Goal: Task Accomplishment & Management: Complete application form

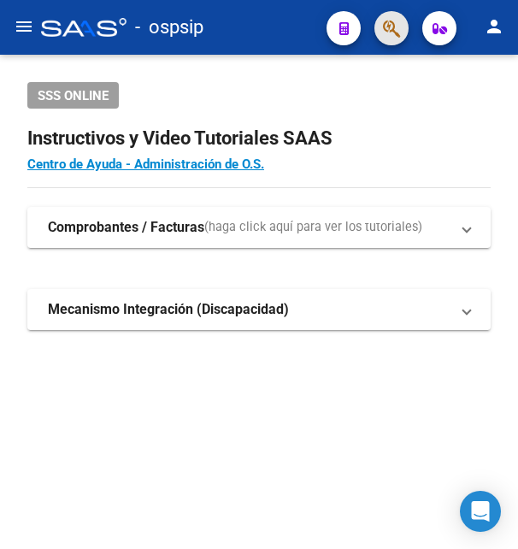
click at [401, 25] on button "button" at bounding box center [391, 28] width 34 height 34
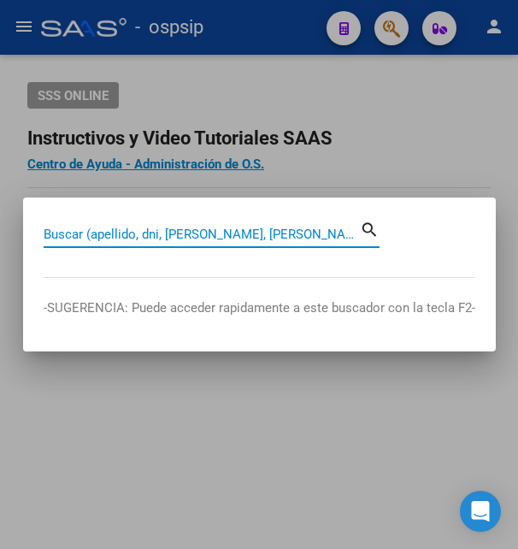
click at [136, 238] on input "Buscar (apellido, dni, [PERSON_NAME], [PERSON_NAME], cuit, obra social)" at bounding box center [202, 233] width 316 height 15
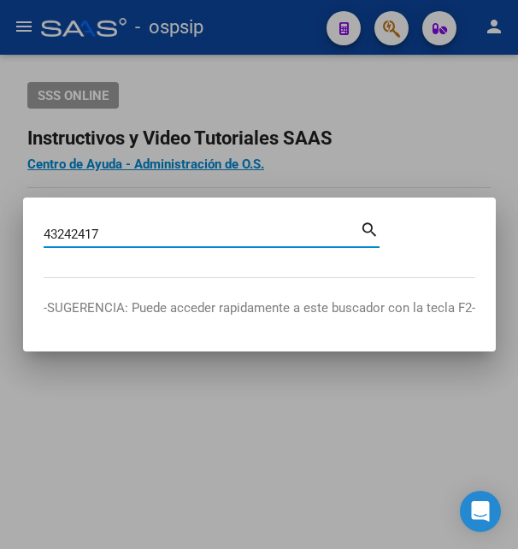
type input "43242417"
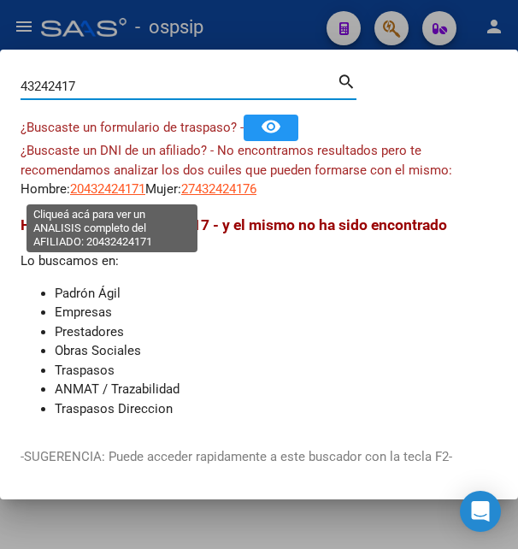
click at [108, 185] on span "20432424171" at bounding box center [107, 188] width 75 height 15
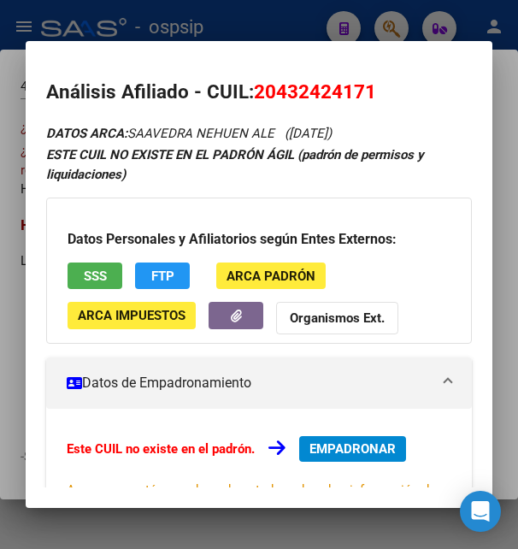
click at [91, 266] on button "SSS" at bounding box center [95, 275] width 55 height 26
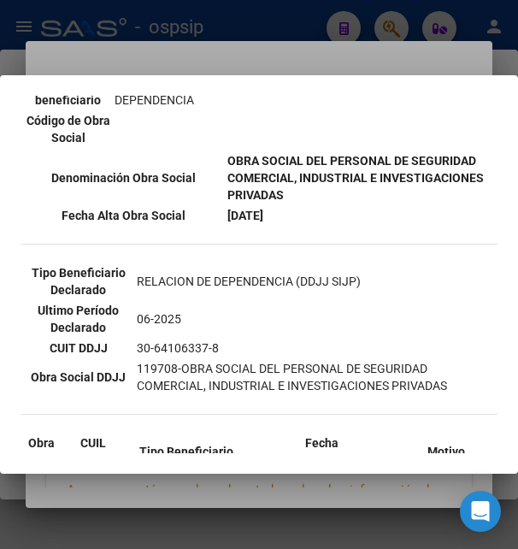
scroll to position [462, 0]
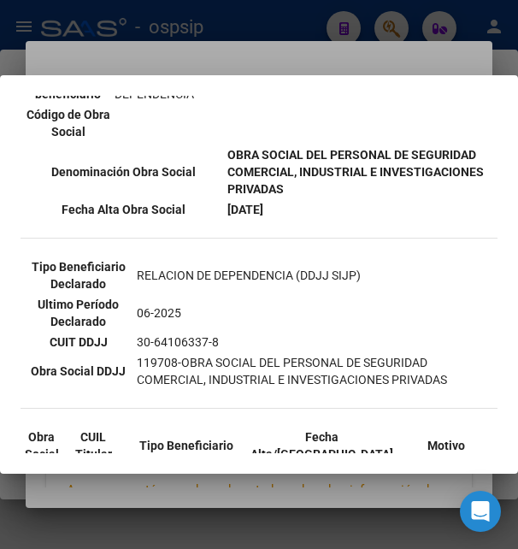
click at [252, 57] on div at bounding box center [259, 274] width 518 height 549
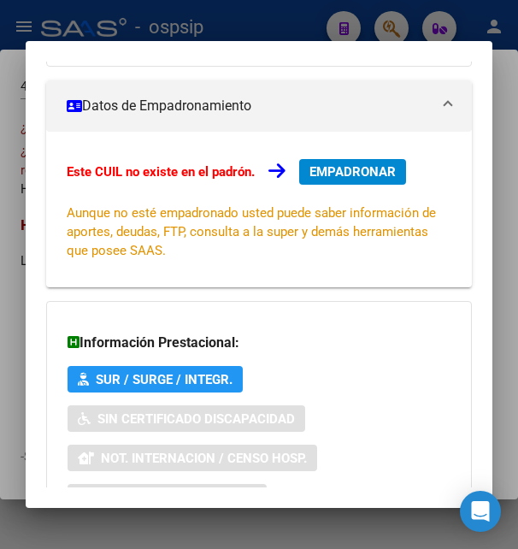
scroll to position [415, 0]
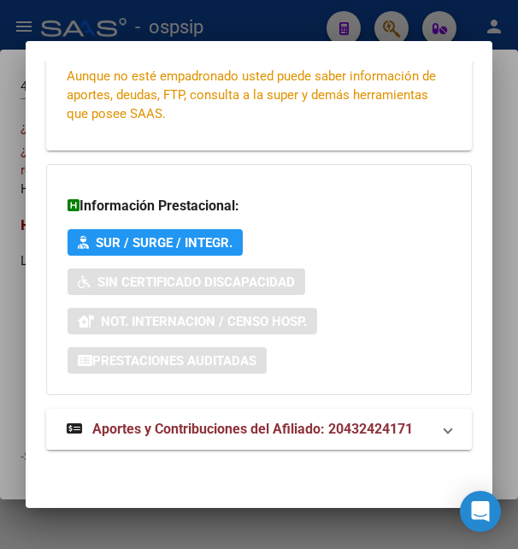
click at [199, 431] on span "Aportes y Contribuciones del Afiliado: 20432424171" at bounding box center [252, 429] width 321 height 16
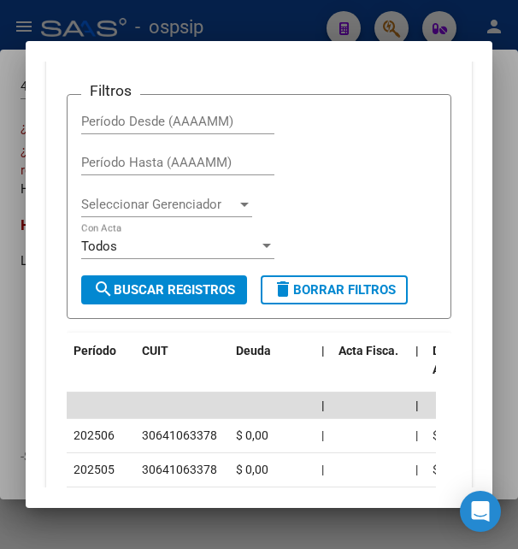
scroll to position [884, 0]
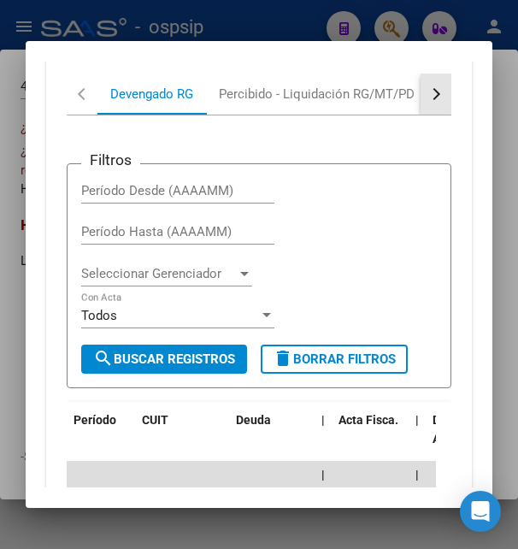
click at [421, 92] on button "button" at bounding box center [436, 94] width 31 height 41
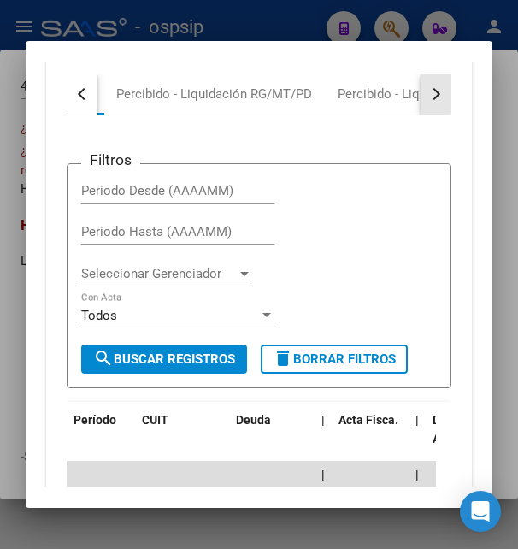
click at [421, 92] on button "button" at bounding box center [436, 94] width 31 height 41
click at [431, 95] on button "button" at bounding box center [436, 94] width 31 height 41
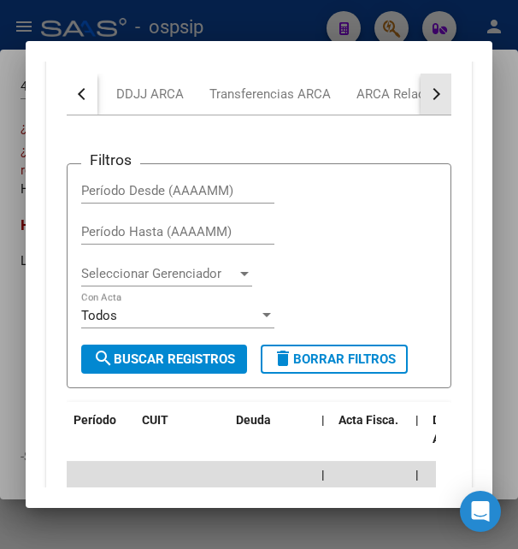
click at [431, 95] on button "button" at bounding box center [436, 94] width 31 height 41
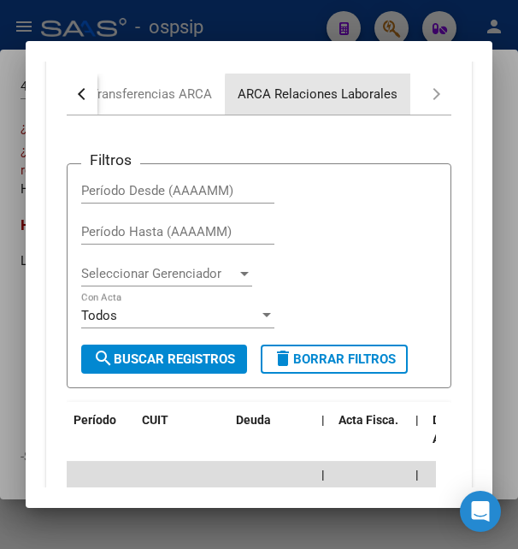
click at [382, 99] on div "ARCA Relaciones Laborales" at bounding box center [318, 94] width 160 height 19
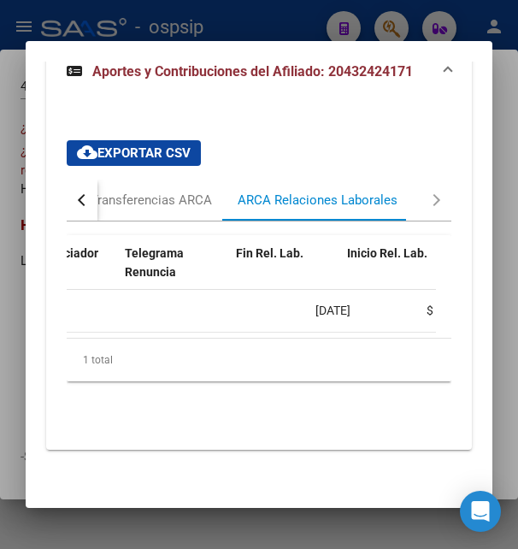
scroll to position [0, 434]
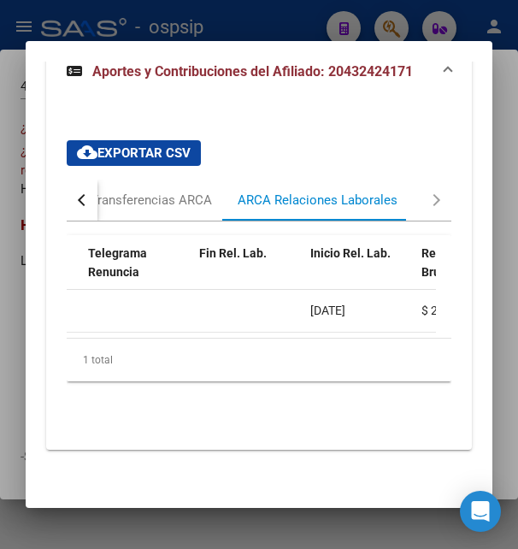
click at [282, 15] on div at bounding box center [259, 274] width 518 height 549
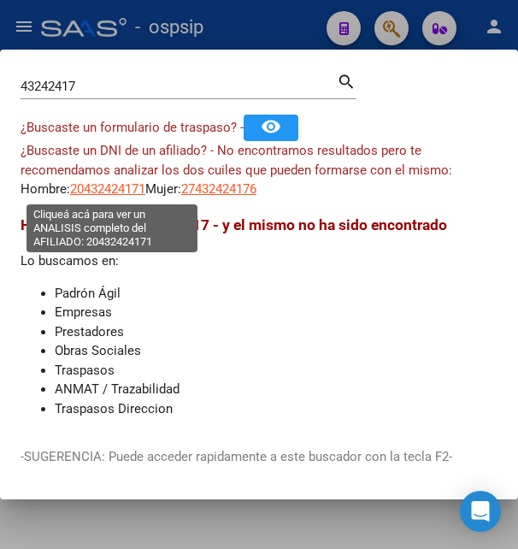
click at [97, 190] on span "20432424171" at bounding box center [107, 188] width 75 height 15
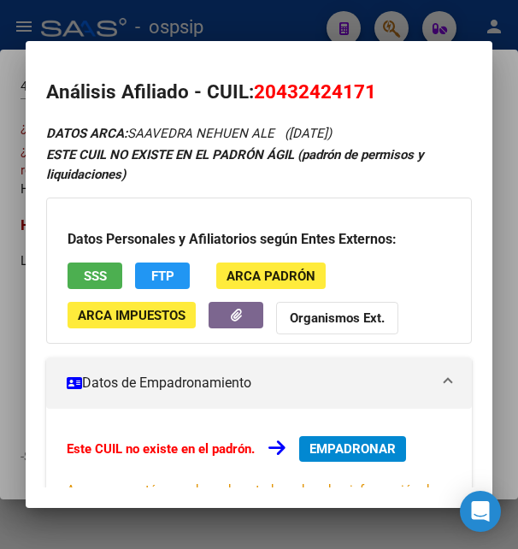
drag, startPoint x: 256, startPoint y: 90, endPoint x: 377, endPoint y: 83, distance: 120.7
click at [377, 83] on h2 "Análisis Afiliado - CUIL: 20432424171" at bounding box center [258, 92] width 425 height 29
copy span "20432424171"
click at [274, 93] on span "20432424171" at bounding box center [315, 91] width 122 height 22
drag, startPoint x: 274, startPoint y: 93, endPoint x: 366, endPoint y: 83, distance: 92.0
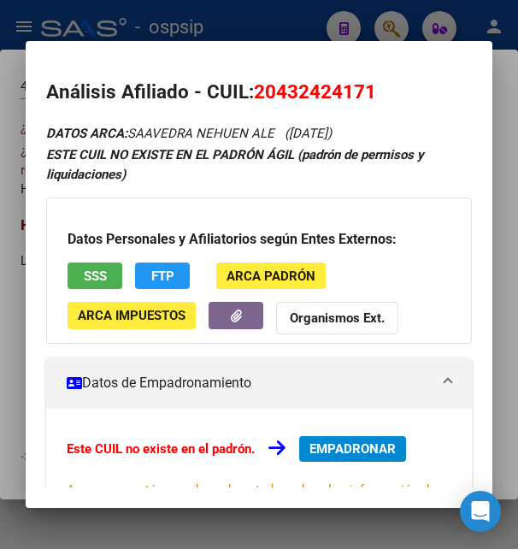
click at [366, 83] on span "20432424171" at bounding box center [315, 91] width 122 height 22
copy span "43242417"
click at [220, 38] on div at bounding box center [259, 274] width 518 height 549
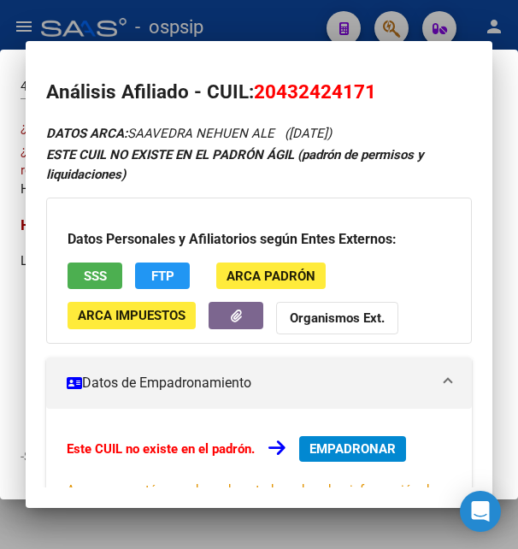
click at [221, 38] on div at bounding box center [259, 274] width 518 height 549
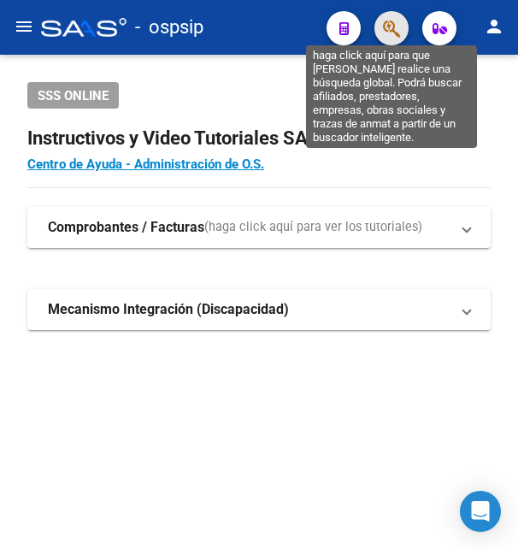
click at [398, 27] on icon "button" at bounding box center [391, 29] width 17 height 20
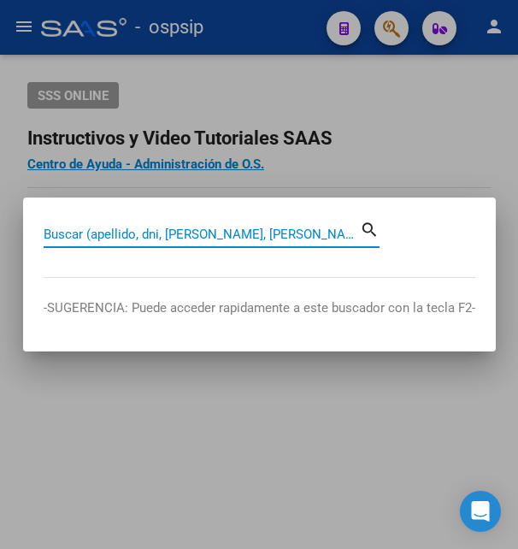
click at [91, 231] on input "Buscar (apellido, dni, [PERSON_NAME], [PERSON_NAME], cuit, obra social)" at bounding box center [202, 233] width 316 height 15
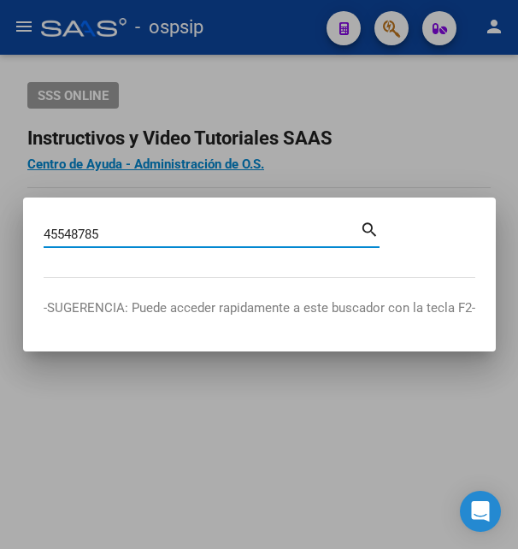
type input "45548785"
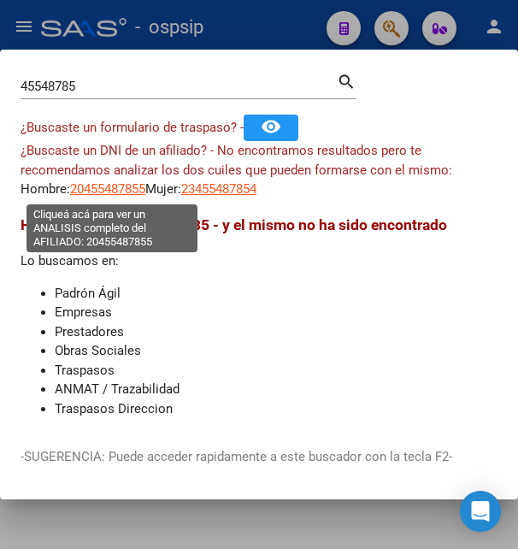
click at [119, 190] on span "20455487855" at bounding box center [107, 188] width 75 height 15
type textarea "20455487855"
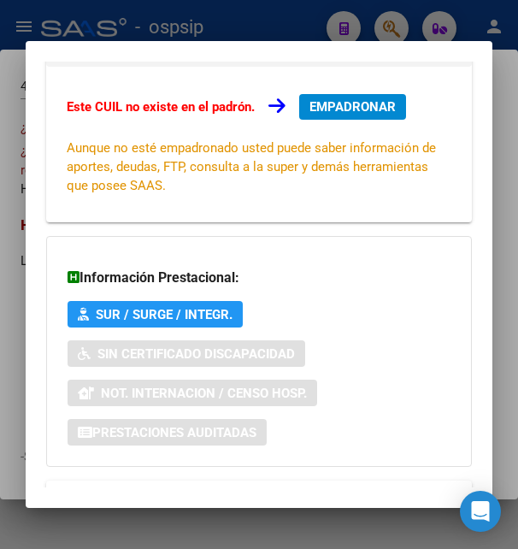
scroll to position [415, 0]
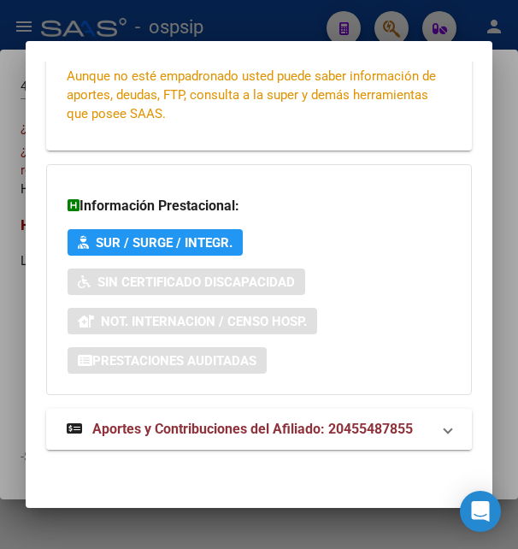
click at [236, 423] on span "Aportes y Contribuciones del Afiliado: 20455487855" at bounding box center [252, 429] width 321 height 16
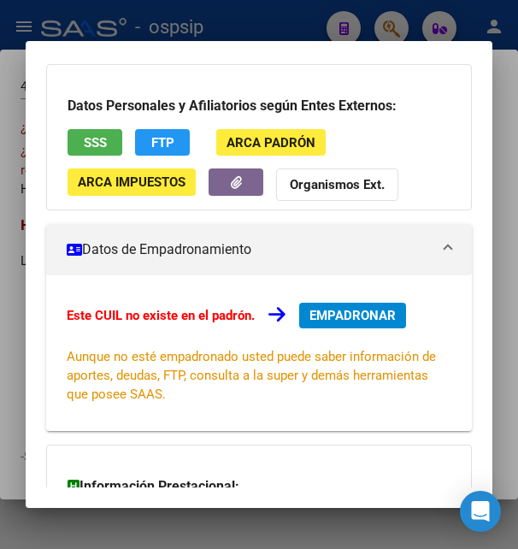
scroll to position [53, 0]
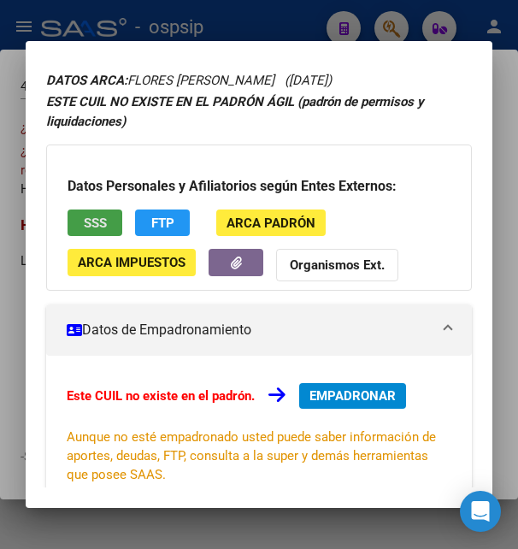
click at [85, 217] on span "SSS" at bounding box center [95, 222] width 23 height 15
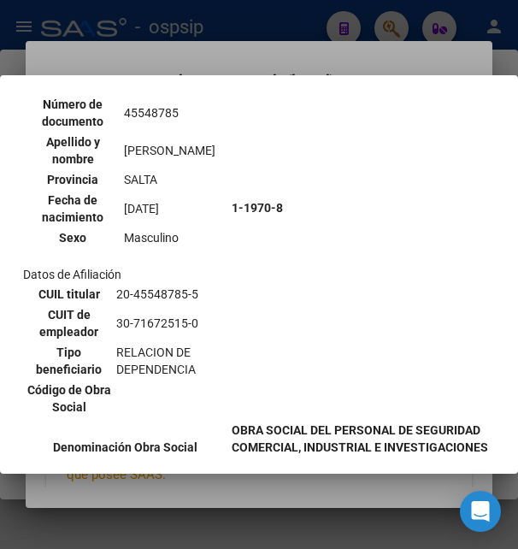
scroll to position [185, 0]
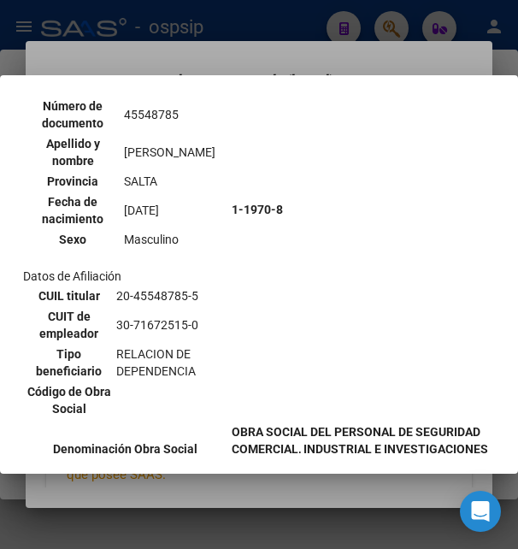
click at [169, 53] on div at bounding box center [259, 274] width 518 height 549
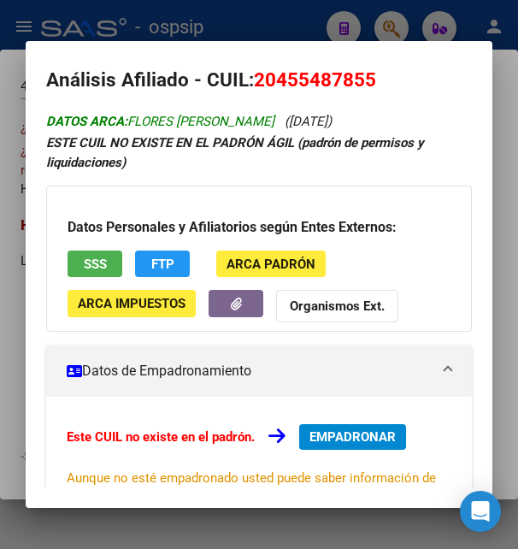
scroll to position [0, 0]
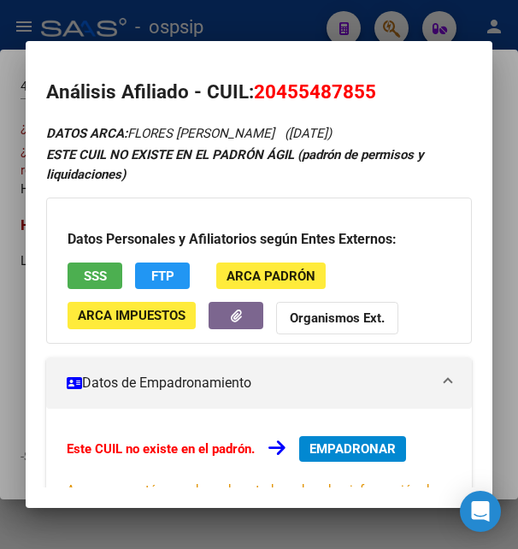
drag, startPoint x: 255, startPoint y: 88, endPoint x: 387, endPoint y: 85, distance: 132.5
click at [387, 85] on h2 "Análisis Afiliado - CUIL: 20455487855" at bounding box center [258, 92] width 425 height 29
copy h2 "Análisis Afiliado - CUIL: 20455487855"
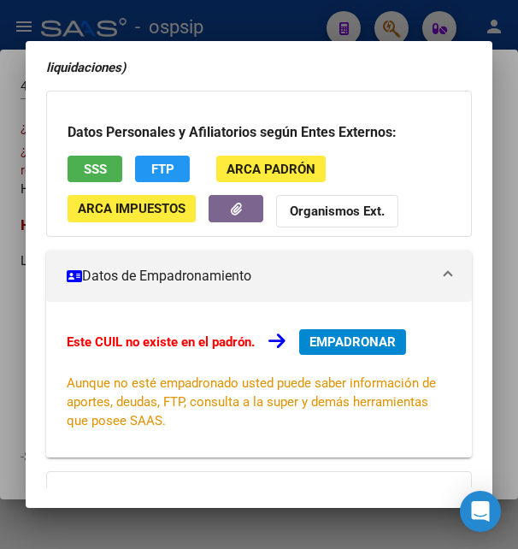
scroll to position [185, 0]
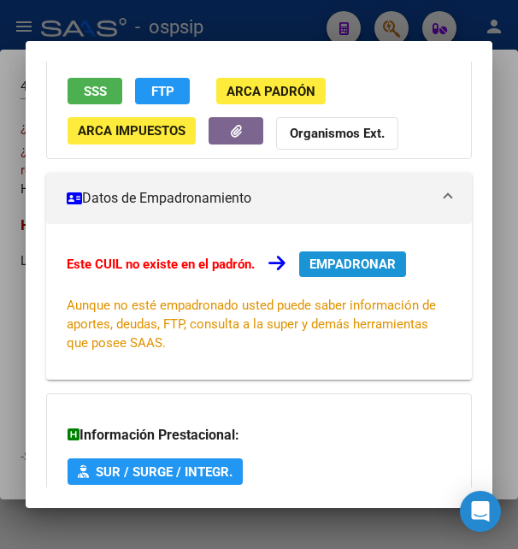
click at [353, 268] on span "EMPADRONAR" at bounding box center [352, 263] width 86 height 15
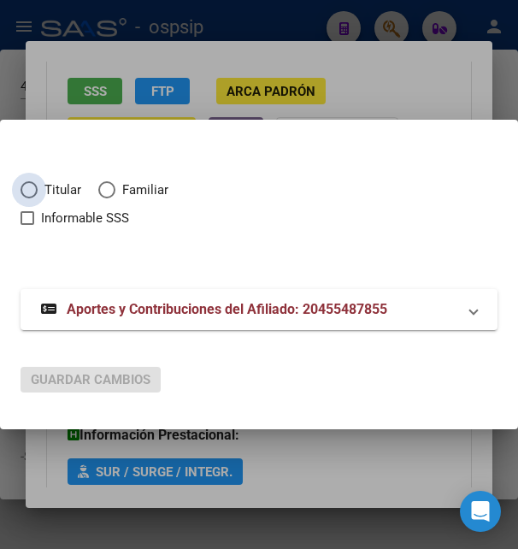
click at [32, 198] on label "Titular" at bounding box center [60, 190] width 78 height 20
click at [32, 198] on input "Titular" at bounding box center [29, 189] width 17 height 17
radio input "true"
checkbox input "true"
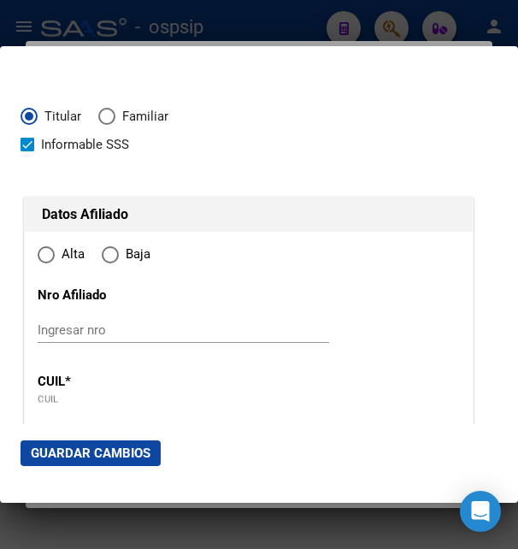
type input "20-45548785-5"
type input "45548785"
type input "FLORES QUISPE"
type input "WILLIAM ALESANDRO"
type input "2005-07-02"
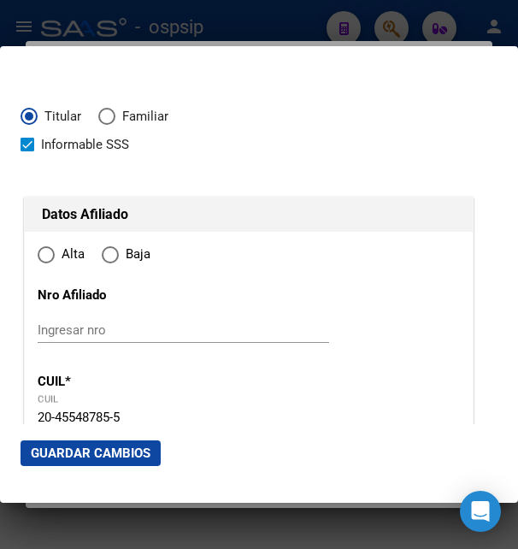
type input "CERRILLOS"
type input "4403"
type input "[GEOGRAPHIC_DATA]"
radio input "true"
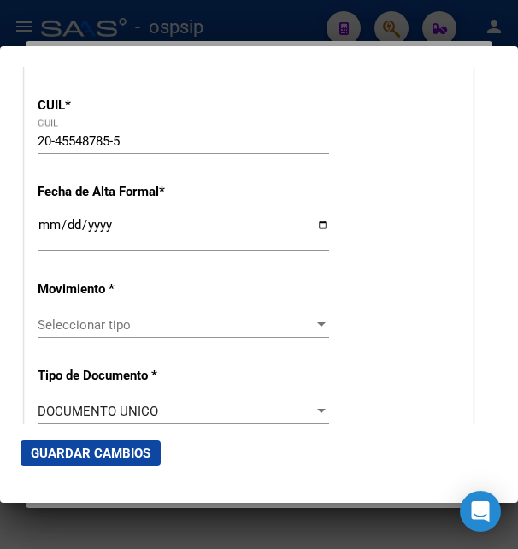
scroll to position [277, 0]
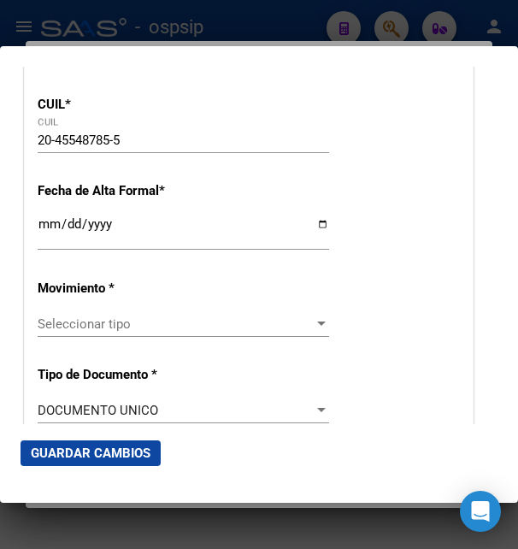
click at [51, 244] on input "Ingresar fecha" at bounding box center [183, 230] width 291 height 27
type input "2025-08-13"
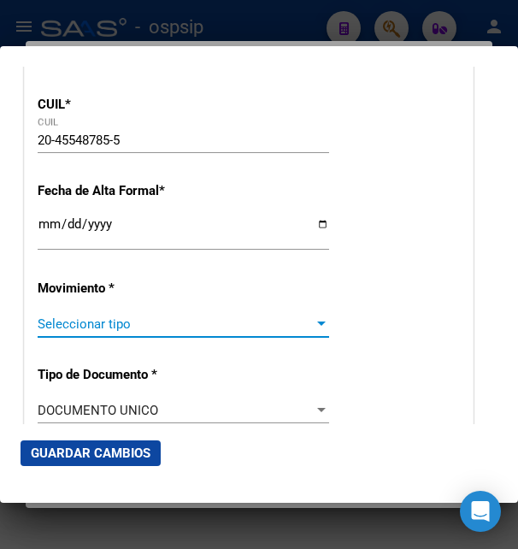
click at [55, 332] on span "Seleccionar tipo" at bounding box center [176, 323] width 276 height 15
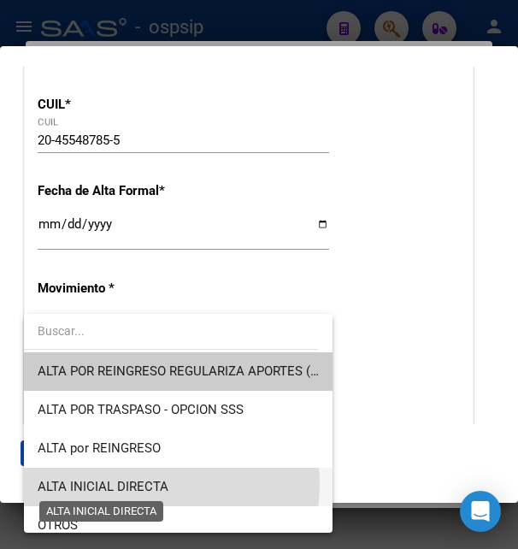
click at [152, 484] on span "ALTA INICIAL DIRECTA" at bounding box center [103, 486] width 131 height 15
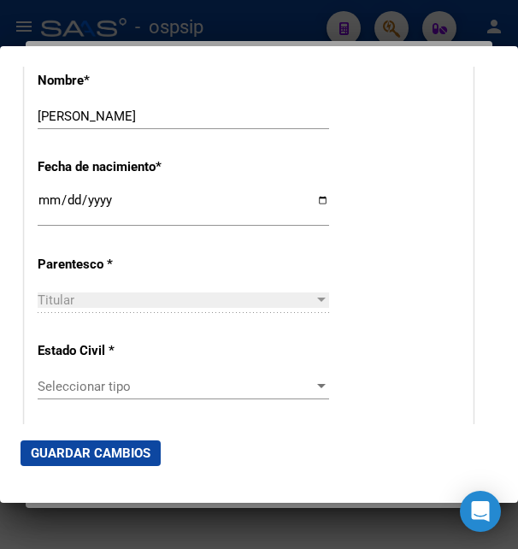
scroll to position [923, 0]
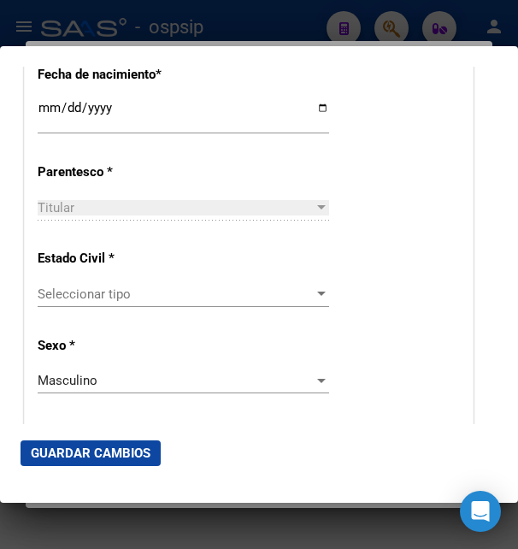
click at [101, 296] on span "Seleccionar tipo" at bounding box center [176, 293] width 276 height 15
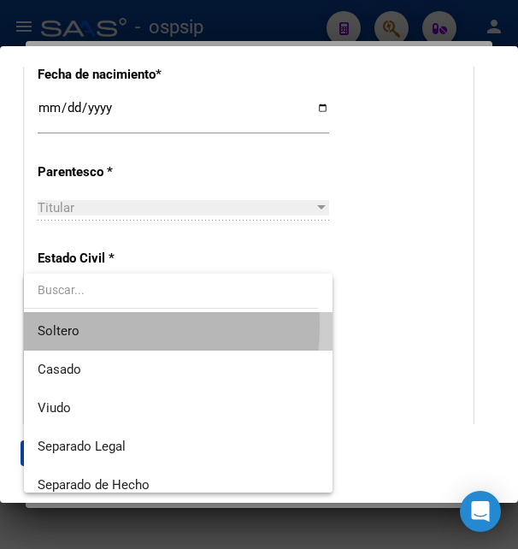
click at [82, 326] on span "Soltero" at bounding box center [178, 331] width 281 height 38
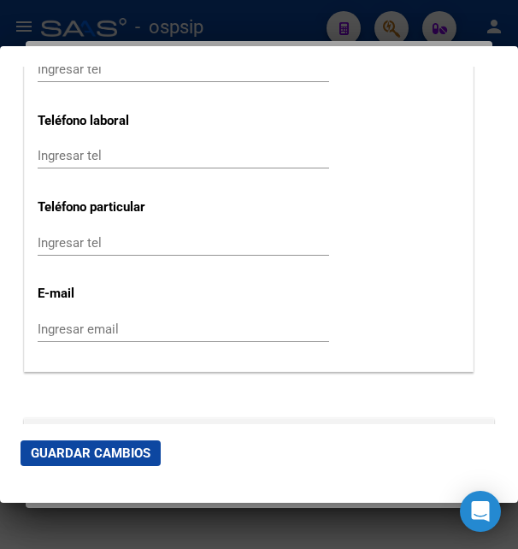
scroll to position [2308, 0]
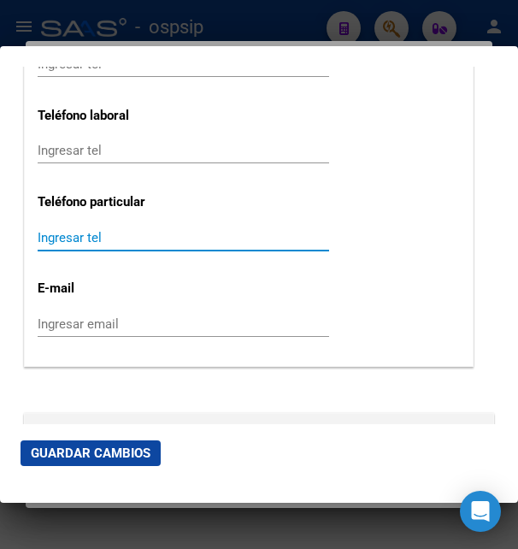
paste input "3876849996"
type input "3876849996"
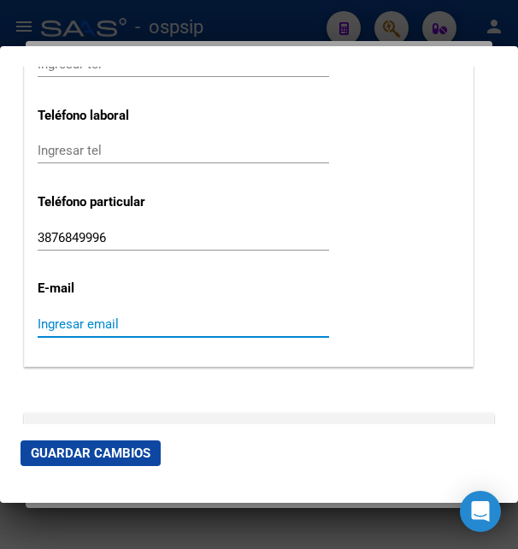
paste input "floresqwilliama@gmail.com"
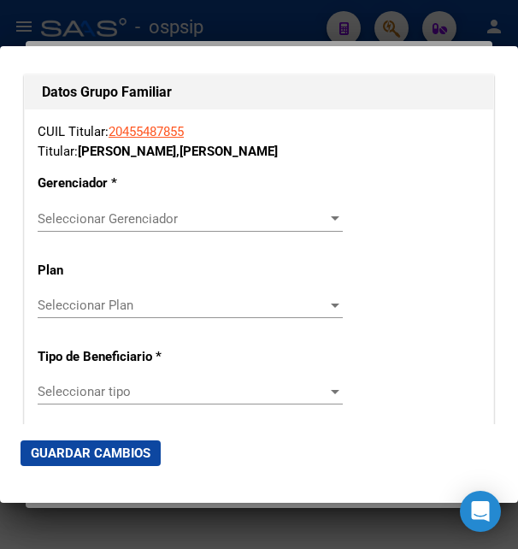
scroll to position [2954, 0]
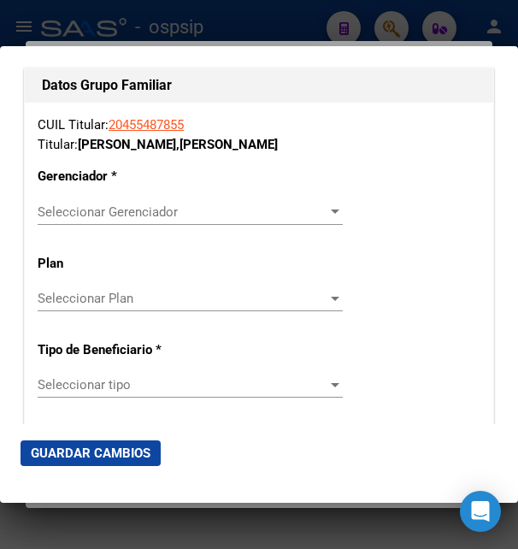
type input "floresqwilliama@gmail.com"
click at [122, 204] on span "Seleccionar Gerenciador" at bounding box center [183, 211] width 290 height 15
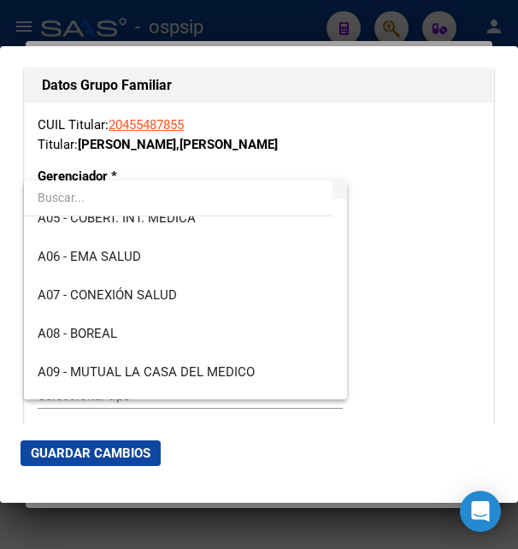
scroll to position [185, 0]
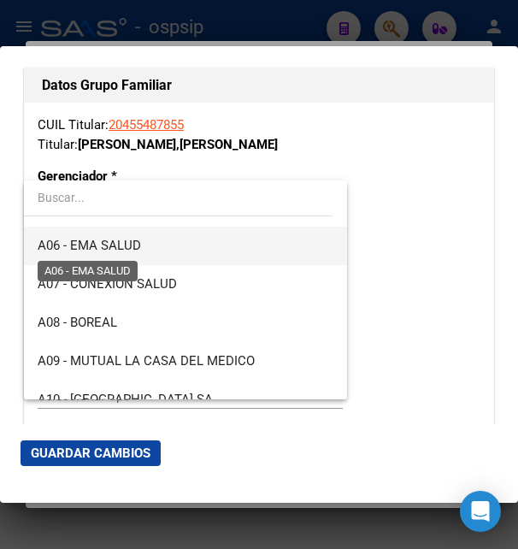
click at [118, 246] on span "A06 - EMA SALUD" at bounding box center [89, 245] width 103 height 15
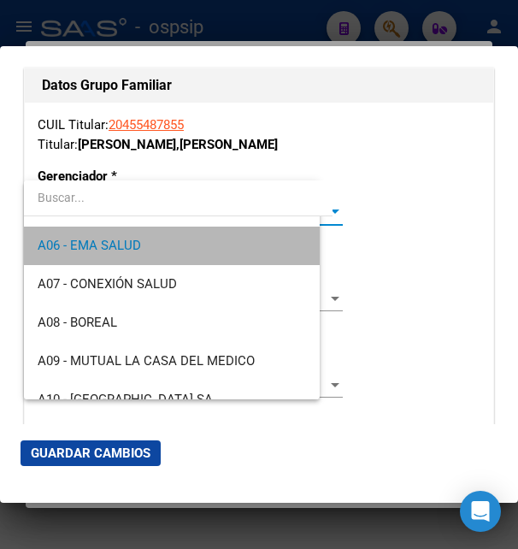
scroll to position [192, 0]
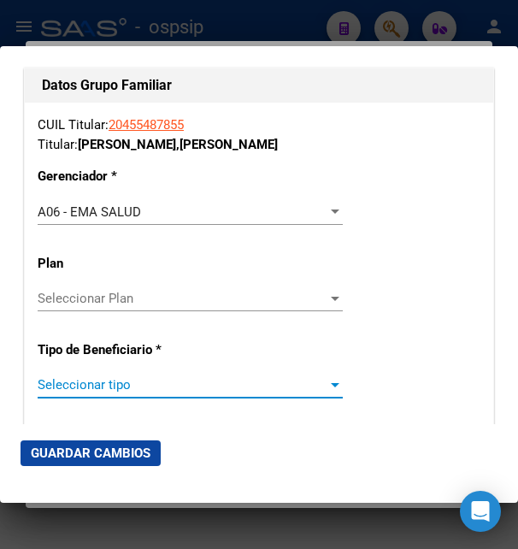
click at [97, 377] on span "Seleccionar tipo" at bounding box center [183, 384] width 290 height 15
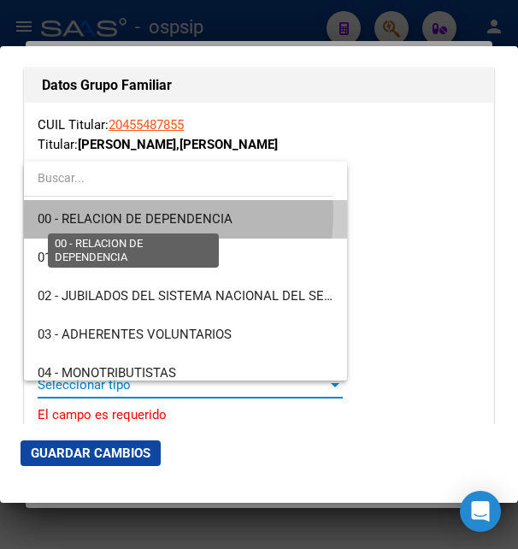
click at [136, 214] on span "00 - RELACION DE DEPENDENCIA" at bounding box center [135, 218] width 195 height 15
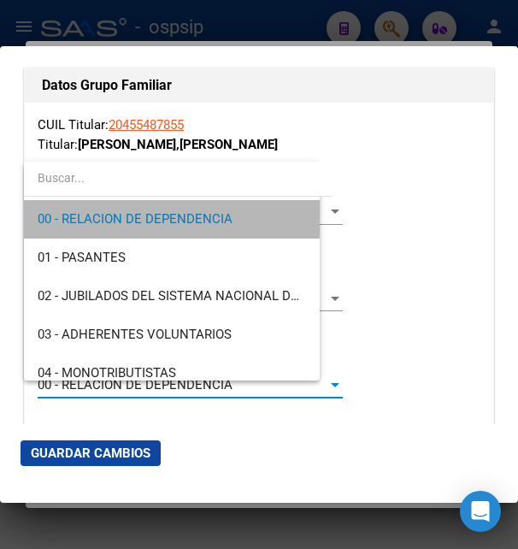
type input "30-71672515-0"
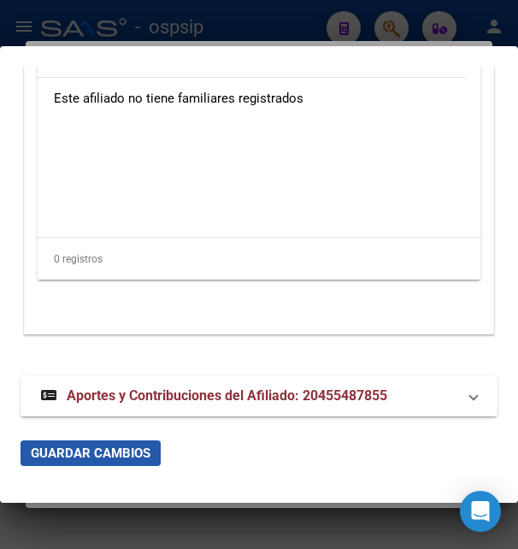
click at [87, 450] on span "Guardar Cambios" at bounding box center [91, 452] width 120 height 15
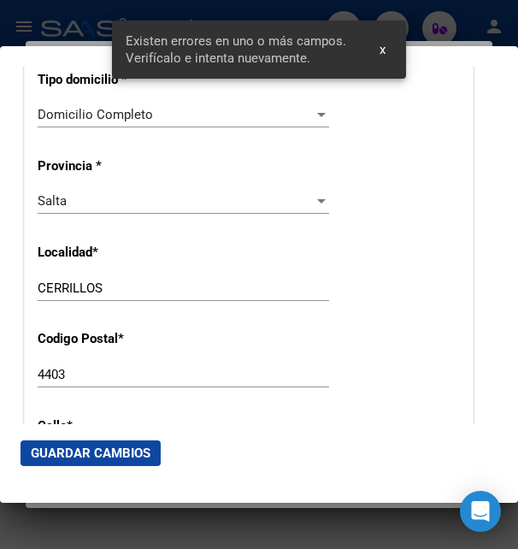
scroll to position [1750, 0]
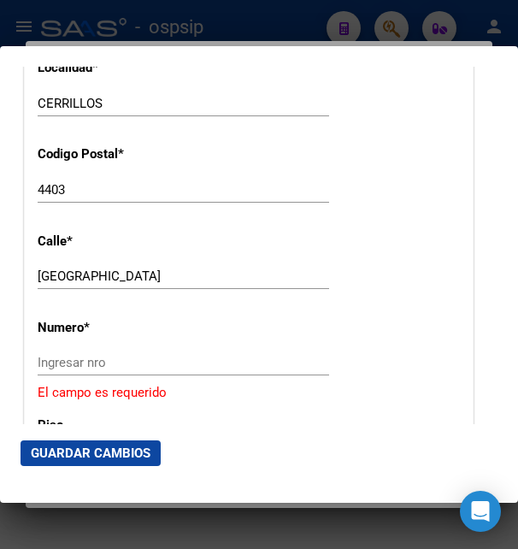
click at [90, 355] on input "Ingresar nro" at bounding box center [183, 362] width 291 height 15
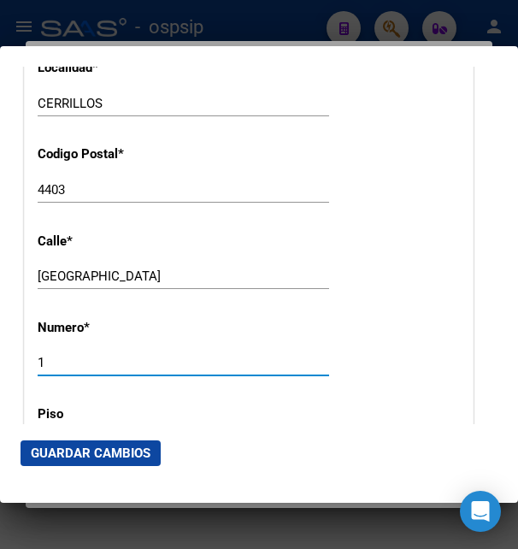
type input "1"
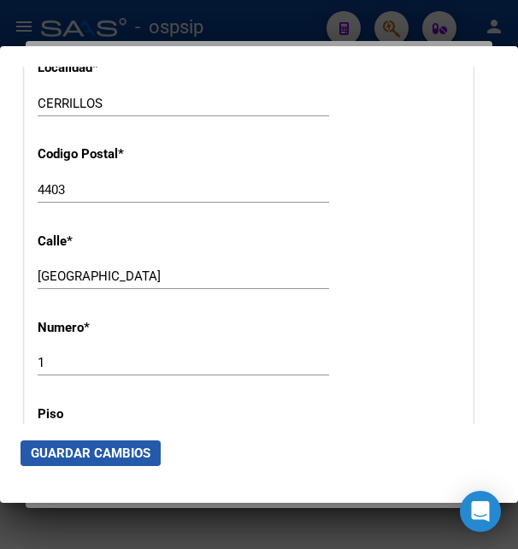
click at [110, 448] on span "Guardar Cambios" at bounding box center [91, 452] width 120 height 15
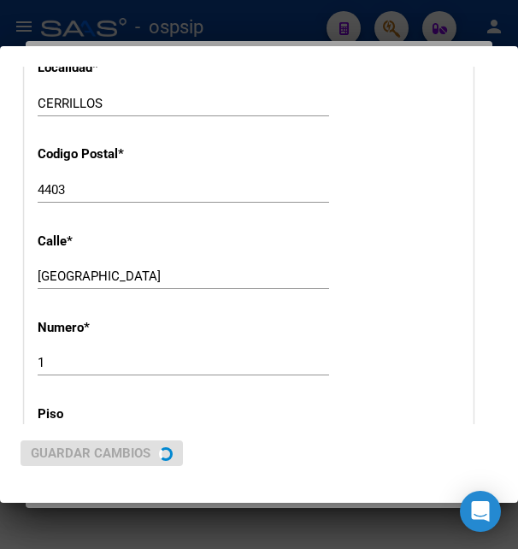
scroll to position [0, 0]
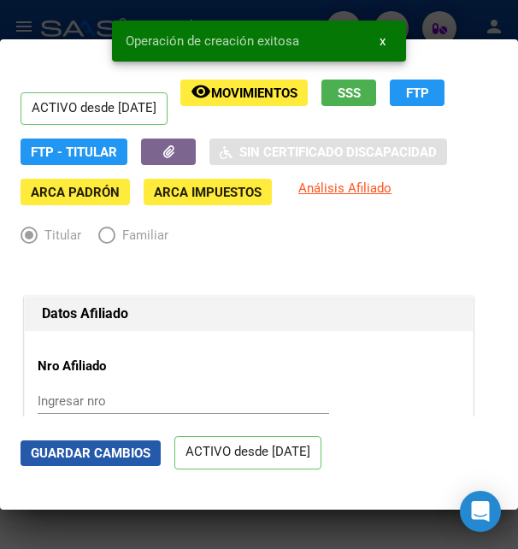
click at [114, 445] on span "Guardar Cambios" at bounding box center [91, 452] width 120 height 15
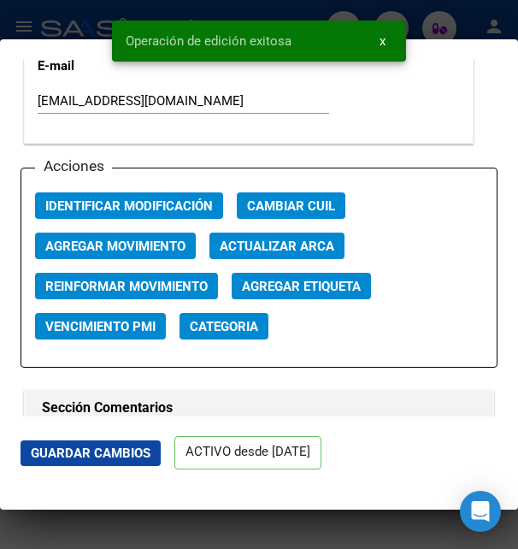
scroll to position [2400, 0]
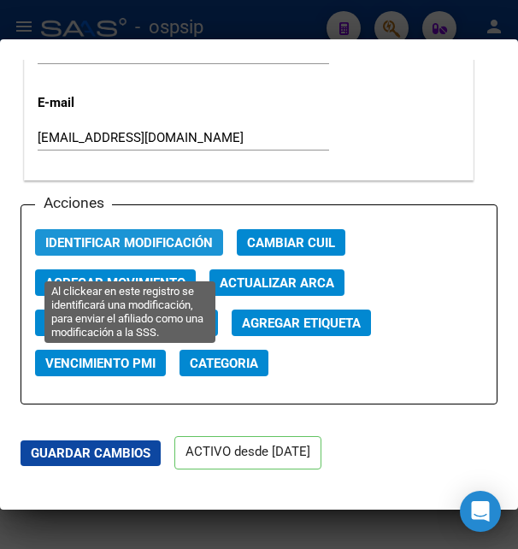
click at [134, 250] on span "Identificar Modificación" at bounding box center [129, 242] width 168 height 15
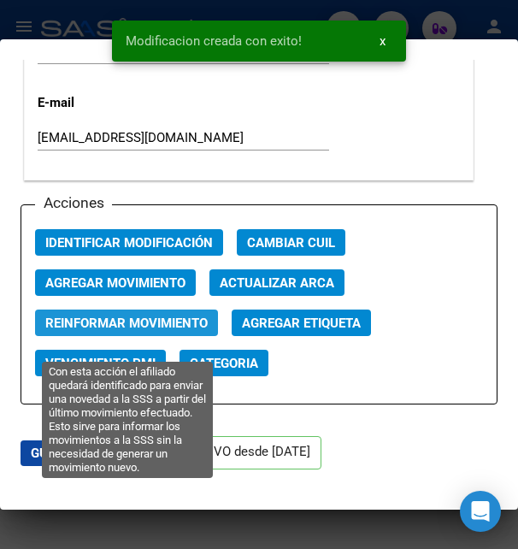
click at [138, 331] on span "Reinformar Movimiento" at bounding box center [126, 322] width 162 height 15
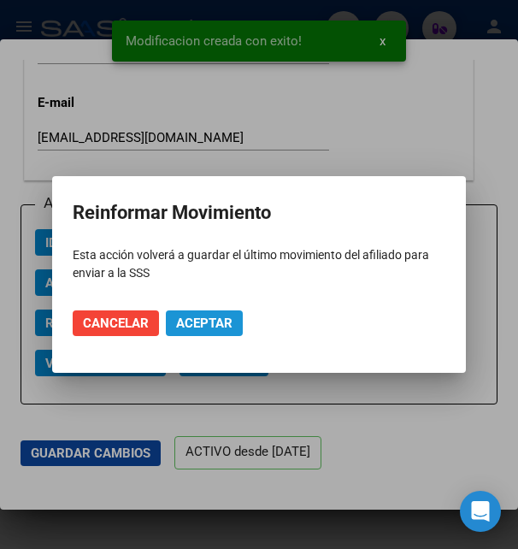
click at [185, 326] on span "Aceptar" at bounding box center [204, 322] width 56 height 15
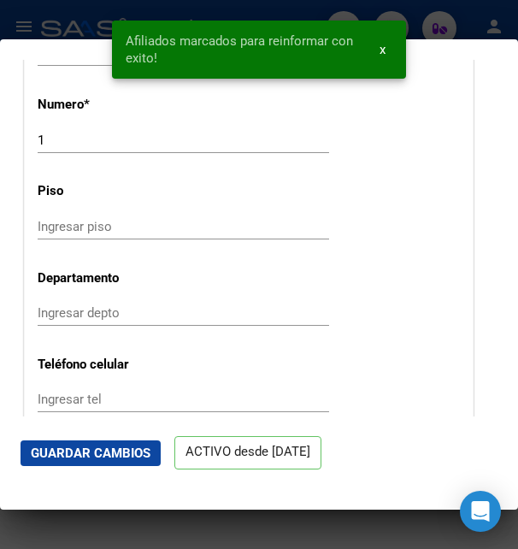
scroll to position [1846, 0]
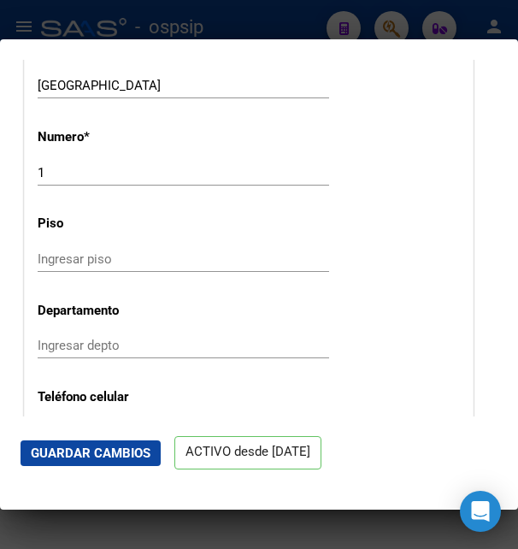
click at [155, 26] on div at bounding box center [259, 274] width 518 height 549
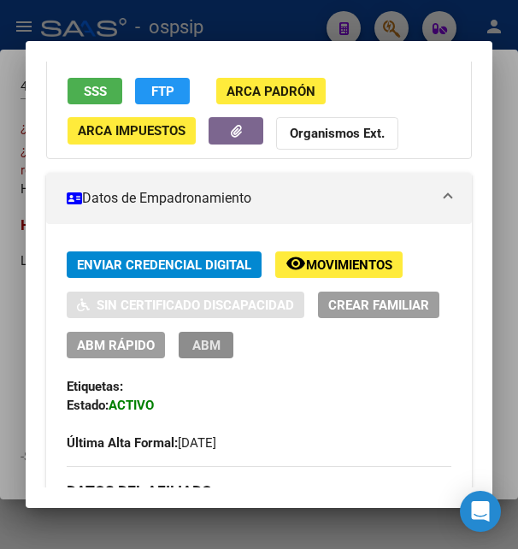
click at [221, 343] on span "ABM" at bounding box center [206, 345] width 28 height 15
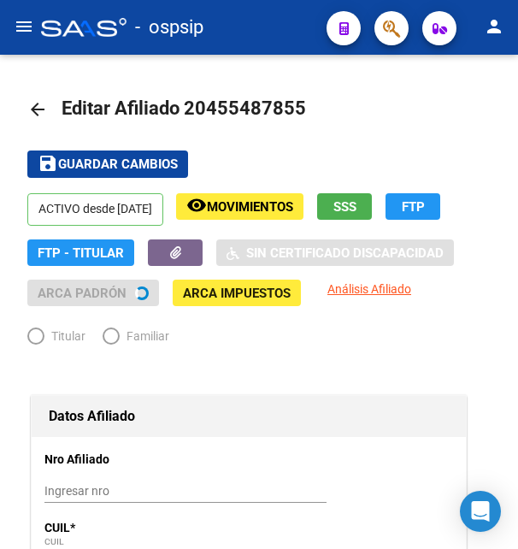
radio input "true"
type input "30-71672515-0"
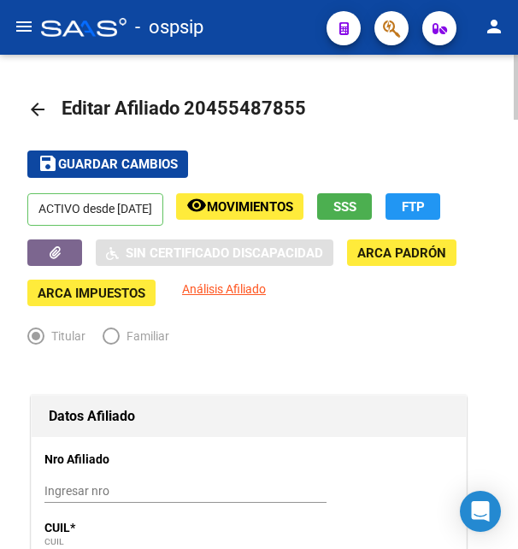
drag, startPoint x: 206, startPoint y: 103, endPoint x: 291, endPoint y: 99, distance: 85.6
click at [291, 99] on span "Editar Afiliado 20455487855" at bounding box center [184, 107] width 244 height 21
copy span "45548785"
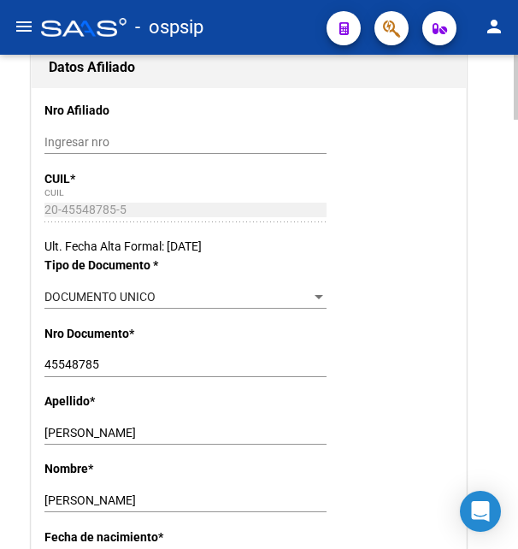
scroll to position [610, 0]
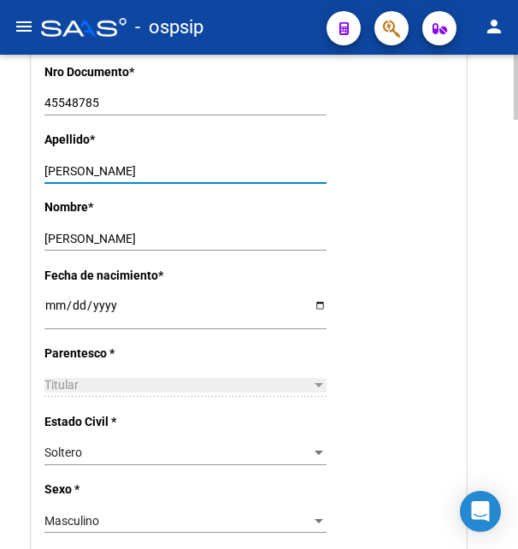
click at [82, 168] on input "FLORES QUISPE" at bounding box center [185, 171] width 282 height 15
click at [83, 168] on input "FLORES QUISPE" at bounding box center [185, 171] width 282 height 15
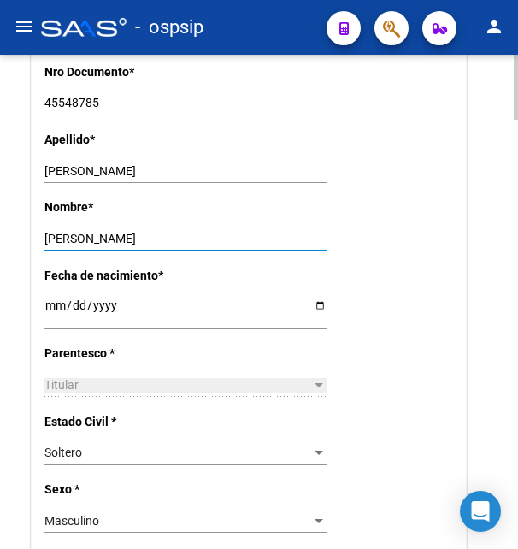
click at [83, 233] on input "WILLIAM ALESANDRO" at bounding box center [185, 239] width 282 height 15
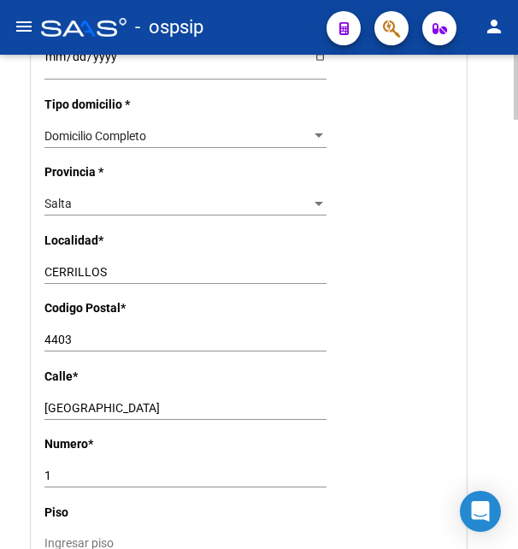
scroll to position [1308, 0]
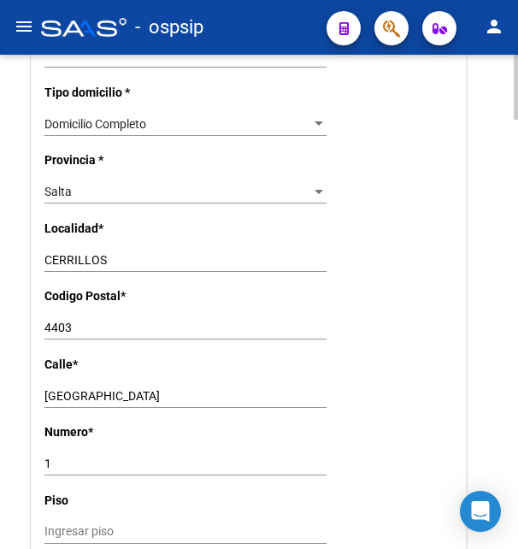
click at [62, 389] on input "[GEOGRAPHIC_DATA]" at bounding box center [185, 396] width 282 height 15
click at [62, 321] on input "4403" at bounding box center [185, 328] width 282 height 15
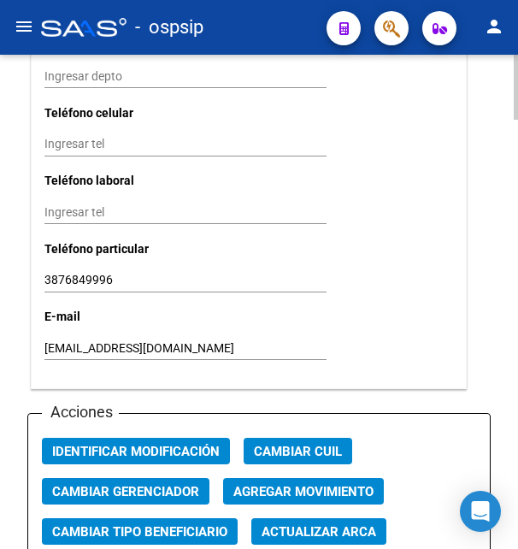
scroll to position [1918, 0]
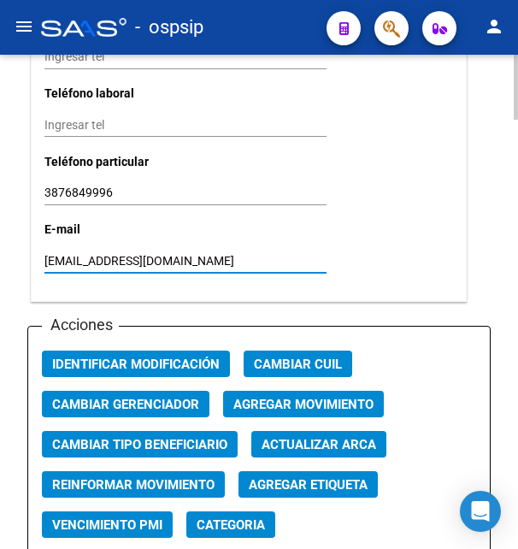
click at [118, 254] on input "floresqwilliama@gmail.com" at bounding box center [185, 261] width 282 height 15
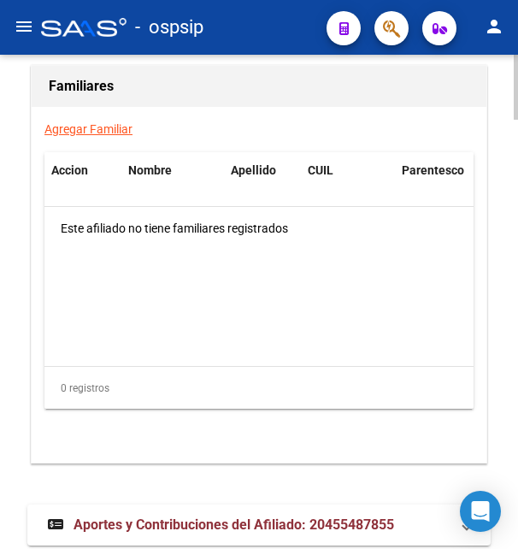
scroll to position [3264, 0]
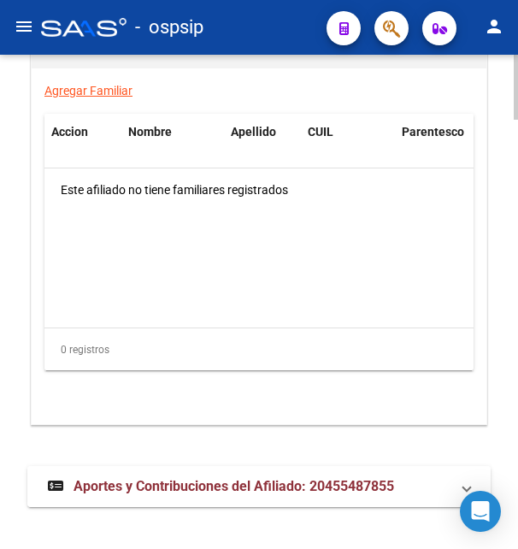
click at [156, 478] on span "Aportes y Contribuciones del Afiliado: 20455487855" at bounding box center [234, 486] width 321 height 16
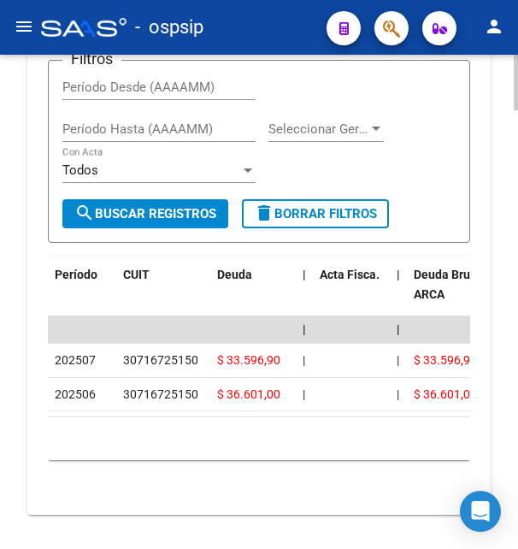
scroll to position [3891, 0]
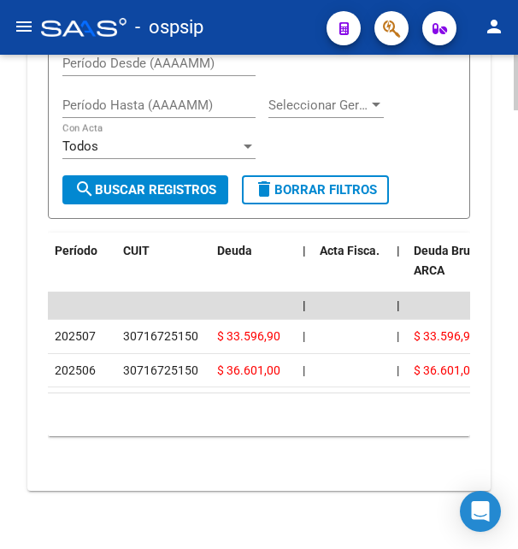
click at [163, 326] on div "30716725150" at bounding box center [160, 336] width 75 height 20
copy div "30716725150"
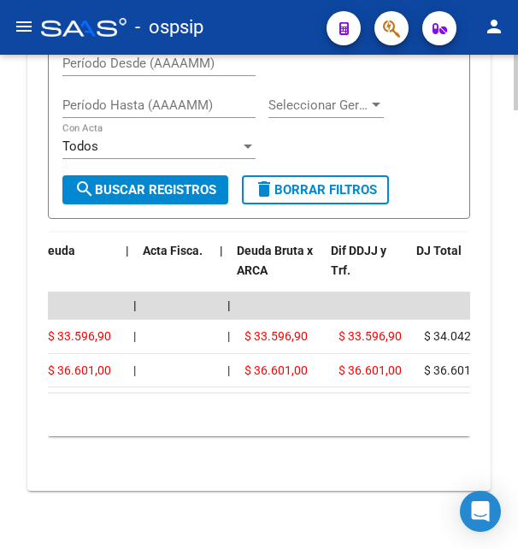
scroll to position [0, 185]
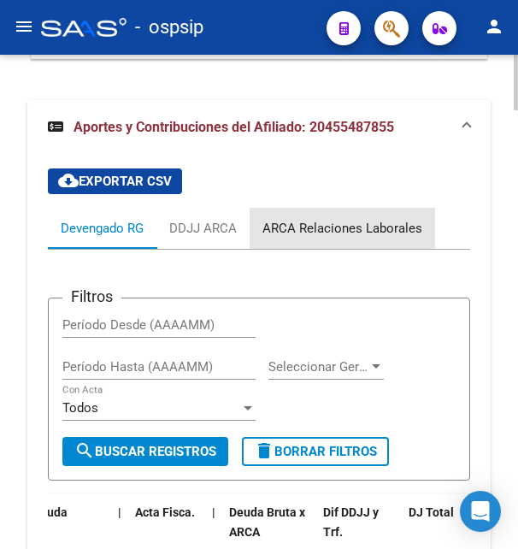
click at [390, 219] on div "ARCA Relaciones Laborales" at bounding box center [342, 228] width 160 height 19
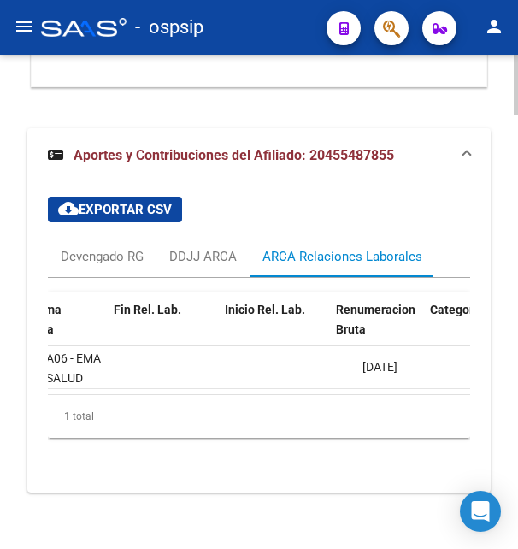
scroll to position [0, 337]
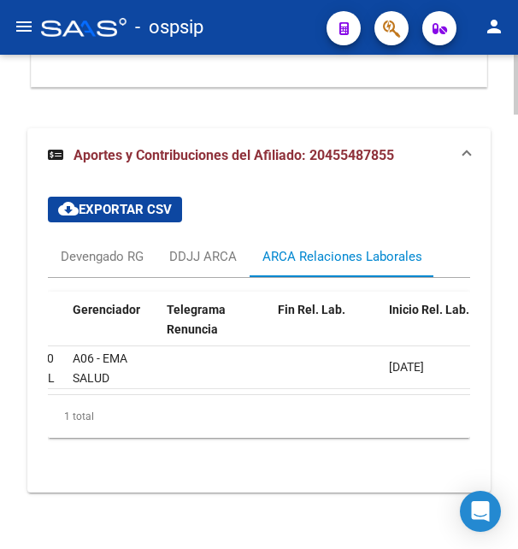
click at [407, 360] on span "02/06/2025" at bounding box center [406, 367] width 35 height 14
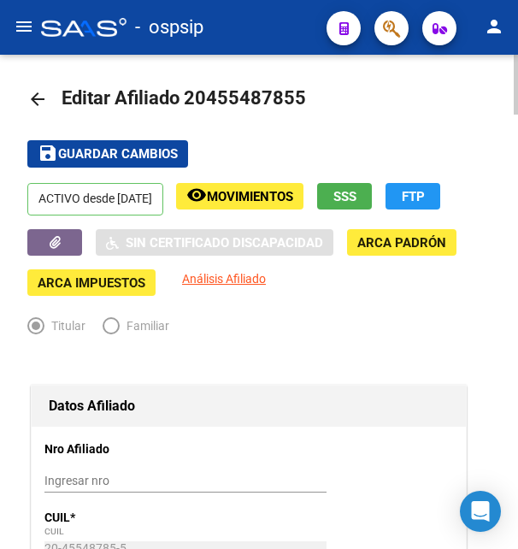
scroll to position [0, 0]
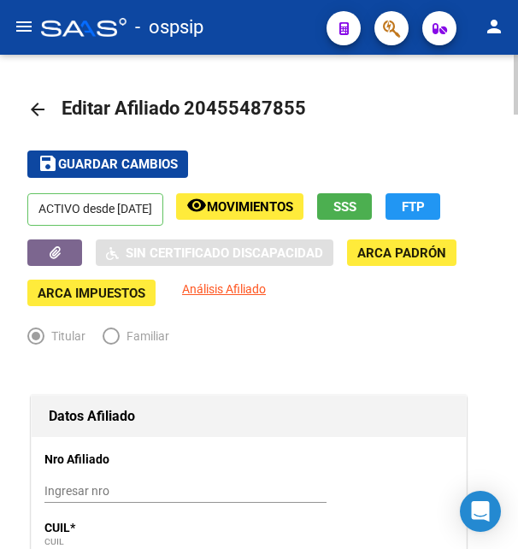
drag, startPoint x: 210, startPoint y: 107, endPoint x: 291, endPoint y: 102, distance: 81.4
click at [291, 102] on span "Editar Afiliado 20455487855" at bounding box center [184, 107] width 244 height 21
copy span "45548785"
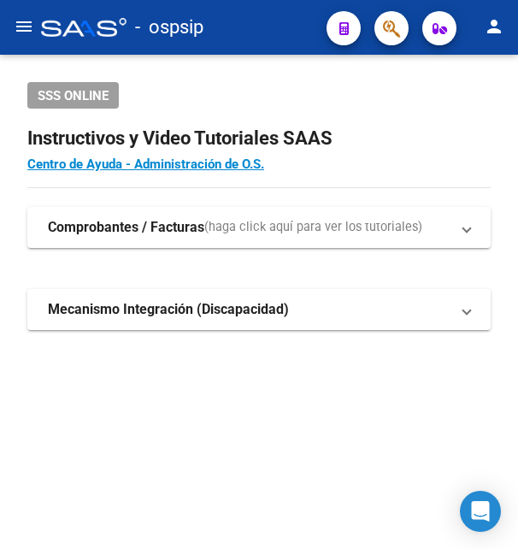
click at [380, 26] on button "button" at bounding box center [391, 28] width 34 height 34
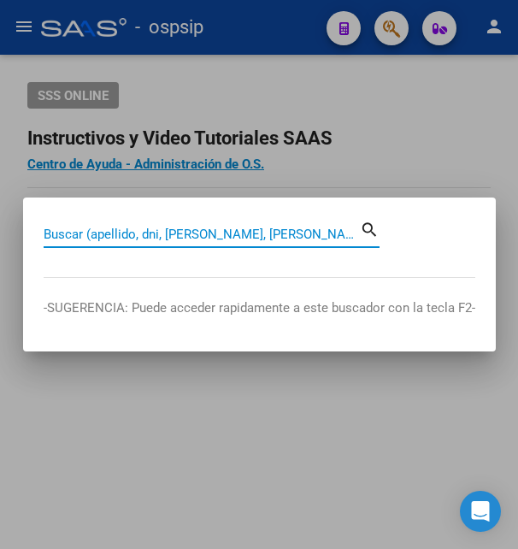
click at [157, 231] on input "Buscar (apellido, dni, [PERSON_NAME], [PERSON_NAME], cuit, obra social)" at bounding box center [202, 233] width 316 height 15
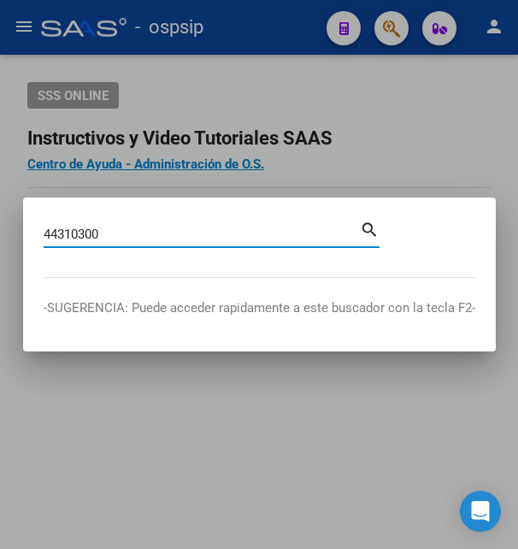
type input "44310300"
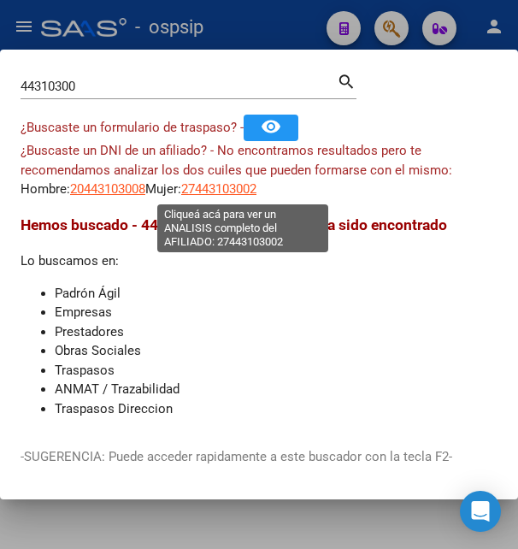
click at [227, 185] on span "27443103002" at bounding box center [218, 188] width 75 height 15
type textarea "27443103002"
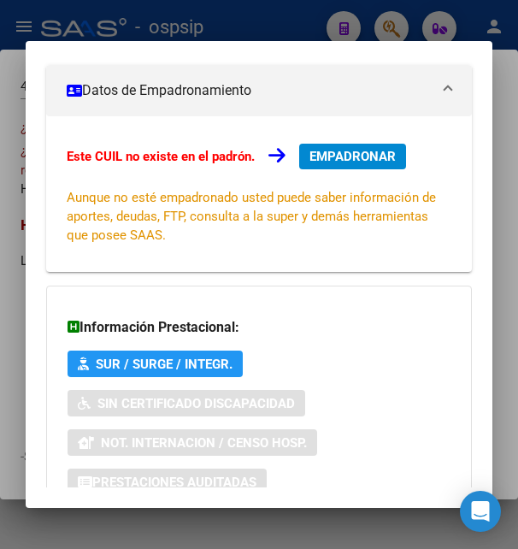
scroll to position [415, 0]
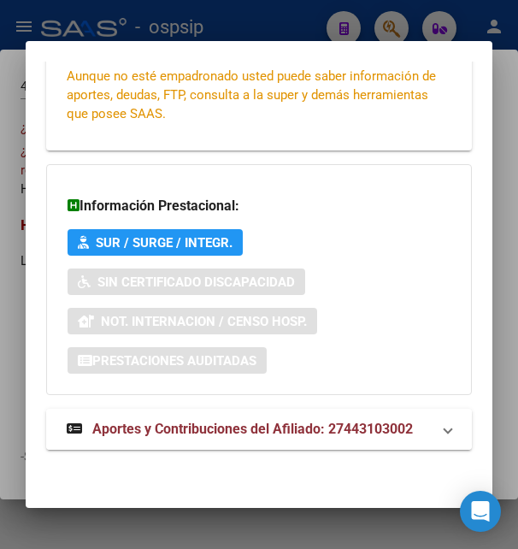
click at [247, 426] on span "Aportes y Contribuciones del Afiliado: 27443103002" at bounding box center [252, 429] width 321 height 16
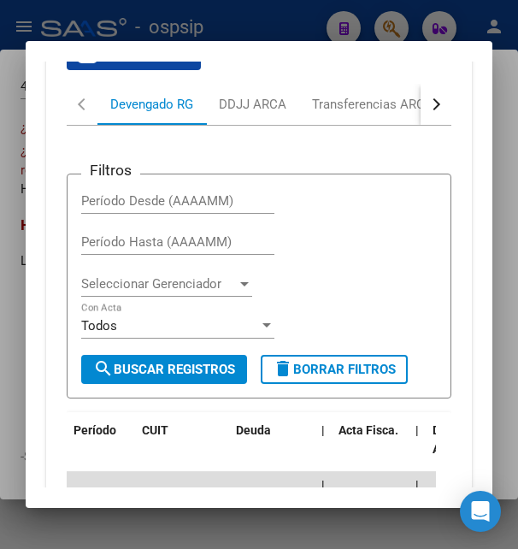
scroll to position [853, 0]
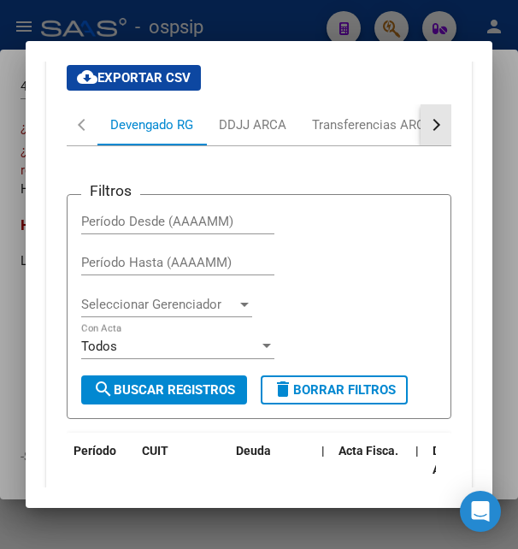
click at [428, 125] on div "button" at bounding box center [434, 125] width 12 height 12
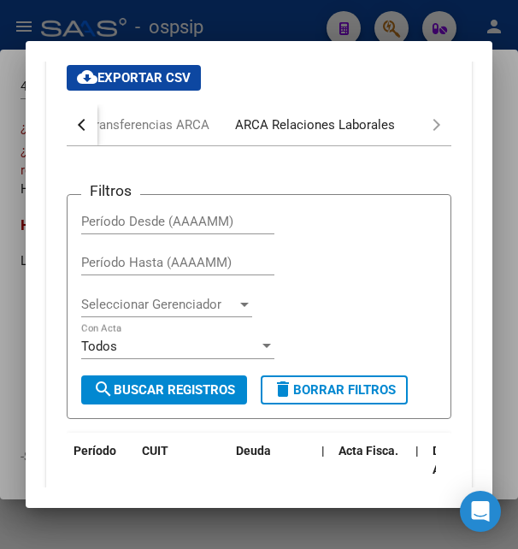
click at [350, 126] on div "ARCA Relaciones Laborales" at bounding box center [315, 124] width 160 height 19
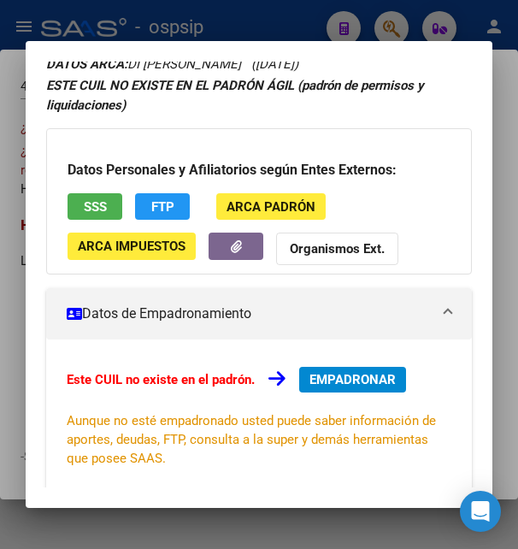
scroll to position [0, 0]
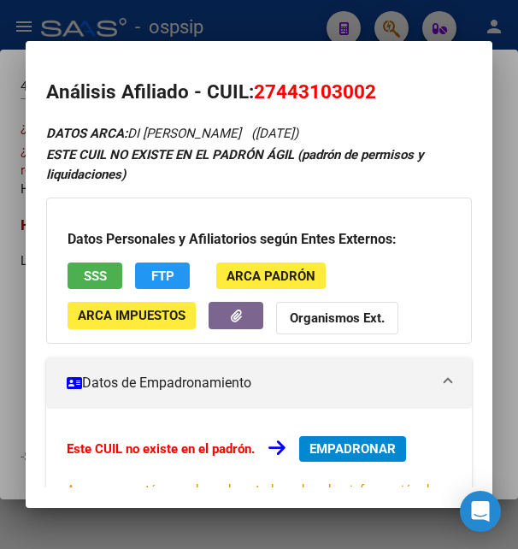
click at [106, 276] on span "SSS" at bounding box center [95, 275] width 23 height 15
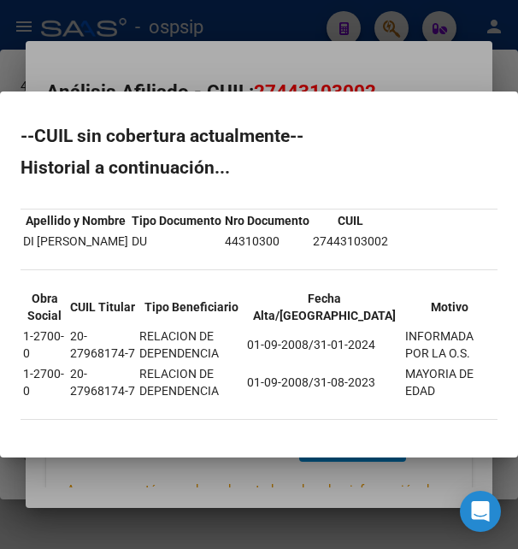
click at [251, 46] on div at bounding box center [259, 274] width 518 height 549
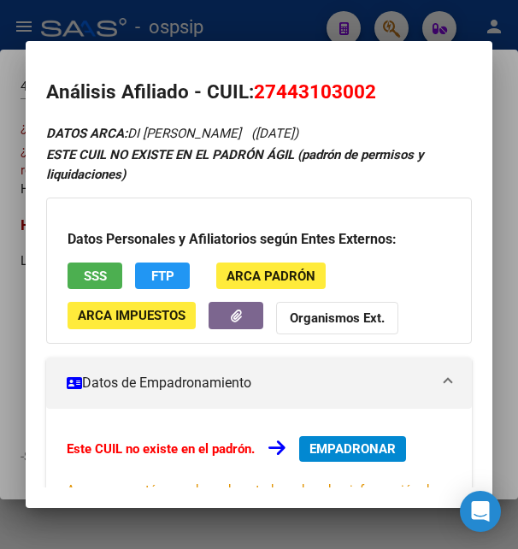
drag, startPoint x: 279, startPoint y: 92, endPoint x: 367, endPoint y: 97, distance: 88.2
click at [367, 97] on span "27443103002" at bounding box center [315, 91] width 122 height 22
copy span "44310300"
click at [318, 27] on div at bounding box center [259, 274] width 518 height 549
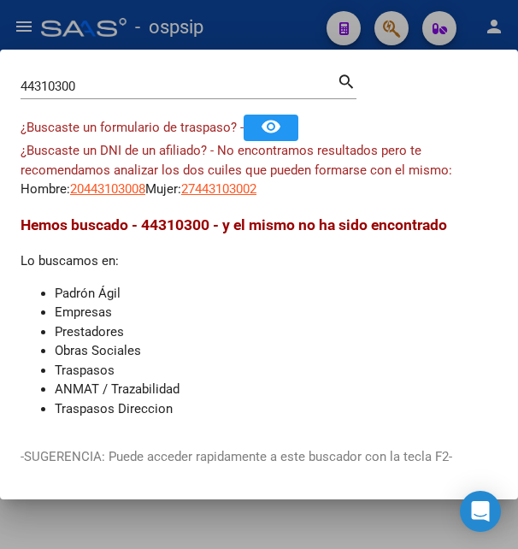
click at [318, 27] on div at bounding box center [259, 274] width 518 height 549
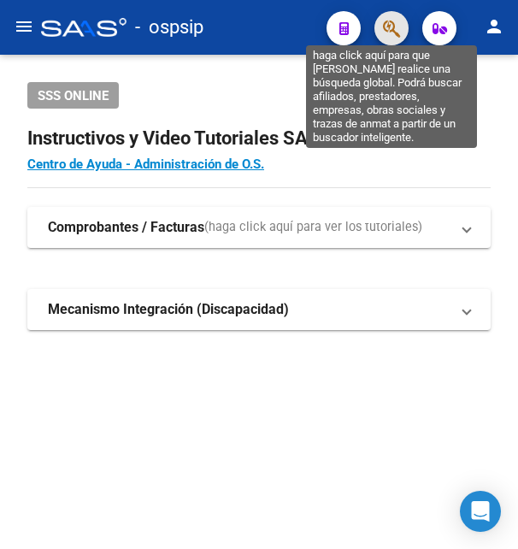
click at [385, 26] on icon "button" at bounding box center [391, 29] width 17 height 20
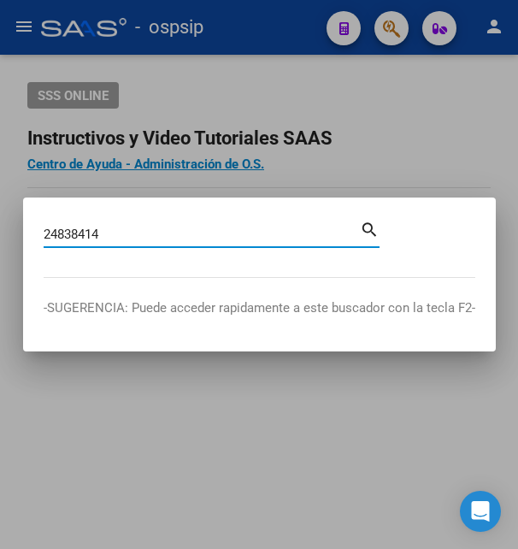
type input "24838414"
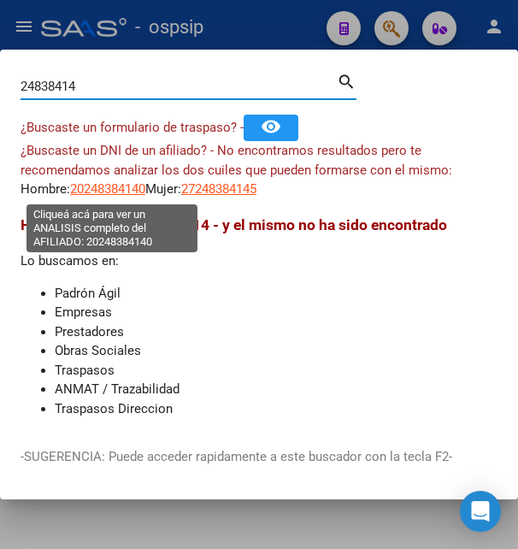
click at [120, 188] on span "20248384140" at bounding box center [107, 188] width 75 height 15
type textarea "20248384140"
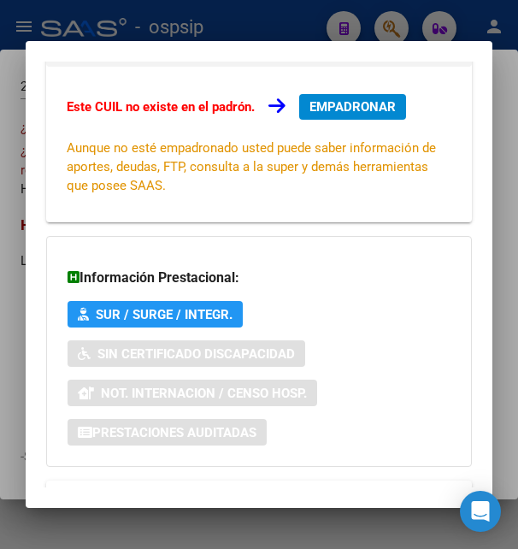
scroll to position [415, 0]
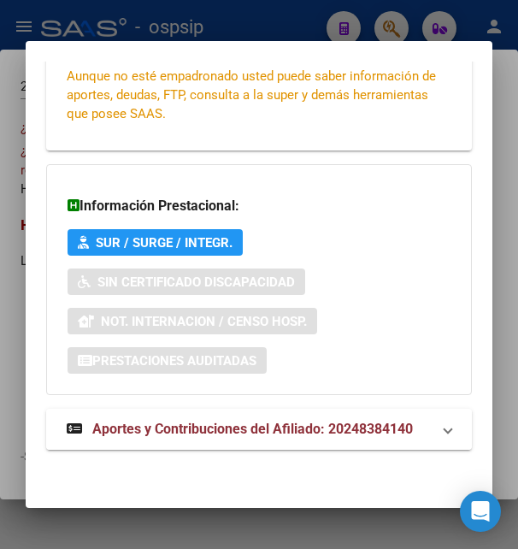
click at [218, 421] on span "Aportes y Contribuciones del Afiliado: 20248384140" at bounding box center [252, 429] width 321 height 16
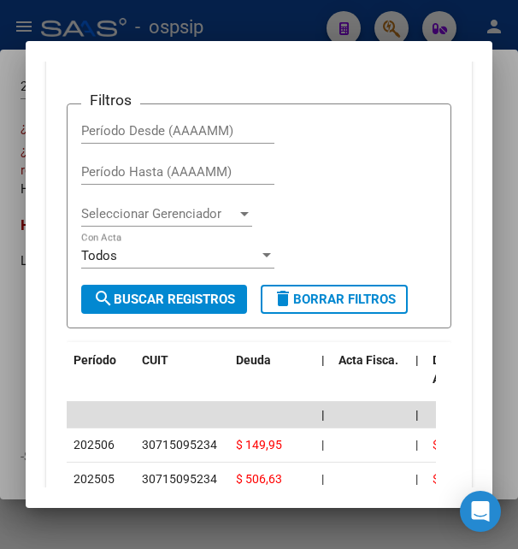
scroll to position [791, 0]
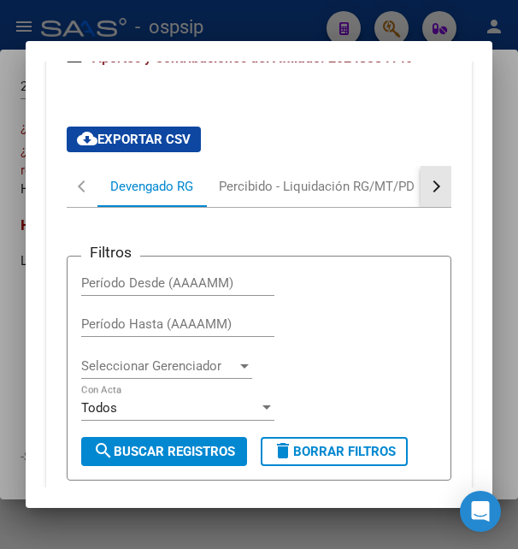
click at [421, 197] on button "button" at bounding box center [436, 186] width 31 height 41
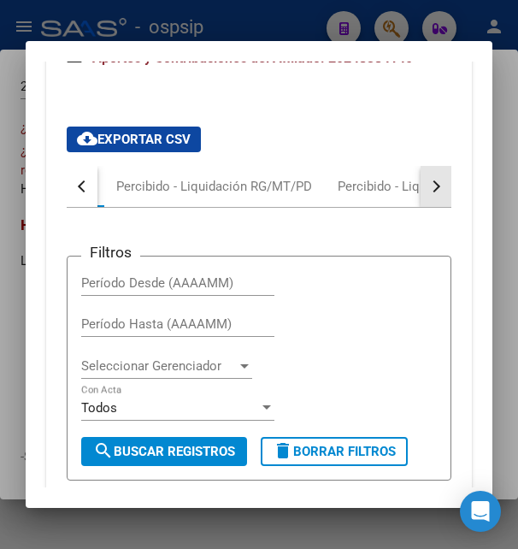
click at [421, 197] on button "button" at bounding box center [436, 186] width 31 height 41
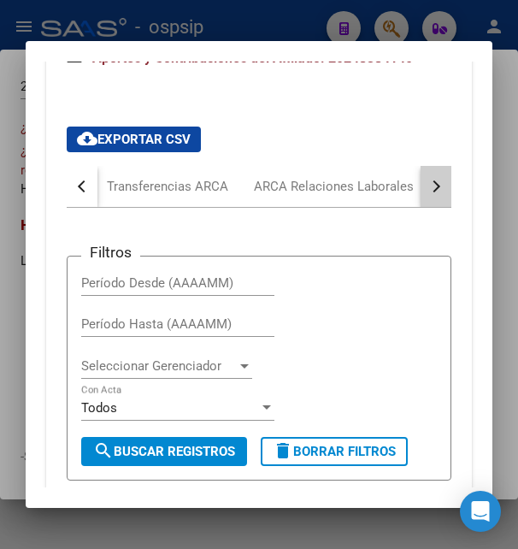
click at [421, 197] on button "button" at bounding box center [436, 186] width 31 height 41
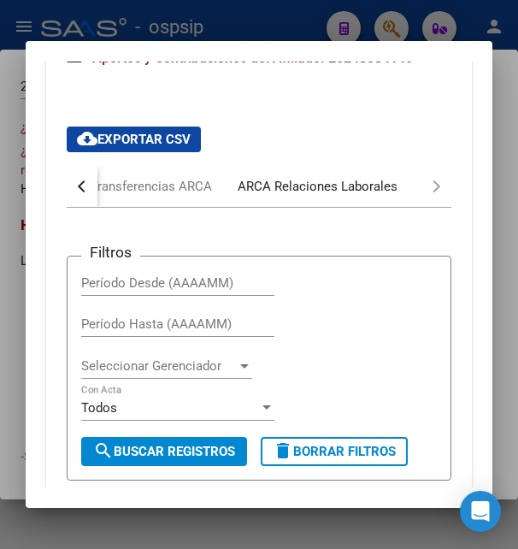
click at [379, 189] on div "ARCA Relaciones Laborales" at bounding box center [318, 186] width 160 height 19
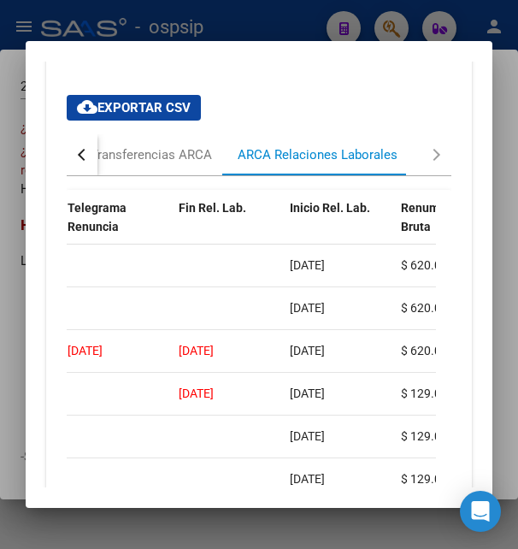
scroll to position [820, 0]
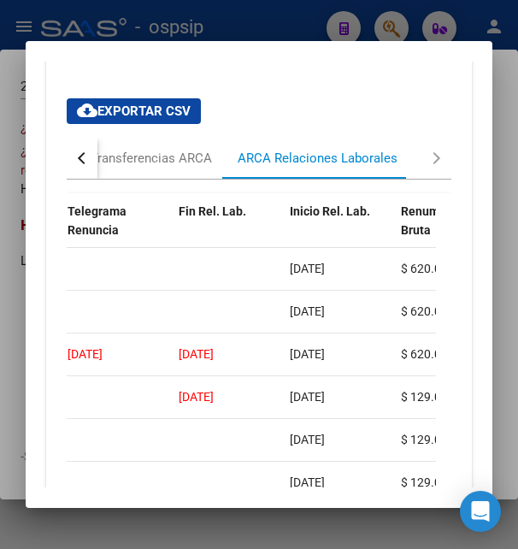
click at [254, 33] on div at bounding box center [259, 274] width 518 height 549
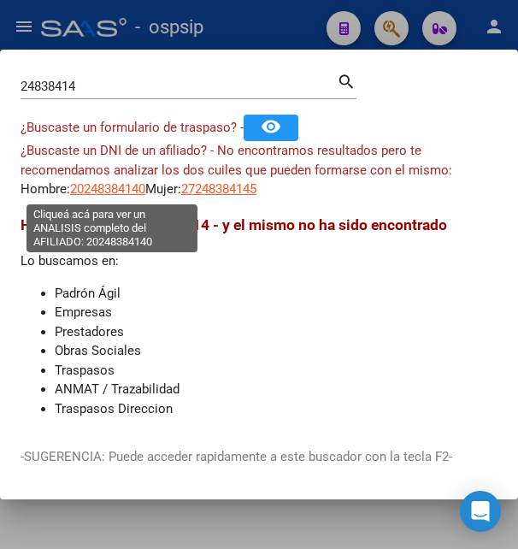
click at [103, 185] on span "20248384140" at bounding box center [107, 188] width 75 height 15
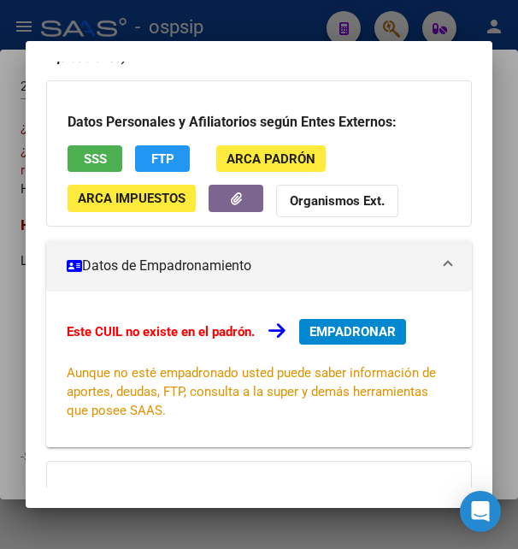
scroll to position [92, 0]
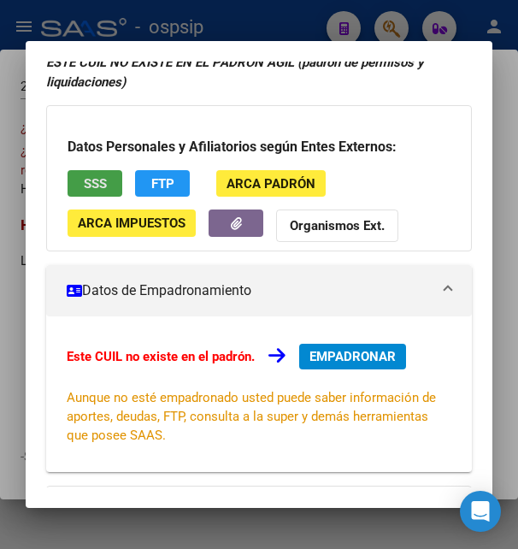
click at [102, 188] on span "SSS" at bounding box center [95, 183] width 23 height 15
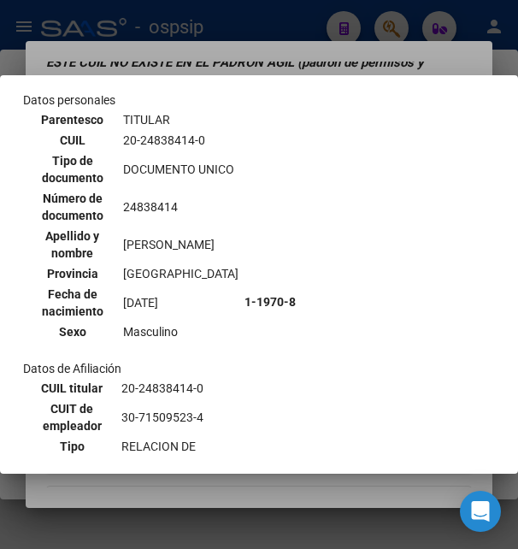
click at [314, 55] on div at bounding box center [259, 274] width 518 height 549
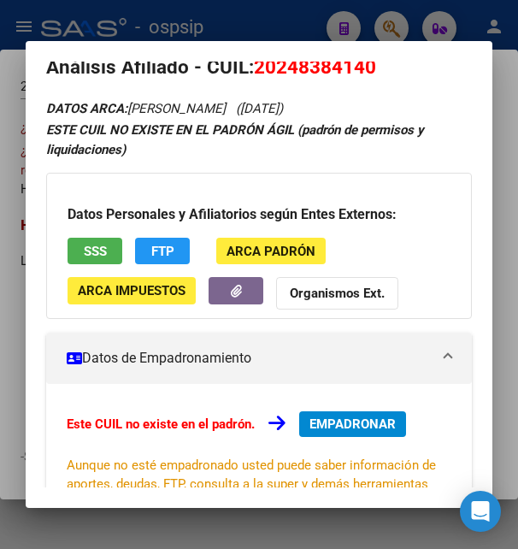
scroll to position [0, 0]
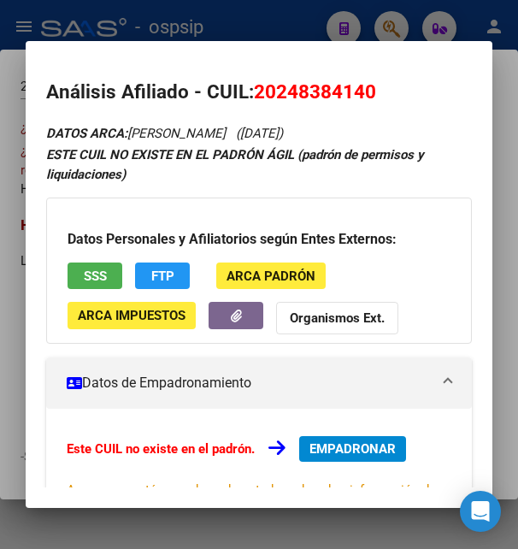
click at [301, 19] on div at bounding box center [259, 274] width 518 height 549
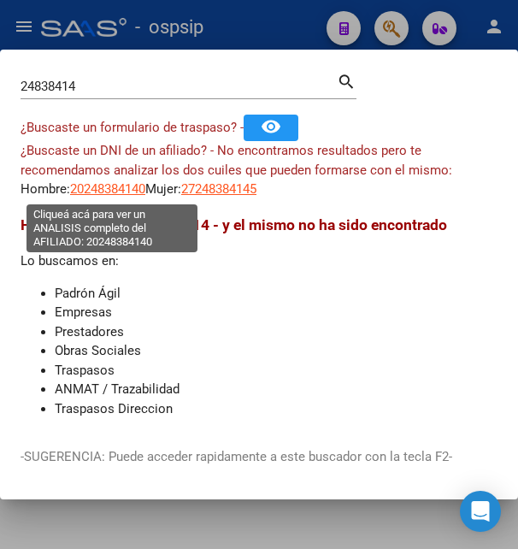
click at [115, 186] on span "20248384140" at bounding box center [107, 188] width 75 height 15
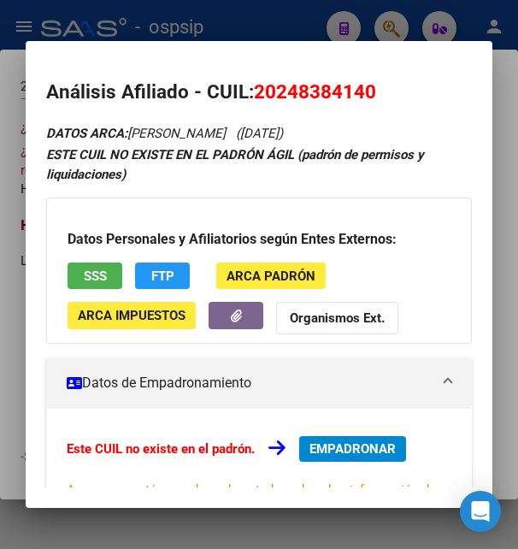
click at [104, 266] on button "SSS" at bounding box center [95, 275] width 55 height 26
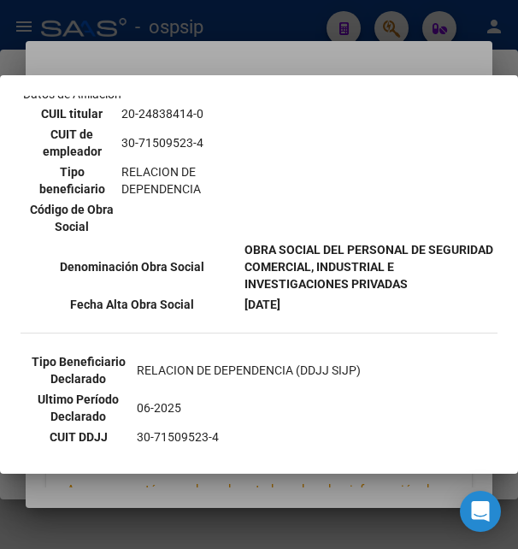
scroll to position [369, 0]
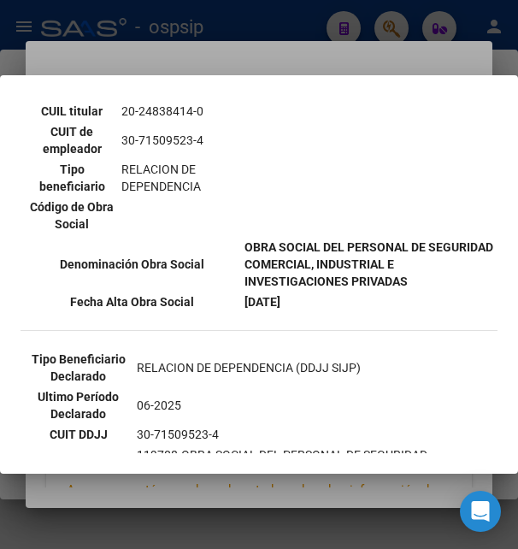
click at [275, 52] on div at bounding box center [259, 274] width 518 height 549
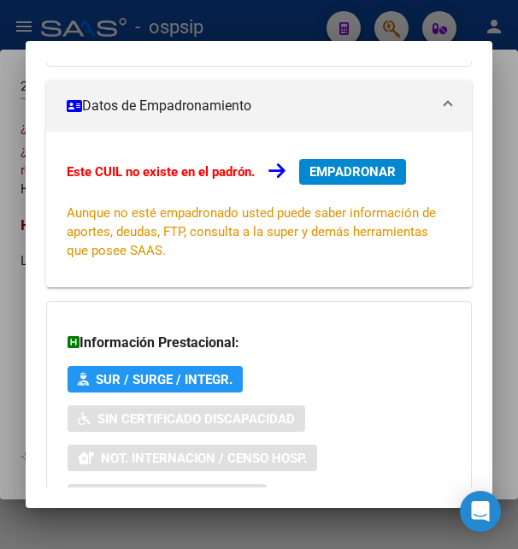
scroll to position [415, 0]
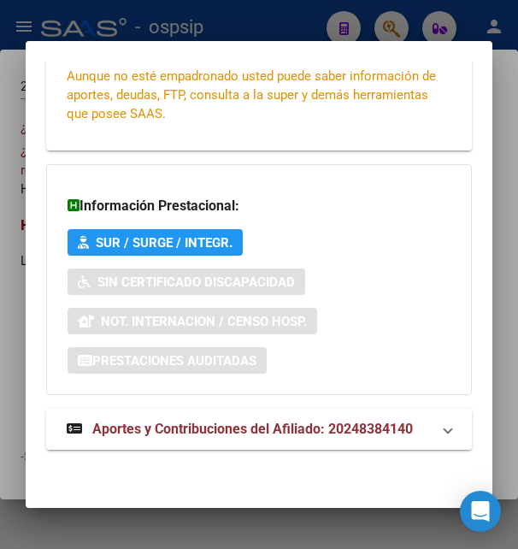
click at [270, 432] on span "Aportes y Contribuciones del Afiliado: 20248384140" at bounding box center [252, 429] width 321 height 16
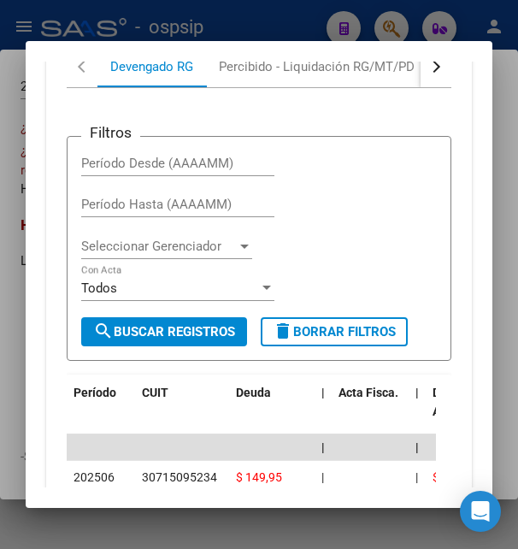
scroll to position [884, 0]
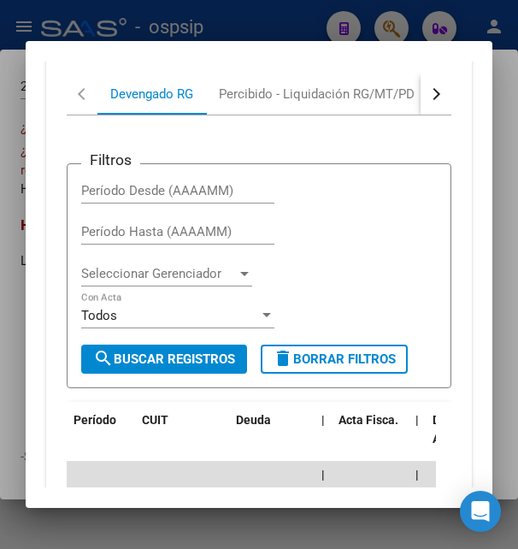
click at [428, 89] on div "button" at bounding box center [434, 94] width 12 height 12
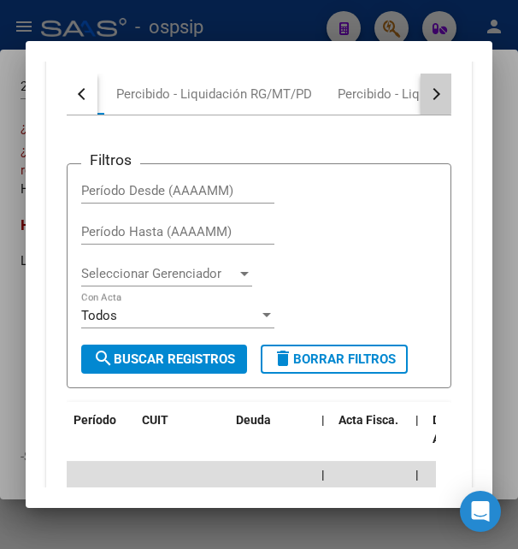
click at [428, 89] on div "button" at bounding box center [434, 94] width 12 height 12
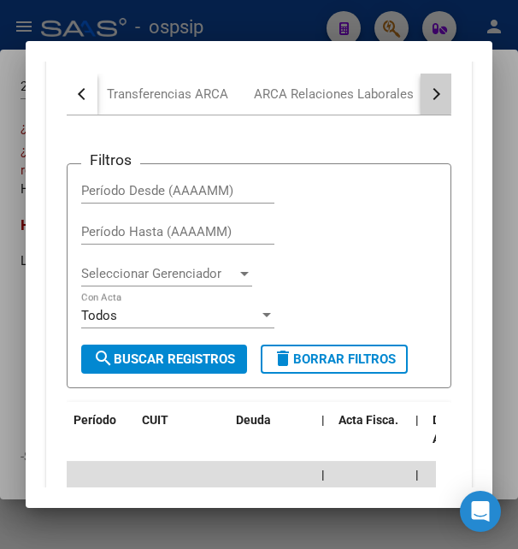
click at [428, 89] on div "button" at bounding box center [434, 94] width 12 height 12
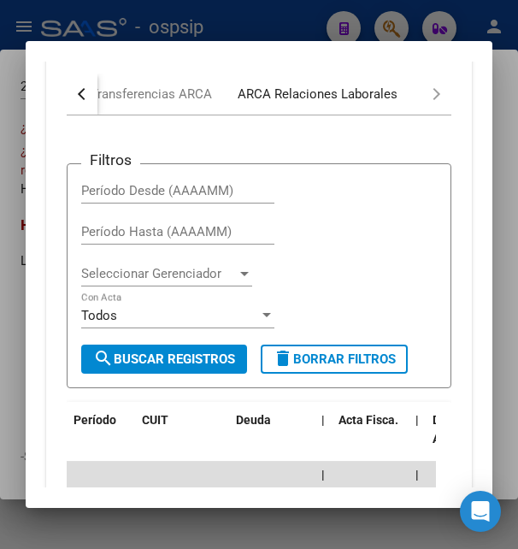
click at [363, 96] on div "ARCA Relaciones Laborales" at bounding box center [318, 94] width 160 height 19
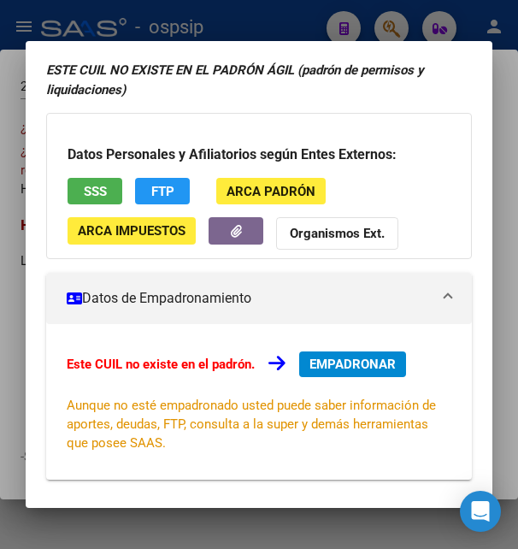
scroll to position [0, 0]
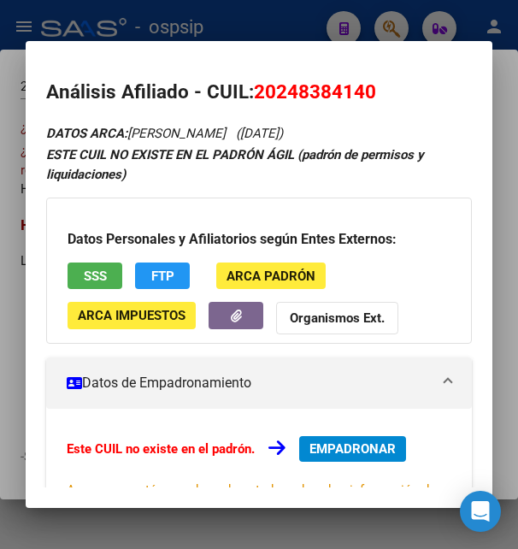
click at [289, 12] on div at bounding box center [259, 274] width 518 height 549
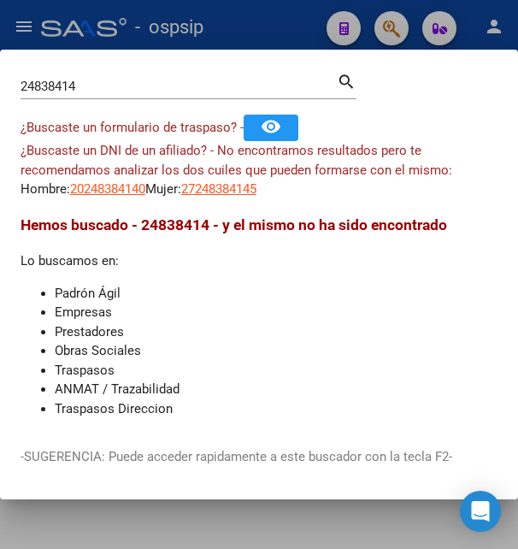
click at [105, 199] on mat-dialog-content "24838414 Buscar (apellido, dni, cuil, nro traspaso, cuit, obra social) search ¿…" at bounding box center [259, 248] width 518 height 356
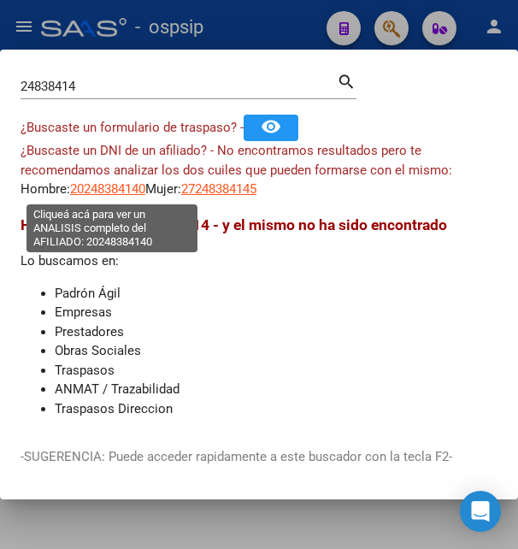
click at [122, 195] on span "20248384140" at bounding box center [107, 188] width 75 height 15
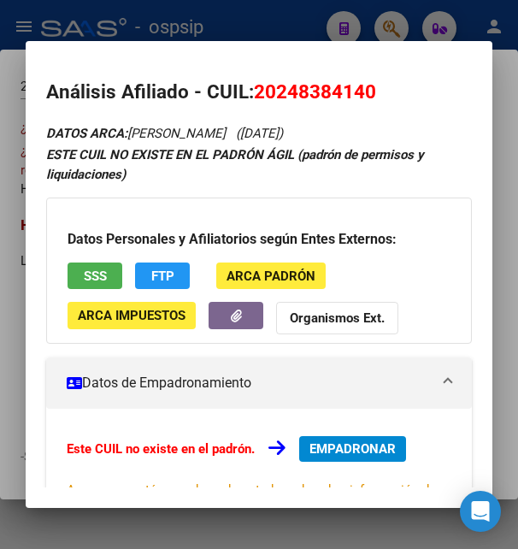
click at [77, 274] on button "SSS" at bounding box center [95, 275] width 55 height 26
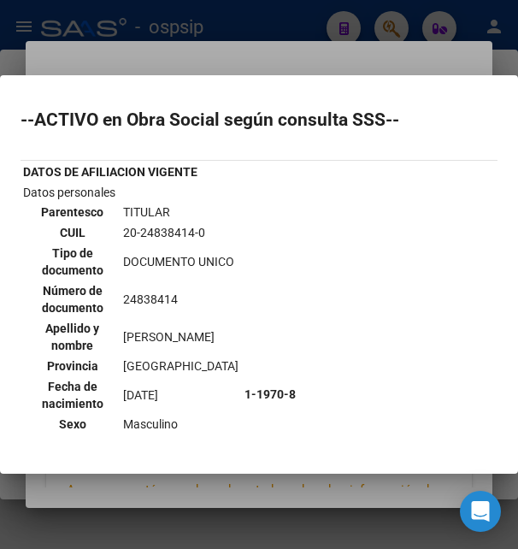
click at [235, 47] on div at bounding box center [259, 274] width 518 height 549
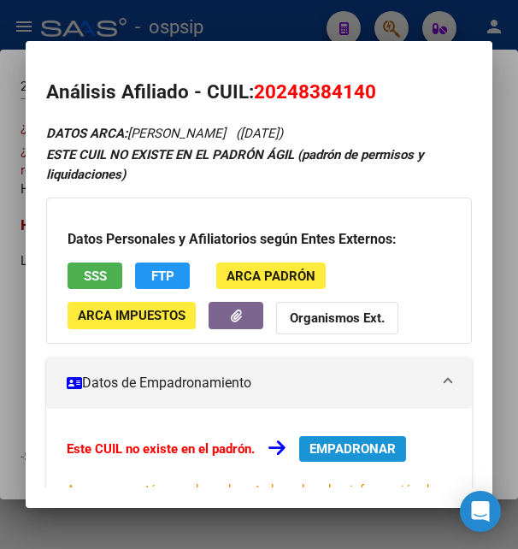
click at [348, 443] on span "EMPADRONAR" at bounding box center [352, 448] width 86 height 15
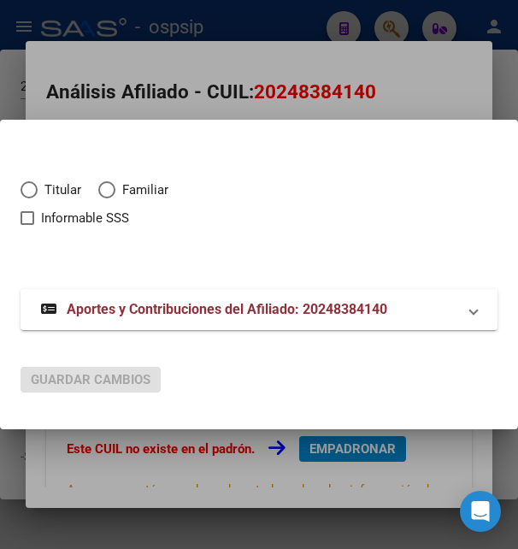
click at [181, 100] on div at bounding box center [259, 274] width 518 height 549
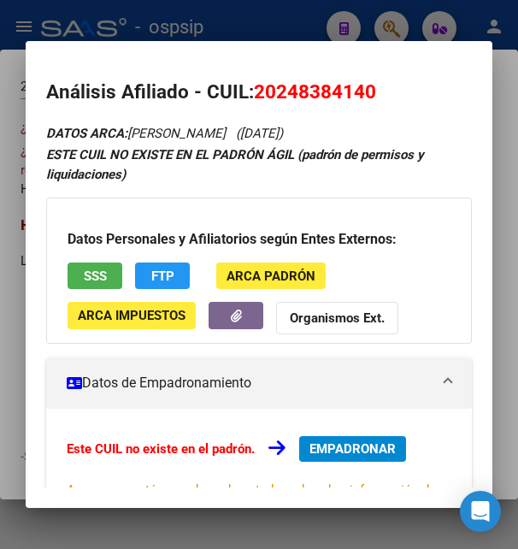
drag, startPoint x: 278, startPoint y: 87, endPoint x: 368, endPoint y: 80, distance: 90.0
click at [368, 80] on h2 "Análisis Afiliado - CUIL: 20248384140" at bounding box center [258, 92] width 425 height 29
copy span "24838414"
click at [340, 452] on span "EMPADRONAR" at bounding box center [352, 448] width 86 height 15
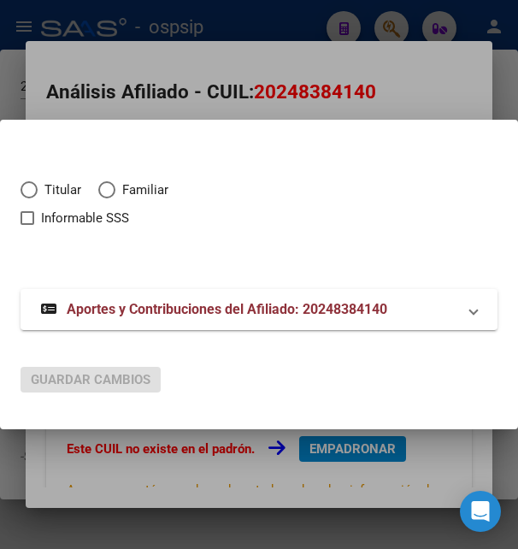
click at [30, 187] on span "Elija una opción" at bounding box center [29, 189] width 17 height 17
click at [30, 187] on input "Titular" at bounding box center [29, 189] width 17 height 17
radio input "true"
checkbox input "true"
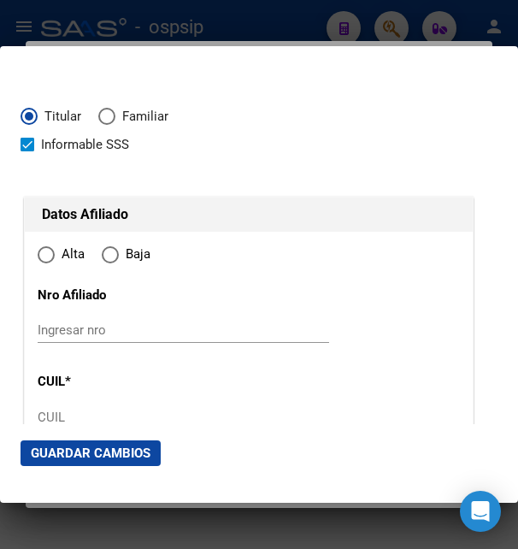
type input "20-24838414-0"
radio input "true"
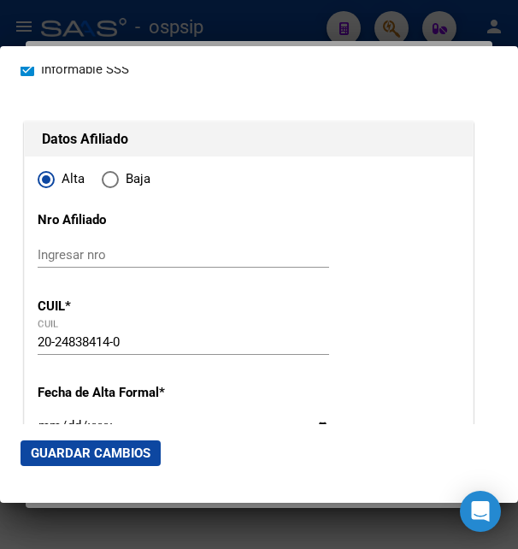
scroll to position [185, 0]
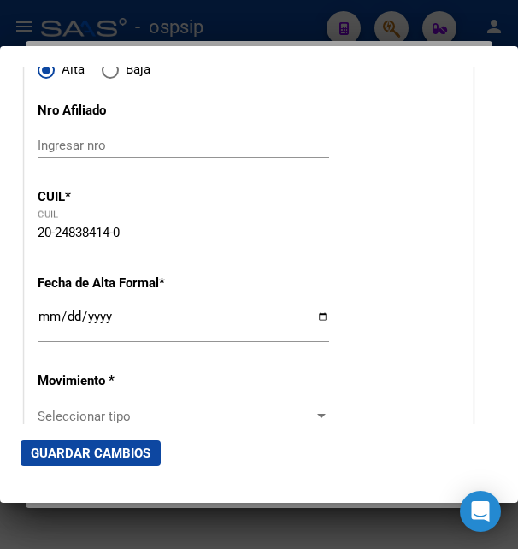
type input "24838414"
type input "ROJAS PATRICIO ALBERTO"
type input "1975-11-07"
type input "CARLOS SPEGAZZI"
type input "1812"
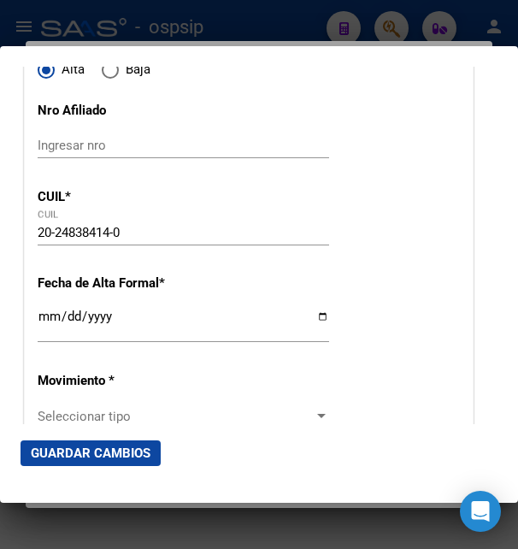
type input "12 DE OCTUBRE"
type input "54"
click at [46, 333] on input "Ingresar fecha" at bounding box center [183, 322] width 291 height 27
type input "2025-08-13"
click at [209, 358] on div "2025-08-13 Ingresar fecha" at bounding box center [183, 332] width 291 height 52
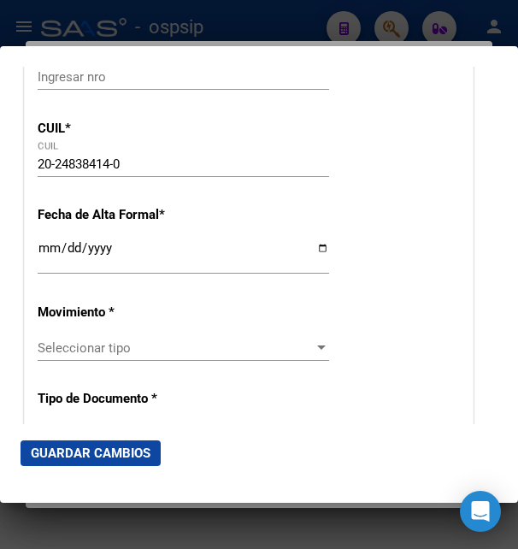
scroll to position [369, 0]
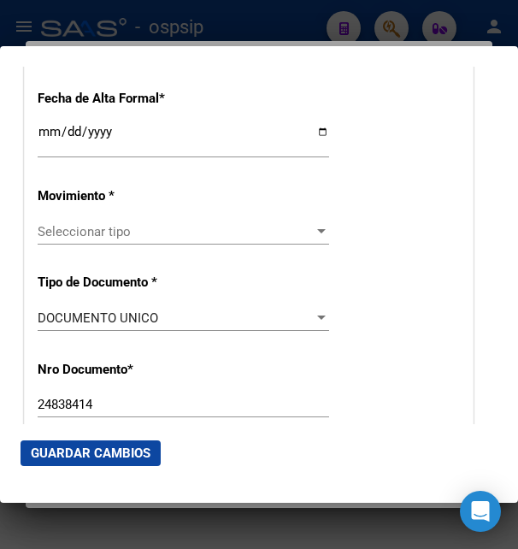
click at [115, 239] on span "Seleccionar tipo" at bounding box center [176, 231] width 276 height 15
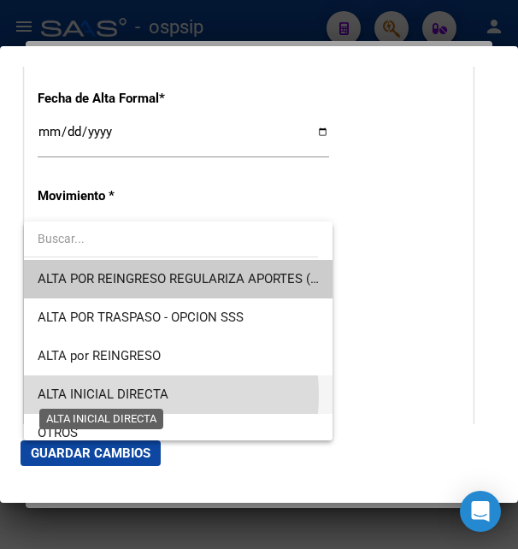
click at [117, 395] on span "ALTA INICIAL DIRECTA" at bounding box center [103, 393] width 131 height 15
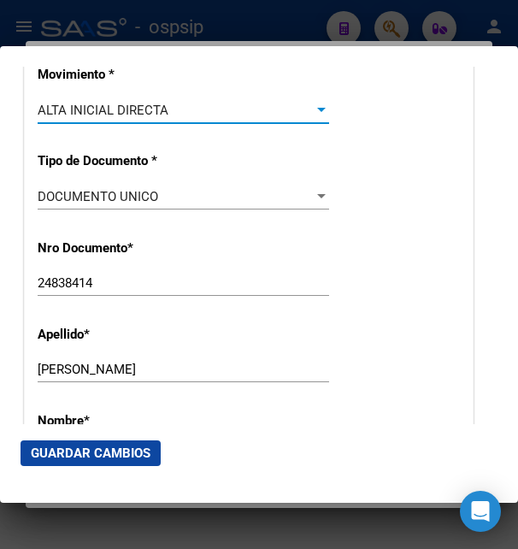
scroll to position [554, 0]
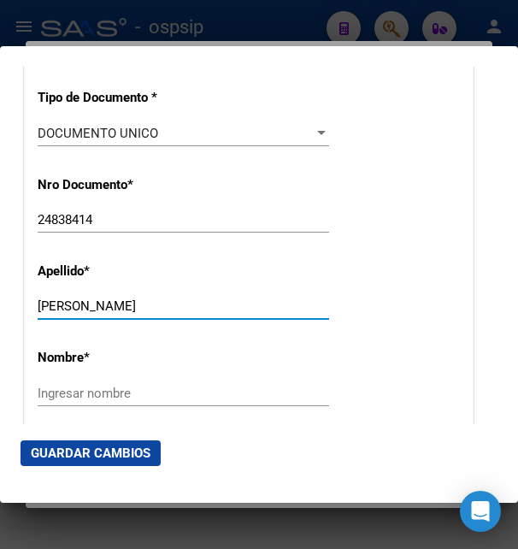
drag, startPoint x: 83, startPoint y: 315, endPoint x: 201, endPoint y: 310, distance: 118.1
click at [201, 310] on input "ROJAS PATRICIO ALBERTO" at bounding box center [183, 305] width 291 height 15
drag, startPoint x: 79, startPoint y: 315, endPoint x: 222, endPoint y: 317, distance: 143.6
click at [222, 314] on input "ROJAS PATRICIO ALBERTO" at bounding box center [183, 305] width 291 height 15
type input "ROJAS"
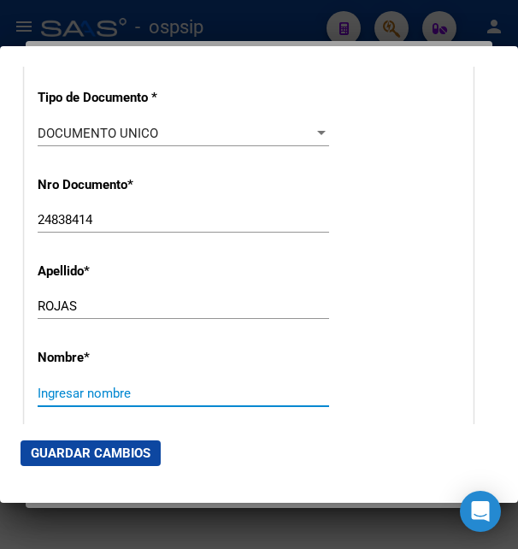
paste input "PATRICIO ALBERTO"
type input "PATRICIO ALBERTO"
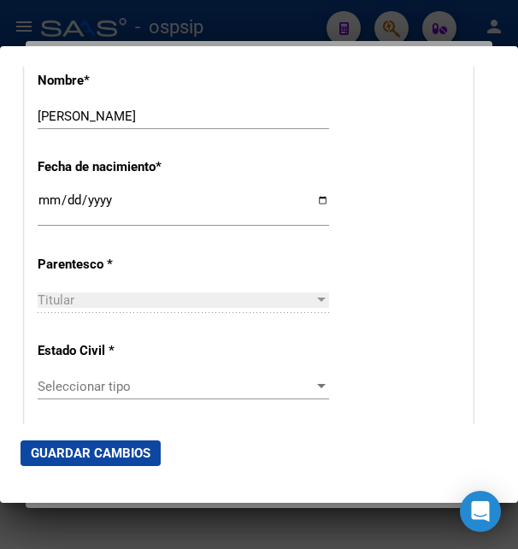
scroll to position [923, 0]
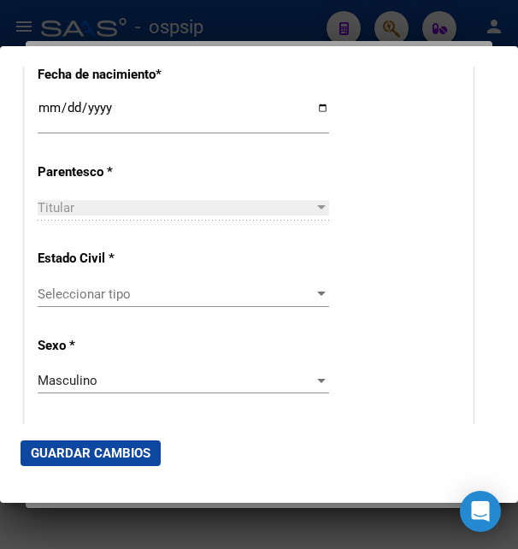
click at [140, 289] on span "Seleccionar tipo" at bounding box center [176, 293] width 276 height 15
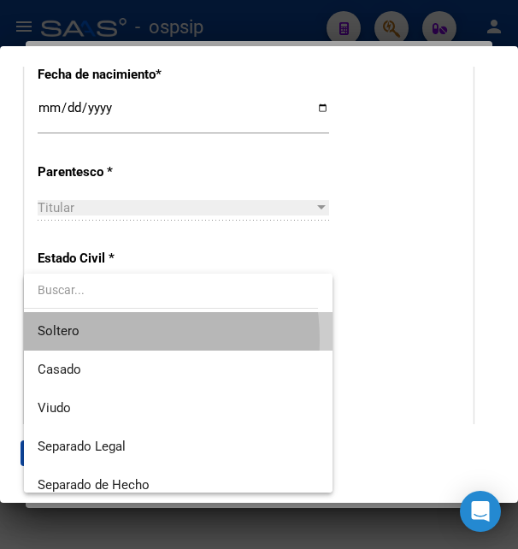
click at [76, 340] on span "Soltero" at bounding box center [178, 331] width 281 height 38
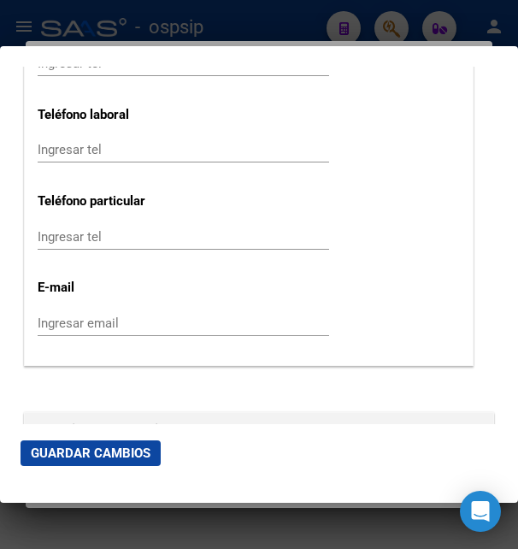
scroll to position [2400, 0]
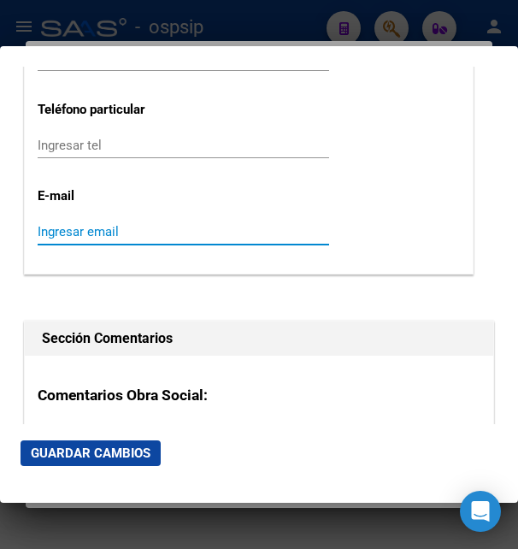
paste input "[EMAIL_ADDRESS][DOMAIN_NAME]"
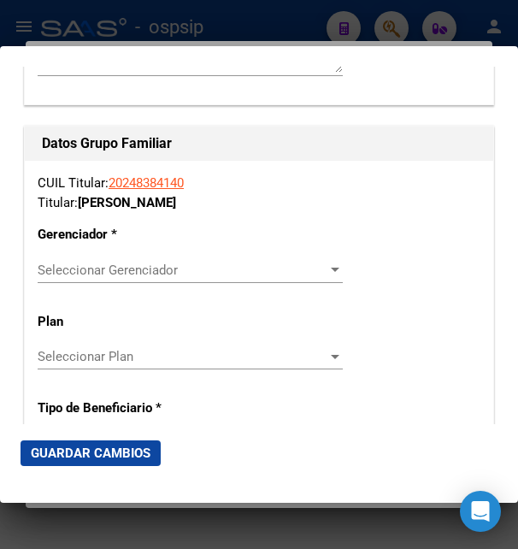
scroll to position [2954, 0]
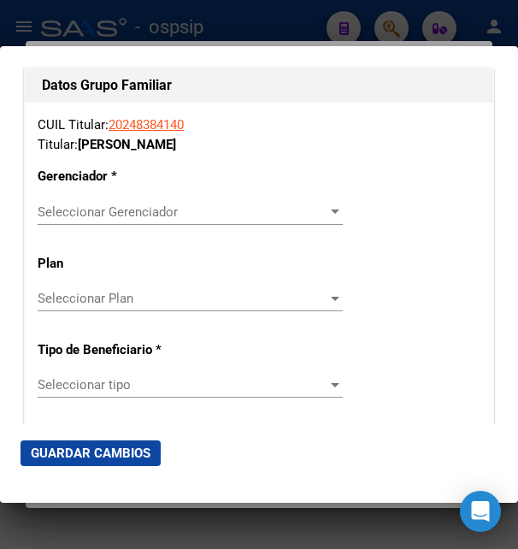
type input "[EMAIL_ADDRESS][DOMAIN_NAME]"
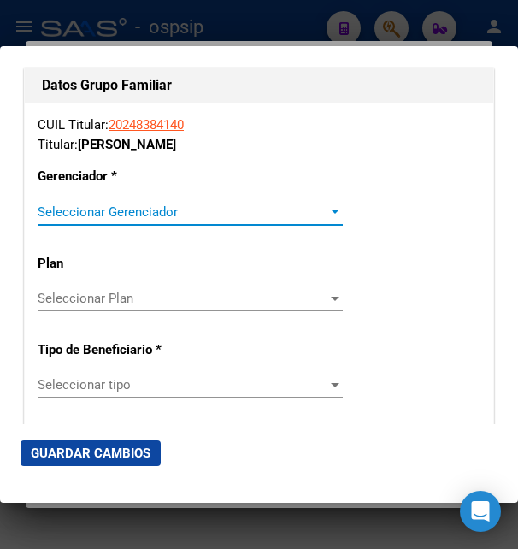
click at [79, 204] on span "Seleccionar Gerenciador" at bounding box center [183, 211] width 290 height 15
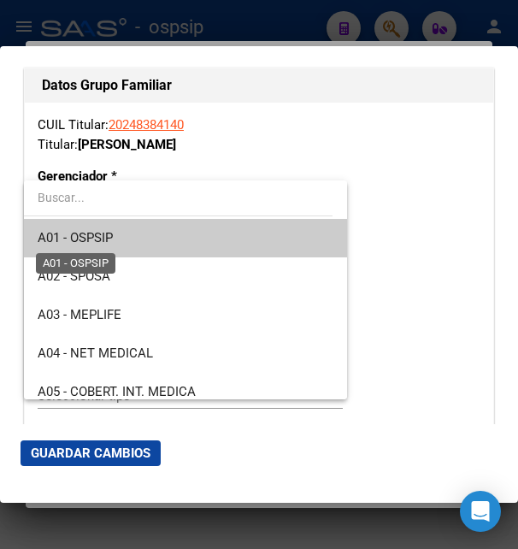
click at [99, 241] on span "A01 - OSPSIP" at bounding box center [75, 237] width 75 height 15
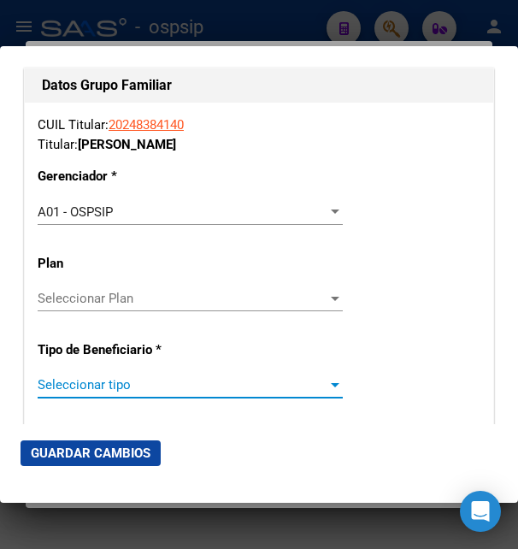
click at [90, 377] on span "Seleccionar tipo" at bounding box center [183, 384] width 290 height 15
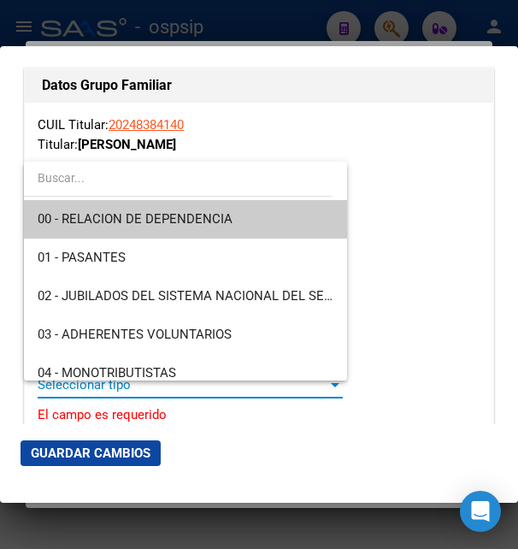
click at [107, 230] on span "00 - RELACION DE DEPENDENCIA" at bounding box center [186, 219] width 296 height 38
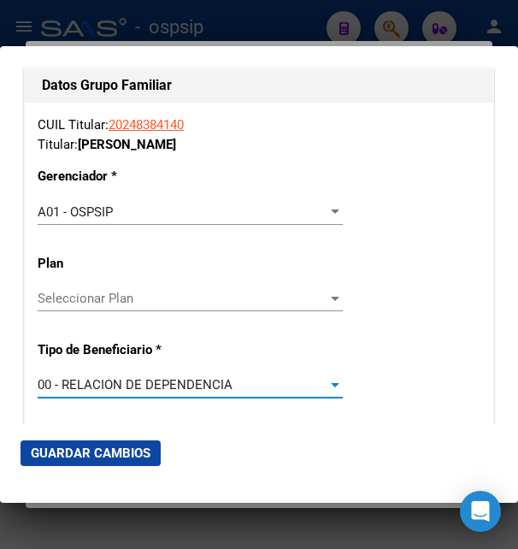
type input "30-71509523-4"
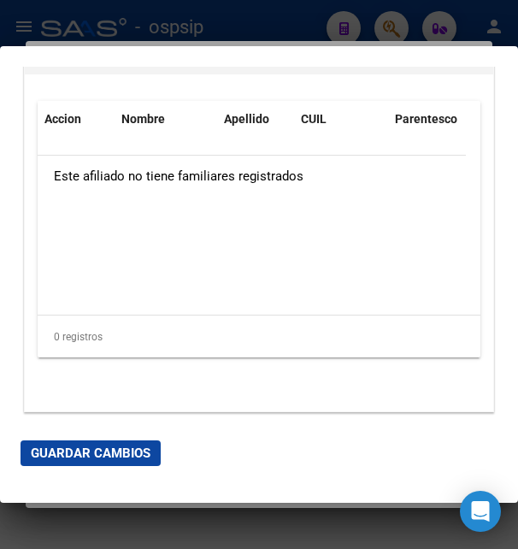
scroll to position [3678, 0]
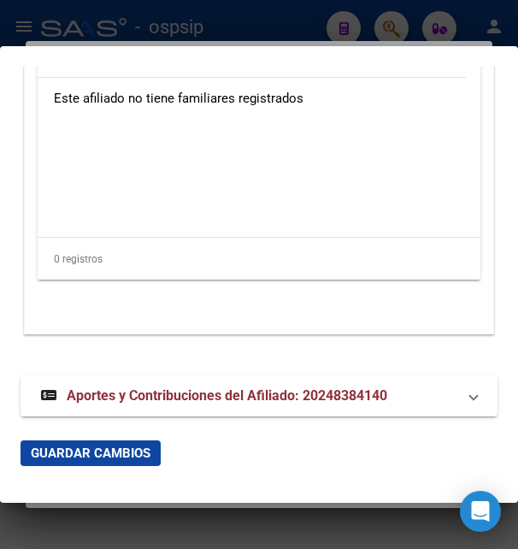
click at [88, 387] on span "Aportes y Contribuciones del Afiliado: 20248384140" at bounding box center [227, 395] width 321 height 16
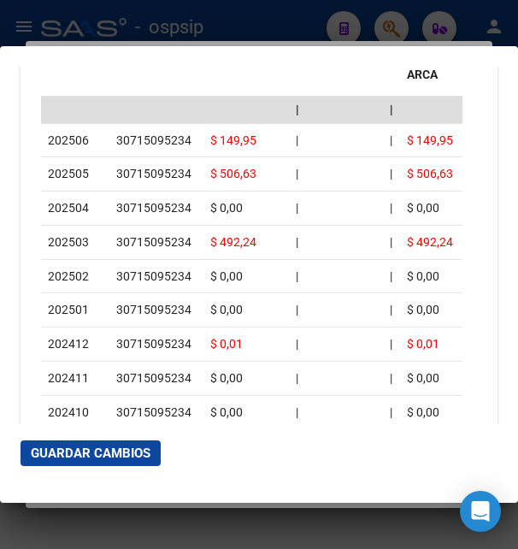
scroll to position [4212, 0]
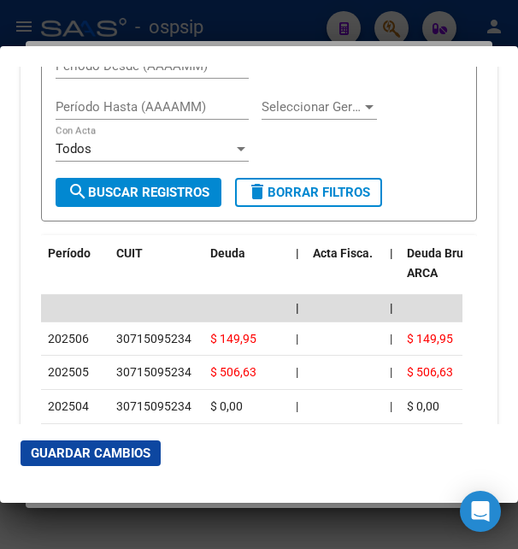
click at [93, 442] on button "Guardar Cambios" at bounding box center [91, 453] width 140 height 26
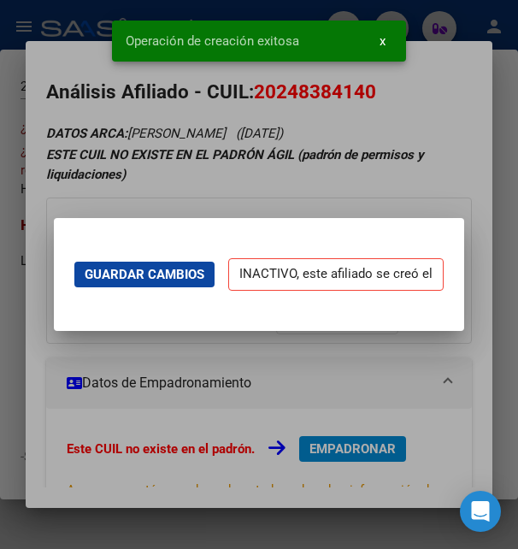
scroll to position [0, 0]
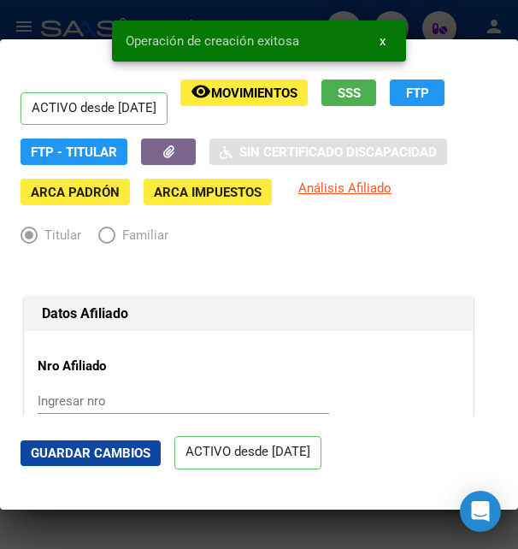
click at [97, 452] on span "Guardar Cambios" at bounding box center [91, 452] width 120 height 15
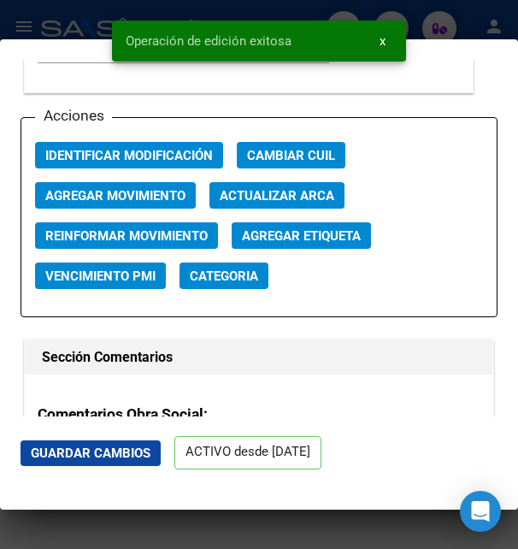
scroll to position [2492, 0]
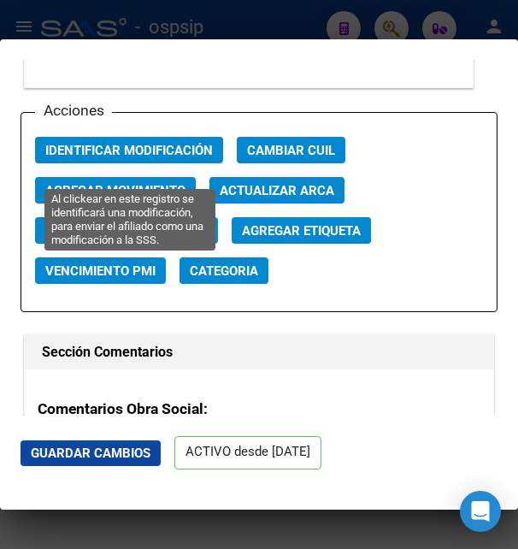
click at [156, 158] on span "Identificar Modificación" at bounding box center [129, 150] width 168 height 15
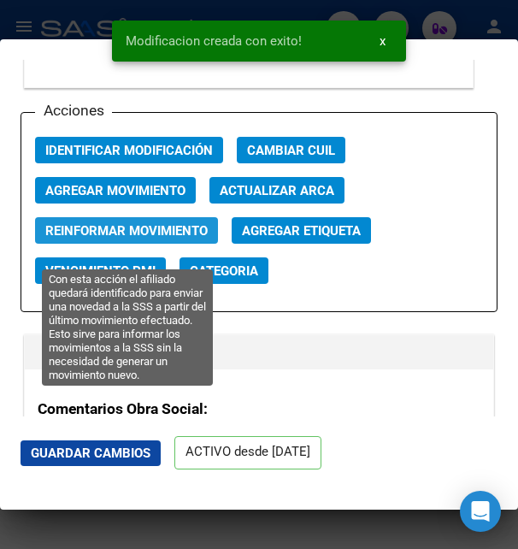
click at [186, 238] on span "Reinformar Movimiento" at bounding box center [126, 230] width 162 height 15
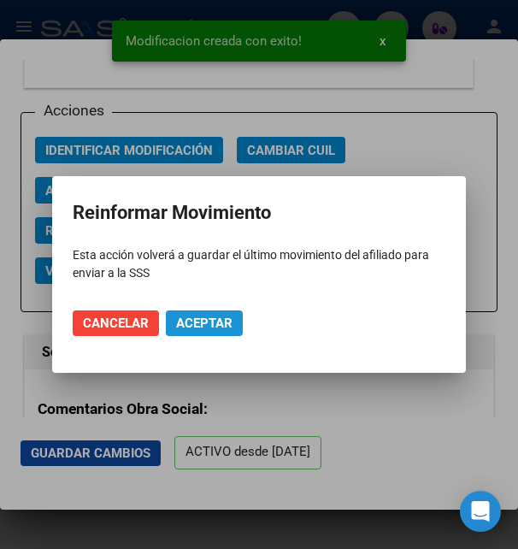
click at [197, 324] on span "Aceptar" at bounding box center [204, 322] width 56 height 15
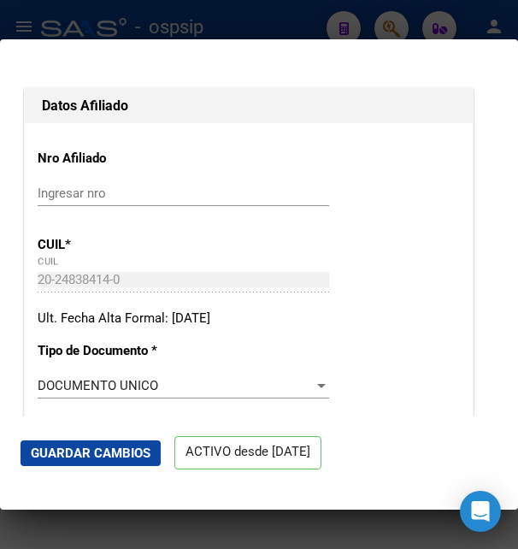
scroll to position [92, 0]
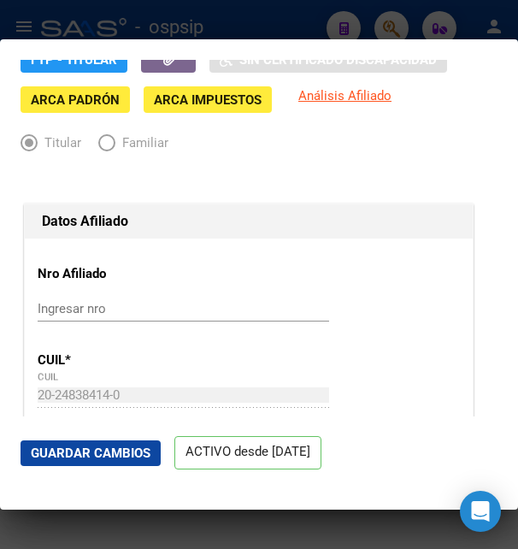
click at [412, 28] on div at bounding box center [259, 274] width 518 height 549
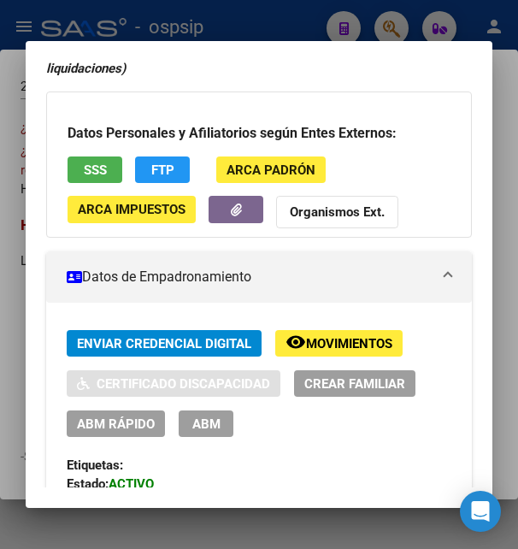
scroll to position [185, 0]
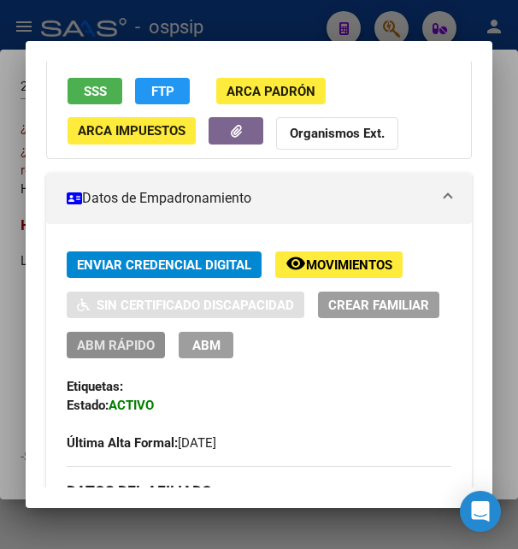
click at [155, 350] on span "ABM Rápido" at bounding box center [116, 345] width 78 height 15
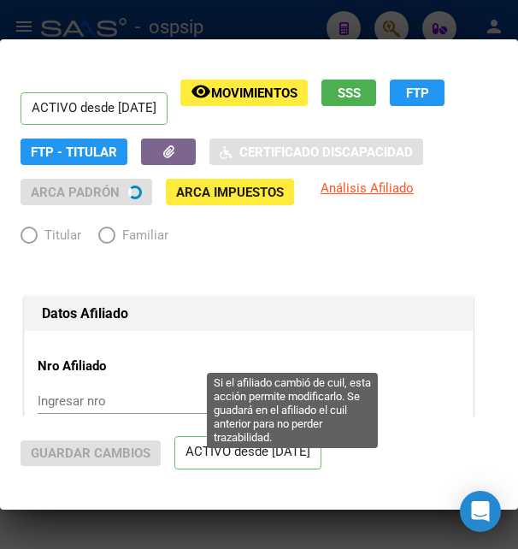
radio input "true"
type input "30-71509523-4"
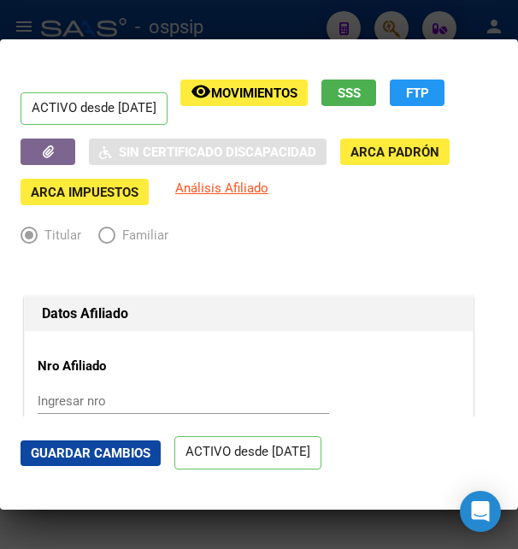
click at [271, 20] on div at bounding box center [259, 274] width 518 height 549
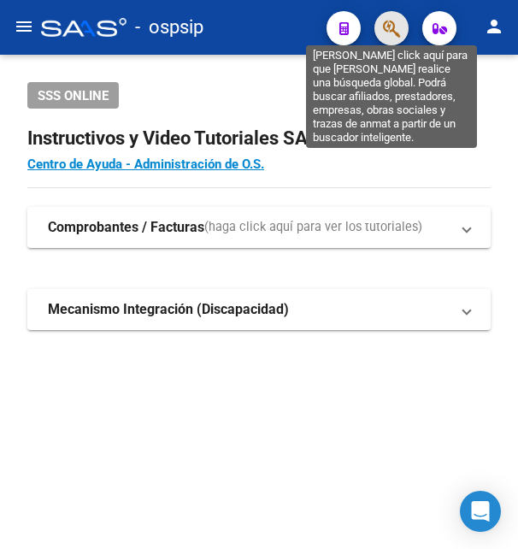
click at [389, 24] on icon "button" at bounding box center [391, 29] width 17 height 20
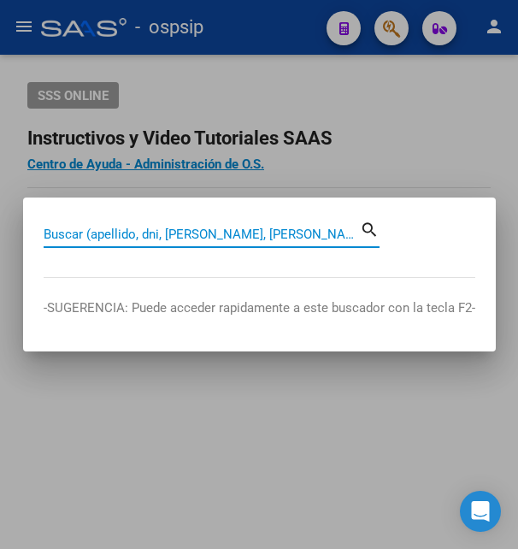
click at [151, 232] on input "Buscar (apellido, dni, [PERSON_NAME], [PERSON_NAME], cuit, obra social)" at bounding box center [202, 233] width 316 height 15
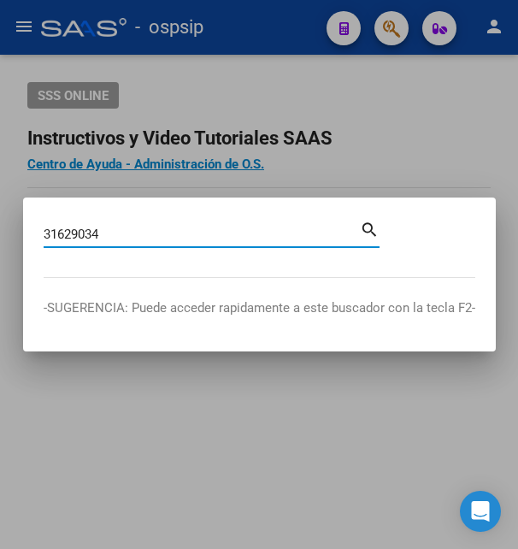
type input "31629034"
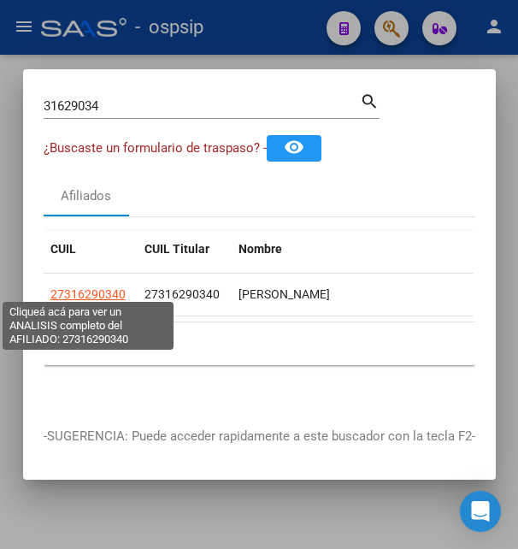
click at [91, 288] on span "27316290340" at bounding box center [87, 294] width 75 height 14
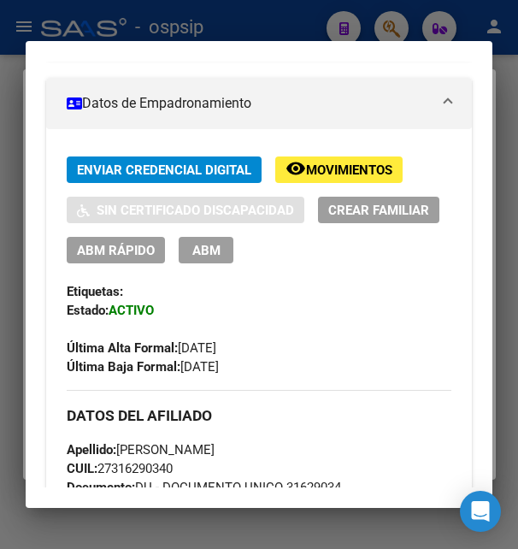
scroll to position [369, 0]
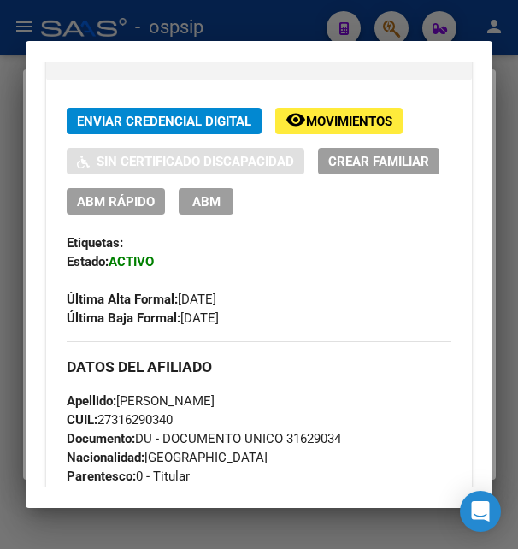
click at [221, 209] on span "ABM" at bounding box center [206, 201] width 28 height 15
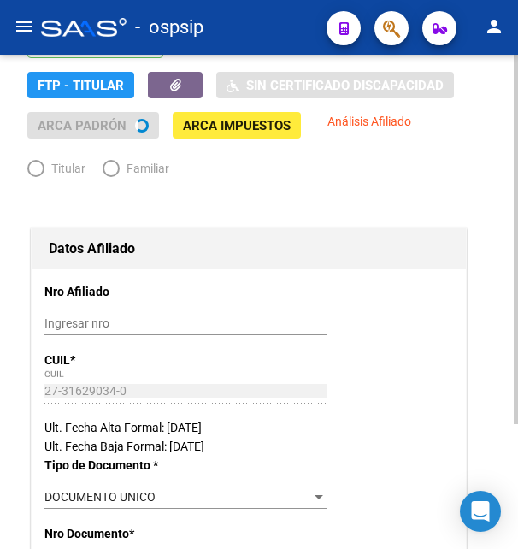
radio input "true"
type input "27-31629034-0"
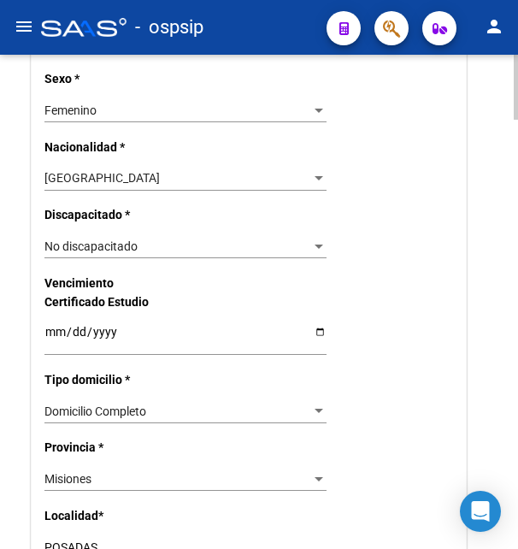
scroll to position [1046, 0]
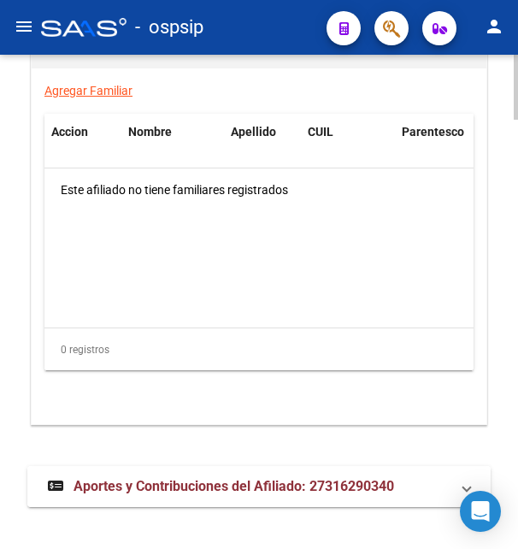
click at [174, 478] on span "Aportes y Contribuciones del Afiliado: 27316290340" at bounding box center [234, 486] width 321 height 16
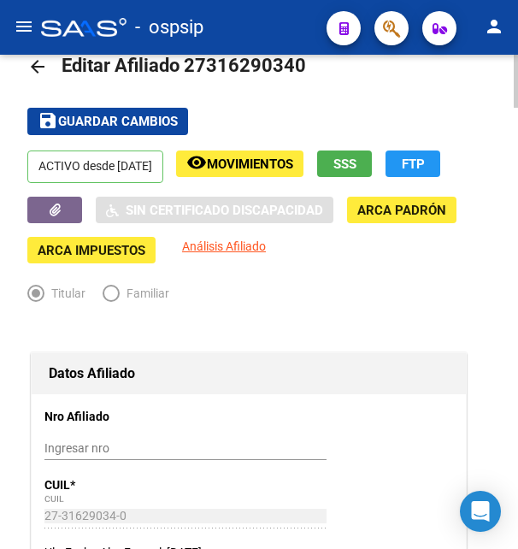
scroll to position [0, 0]
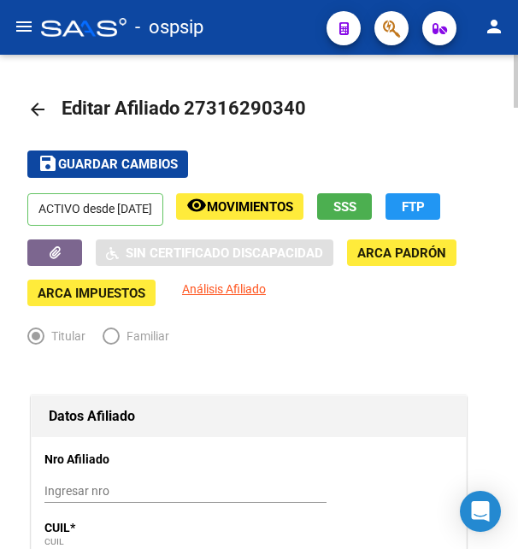
drag, startPoint x: 210, startPoint y: 111, endPoint x: 298, endPoint y: 109, distance: 88.1
click at [298, 109] on span "Editar Afiliado 27316290340" at bounding box center [184, 107] width 244 height 21
copy span "31629034"
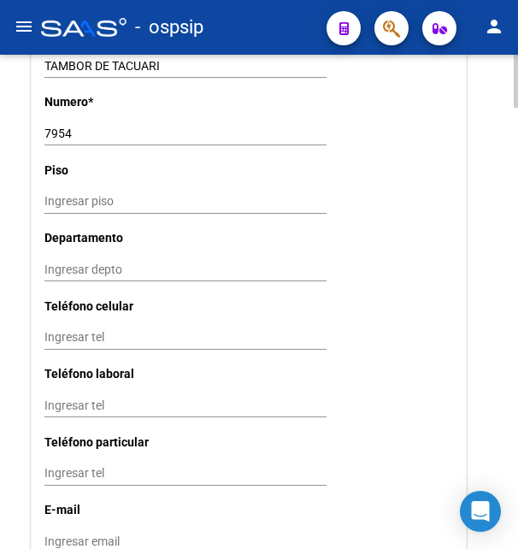
scroll to position [1831, 0]
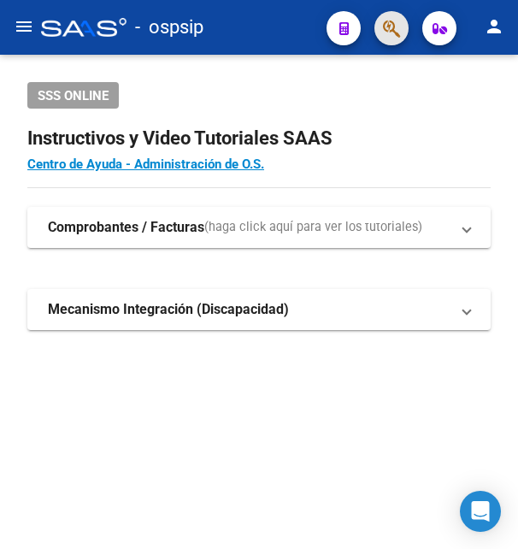
click at [379, 26] on button "button" at bounding box center [391, 28] width 34 height 34
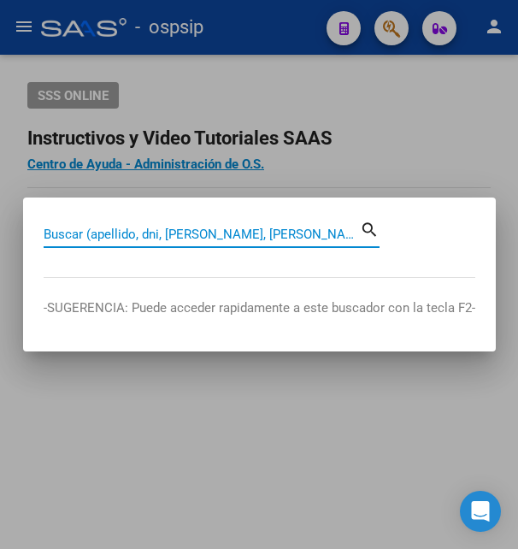
click at [221, 229] on input "Buscar (apellido, dni, [PERSON_NAME], [PERSON_NAME], cuit, obra social)" at bounding box center [202, 233] width 316 height 15
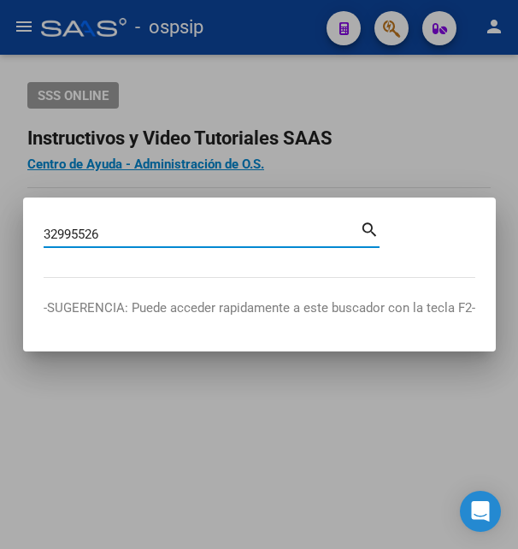
type input "32995526"
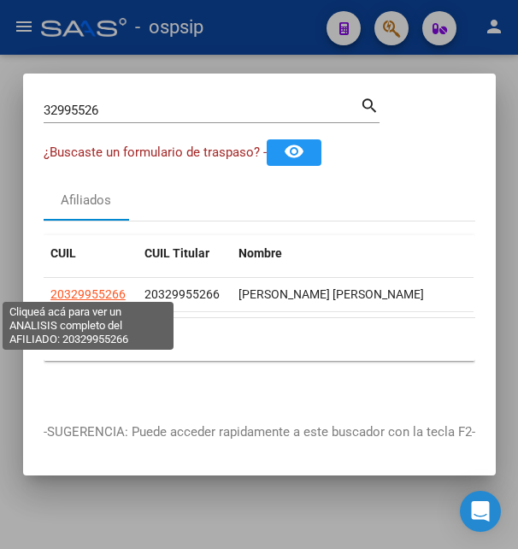
click at [91, 291] on span "20329955266" at bounding box center [87, 294] width 75 height 14
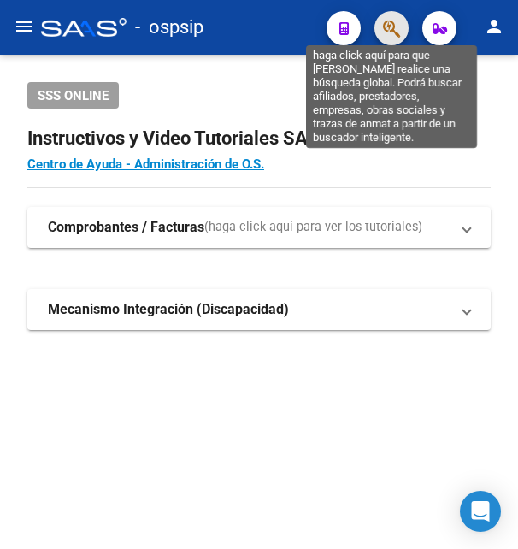
click at [392, 28] on icon "button" at bounding box center [391, 29] width 17 height 20
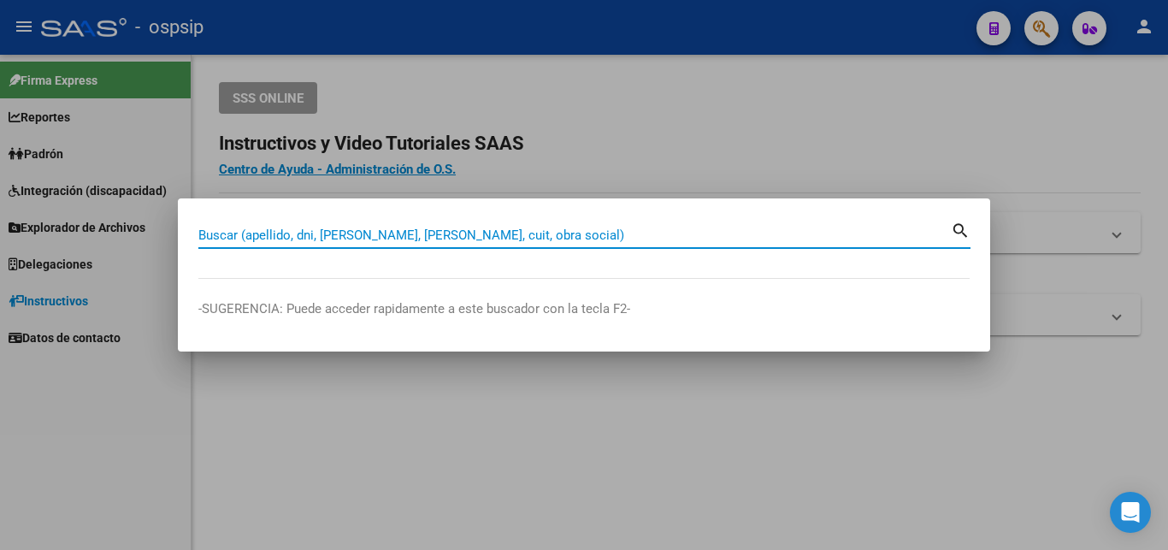
click at [430, 227] on input "Buscar (apellido, dni, [PERSON_NAME], [PERSON_NAME], cuit, obra social)" at bounding box center [574, 234] width 752 height 15
click at [273, 227] on input "Buscar (apellido, dni, [PERSON_NAME], [PERSON_NAME], cuit, obra social)" at bounding box center [574, 234] width 752 height 15
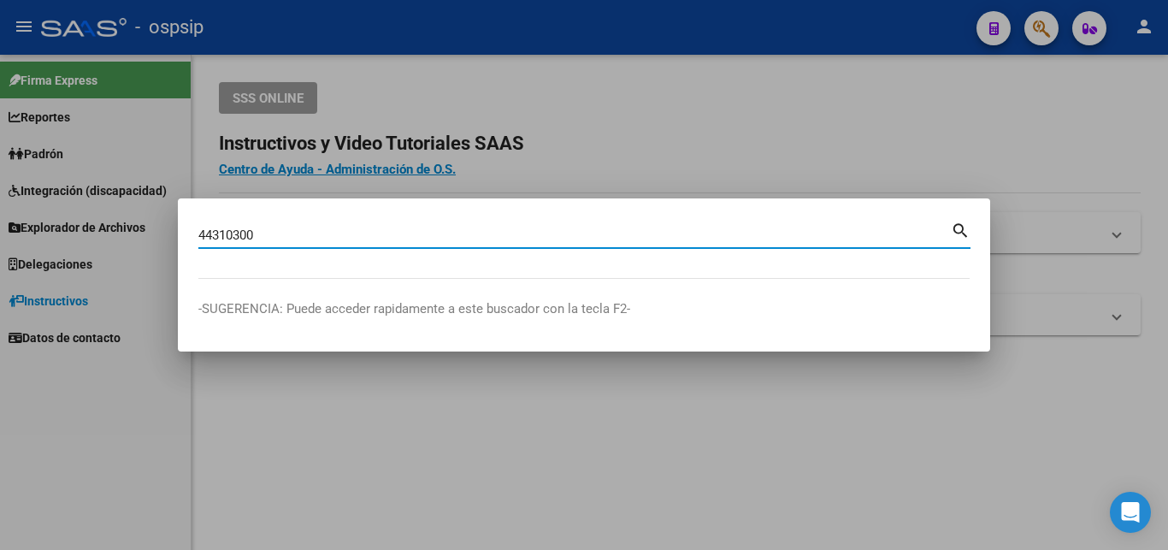
type input "44310300"
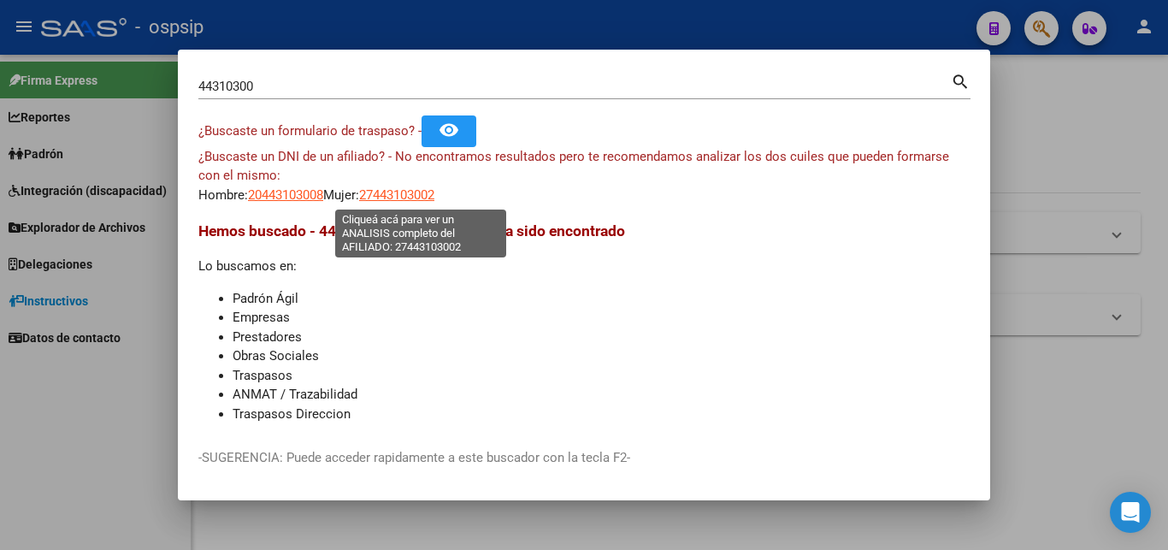
click at [434, 190] on span "27443103002" at bounding box center [396, 194] width 75 height 15
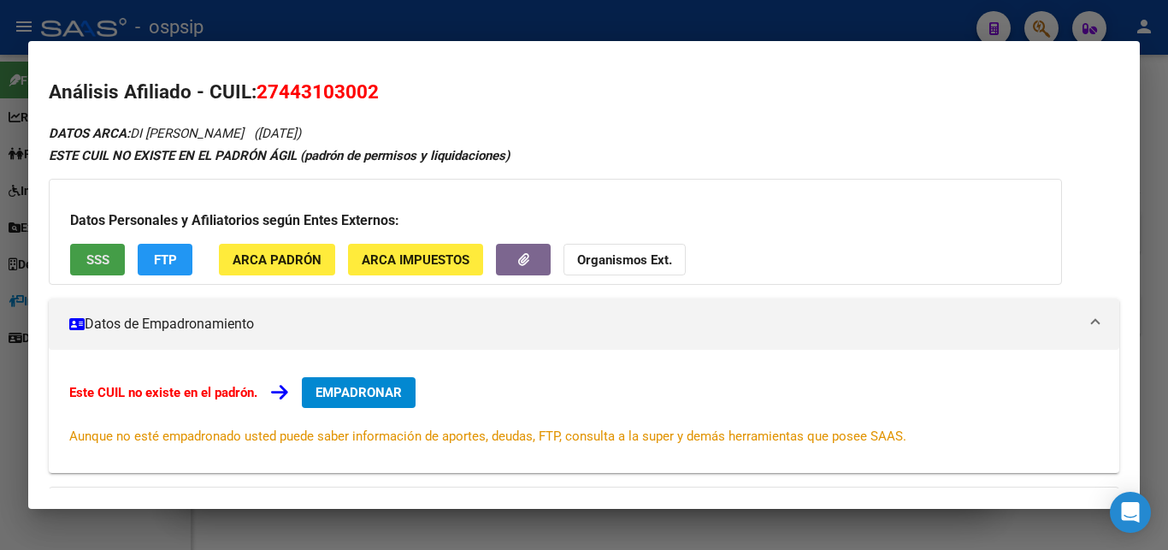
click at [120, 262] on button "SSS" at bounding box center [97, 260] width 55 height 32
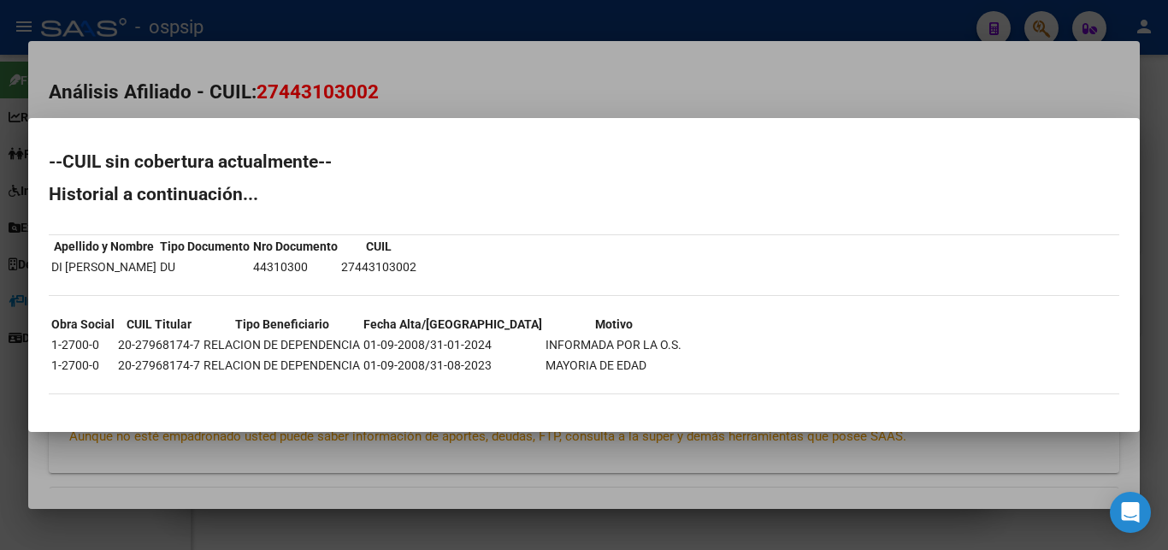
click at [517, 107] on div at bounding box center [584, 275] width 1168 height 550
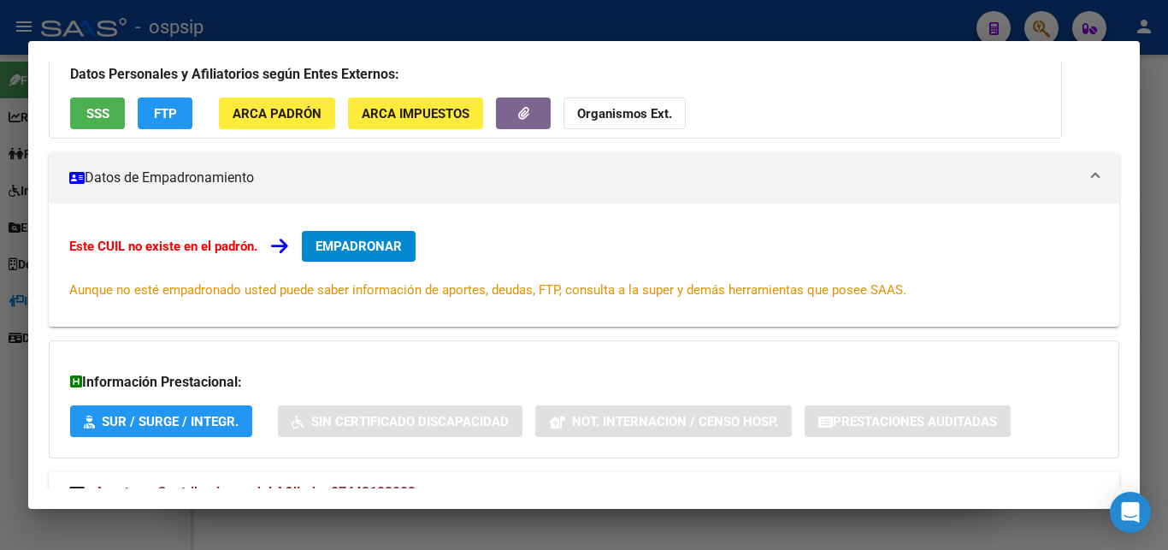
scroll to position [209, 0]
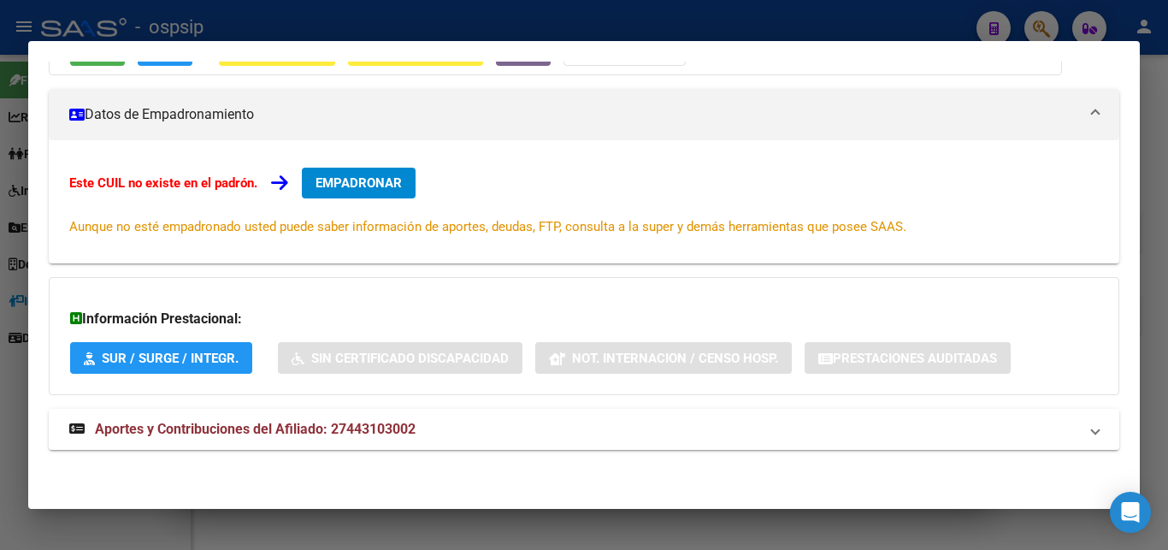
click at [301, 427] on span "Aportes y Contribuciones del Afiliado: 27443103002" at bounding box center [255, 429] width 321 height 16
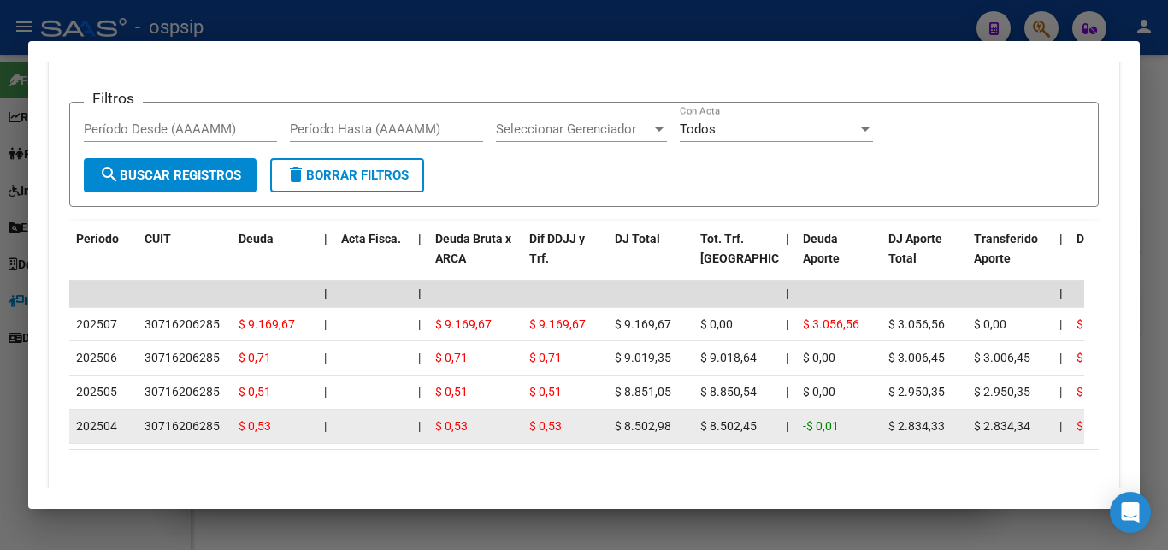
scroll to position [662, 0]
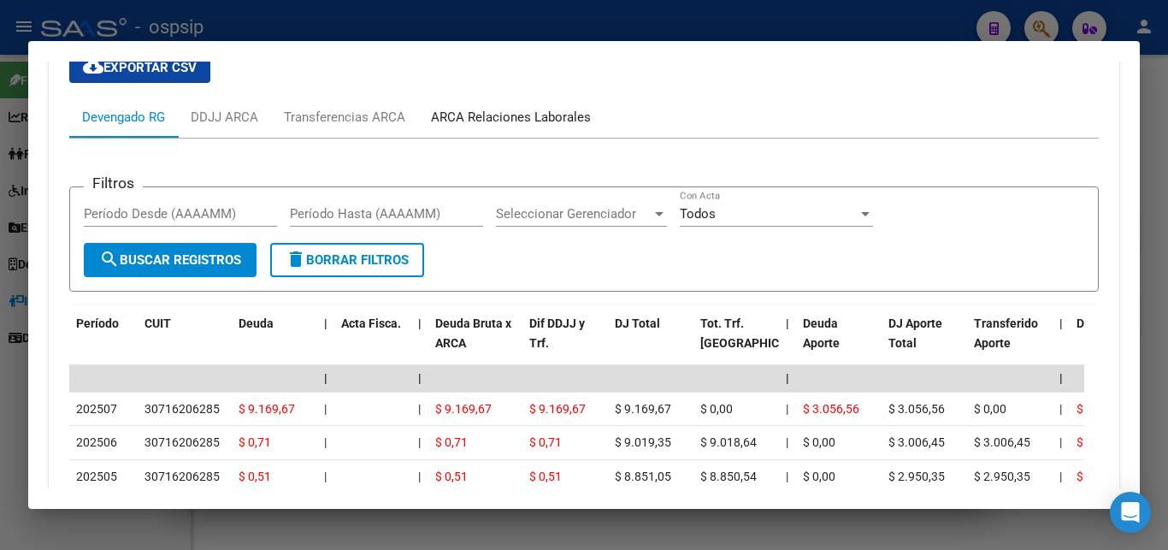
click at [517, 128] on div "ARCA Relaciones Laborales" at bounding box center [510, 117] width 185 height 41
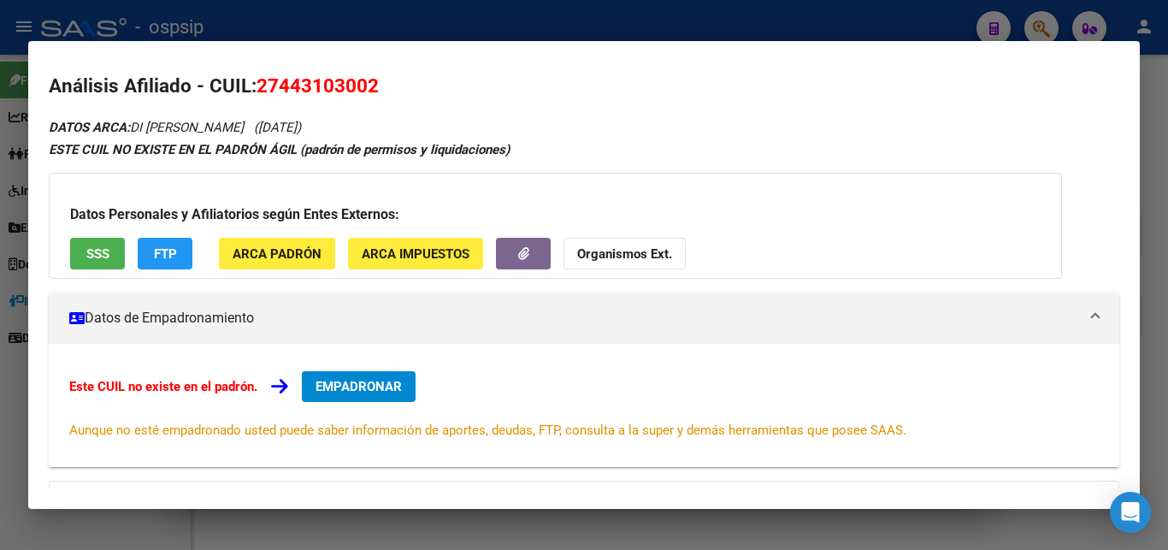
scroll to position [0, 0]
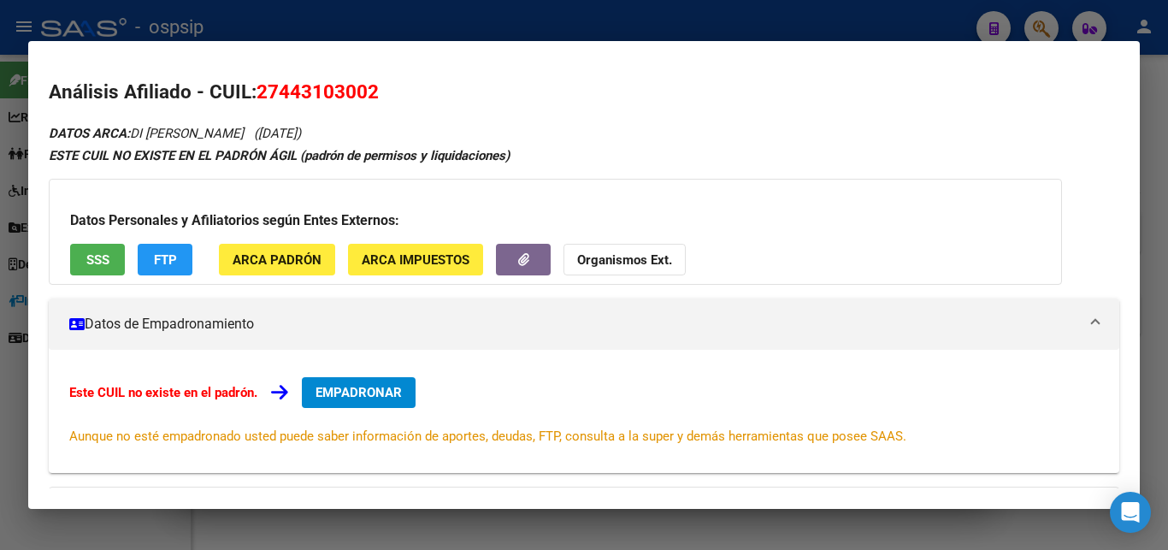
click at [99, 256] on span "SSS" at bounding box center [97, 259] width 23 height 15
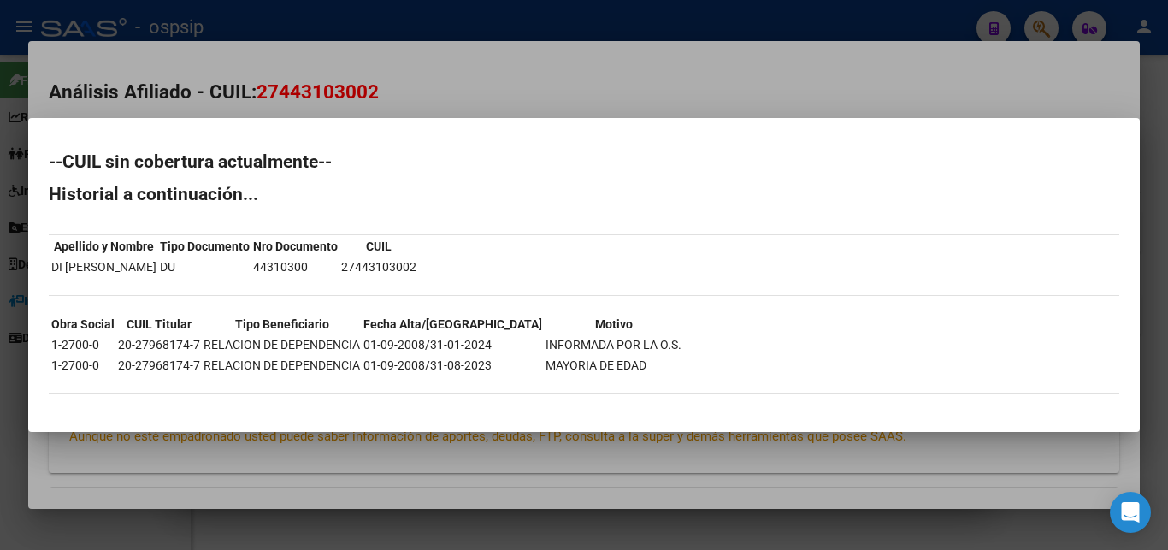
click at [344, 59] on div at bounding box center [584, 275] width 1168 height 550
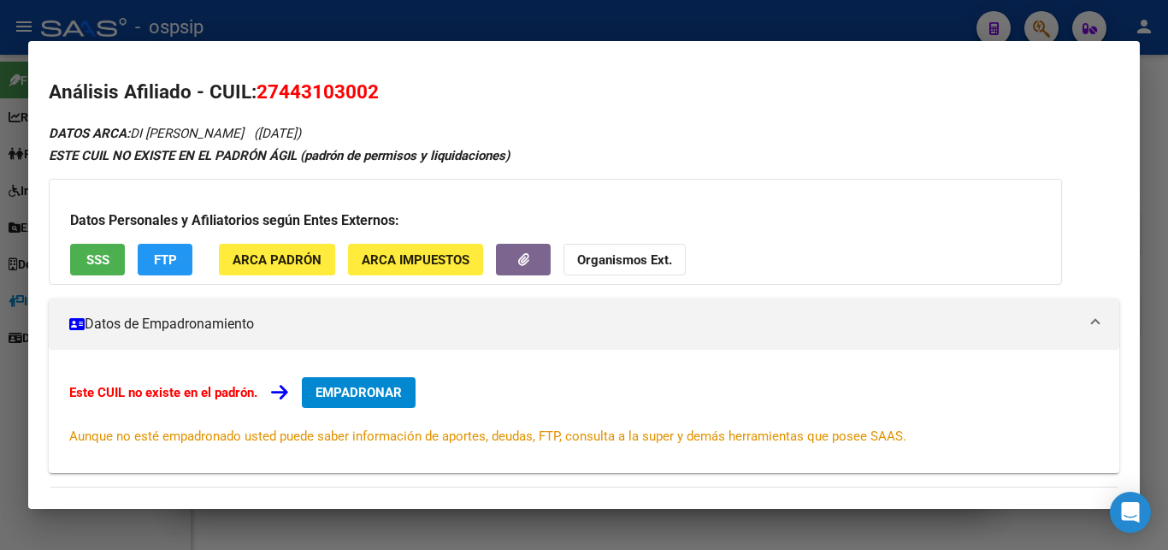
drag, startPoint x: 277, startPoint y: 94, endPoint x: 367, endPoint y: 93, distance: 89.7
click at [367, 93] on span "27443103002" at bounding box center [317, 91] width 122 height 22
copy span "44310300"
click at [397, 42] on mat-dialog-container "Análisis Afiliado - CUIL: 27443103002 DATOS ARCA: DI MELLA CELESTE ROCIO (04/08…" at bounding box center [583, 275] width 1111 height 468
drag, startPoint x: 451, startPoint y: 38, endPoint x: 484, endPoint y: 38, distance: 32.5
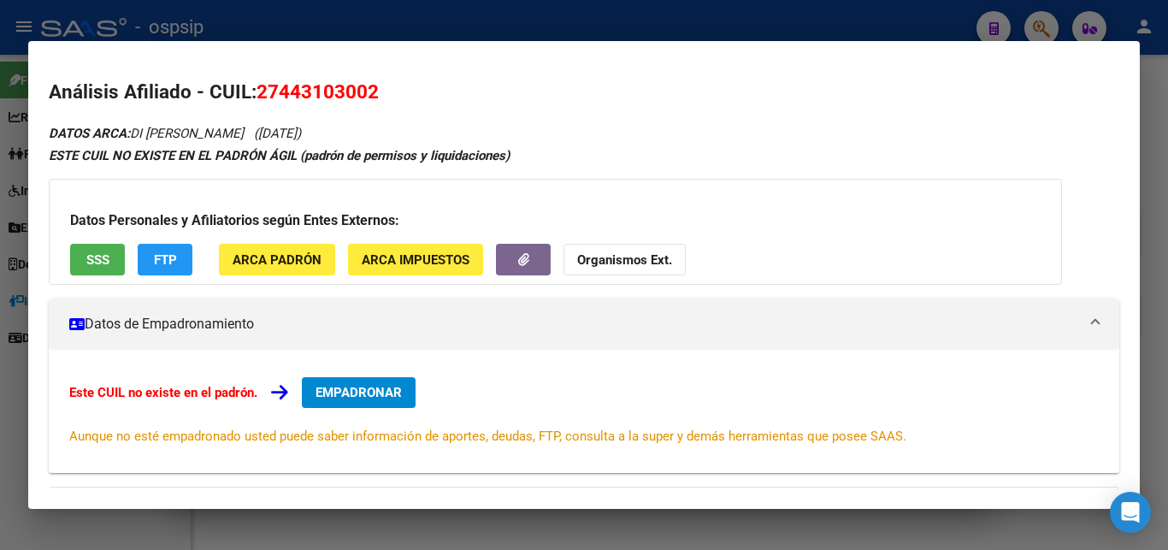
click at [465, 38] on div at bounding box center [584, 275] width 1168 height 550
drag, startPoint x: 563, startPoint y: 44, endPoint x: 633, endPoint y: 44, distance: 70.1
click at [517, 44] on div at bounding box center [584, 275] width 1168 height 550
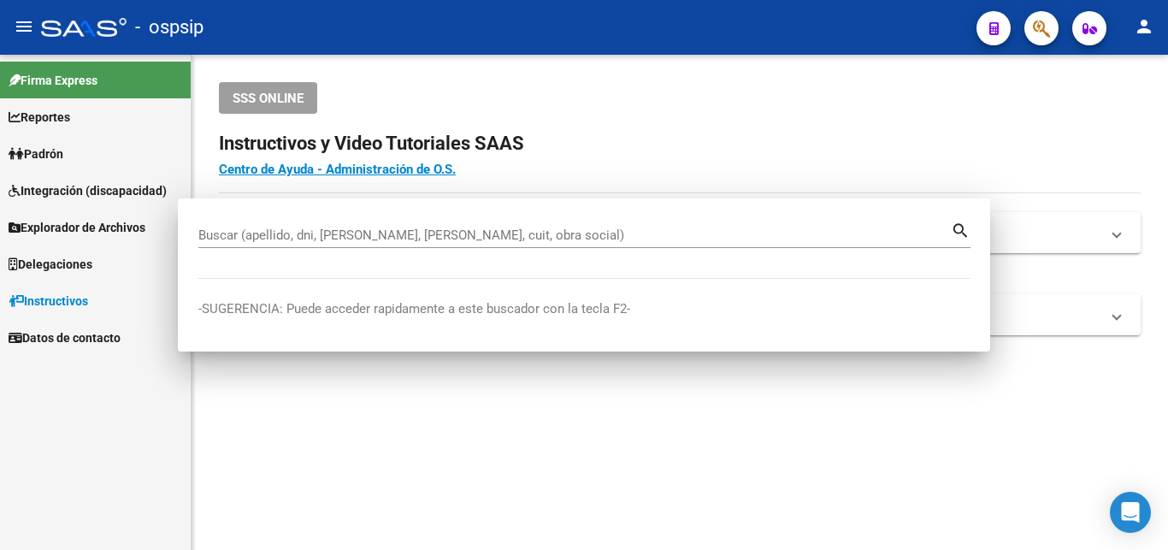
drag, startPoint x: 727, startPoint y: 47, endPoint x: 742, endPoint y: 48, distance: 14.6
click at [517, 47] on mat-toolbar "menu - ospsip person" at bounding box center [584, 27] width 1168 height 55
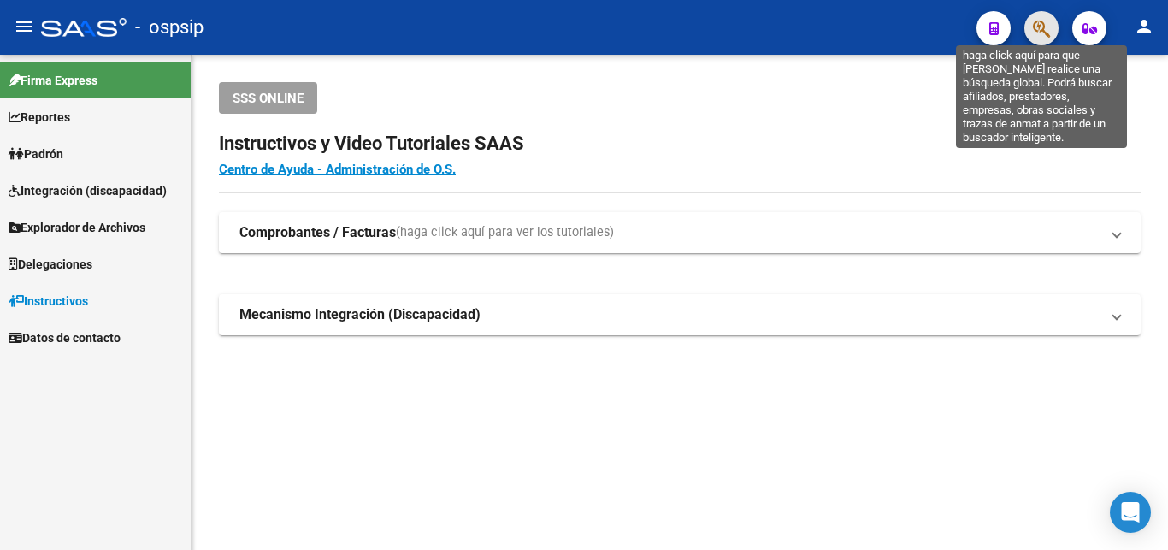
click at [517, 25] on icon "button" at bounding box center [1040, 29] width 17 height 20
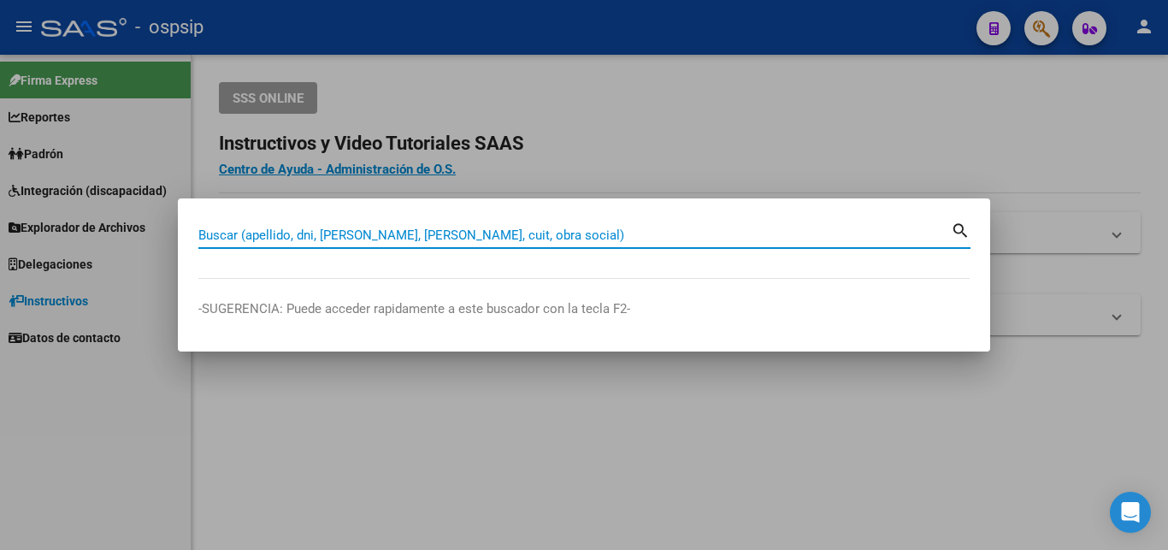
click at [505, 227] on input "Buscar (apellido, dni, [PERSON_NAME], [PERSON_NAME], cuit, obra social)" at bounding box center [574, 234] width 752 height 15
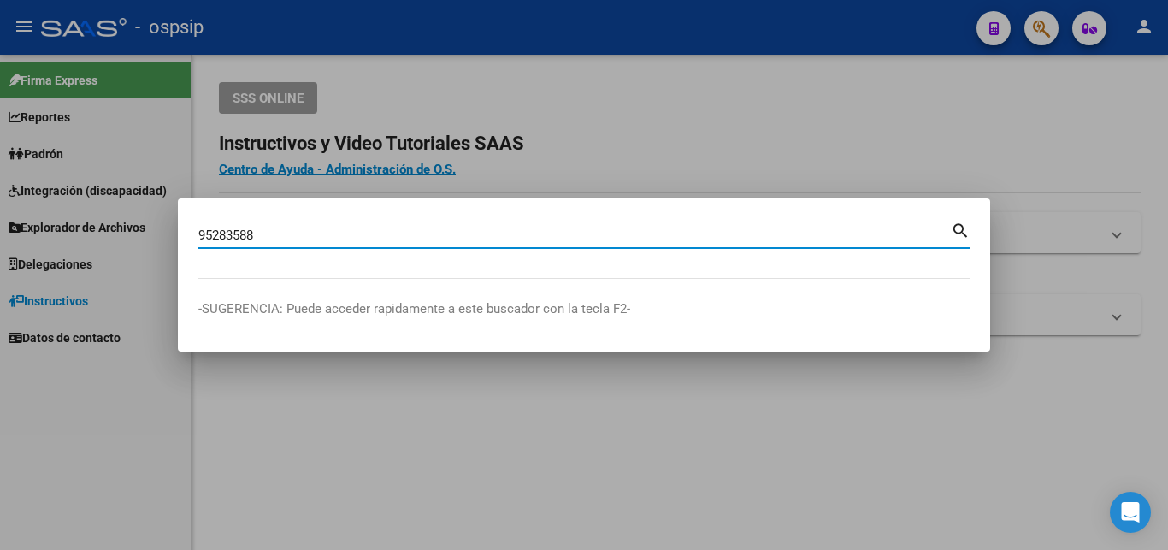
type input "95283588"
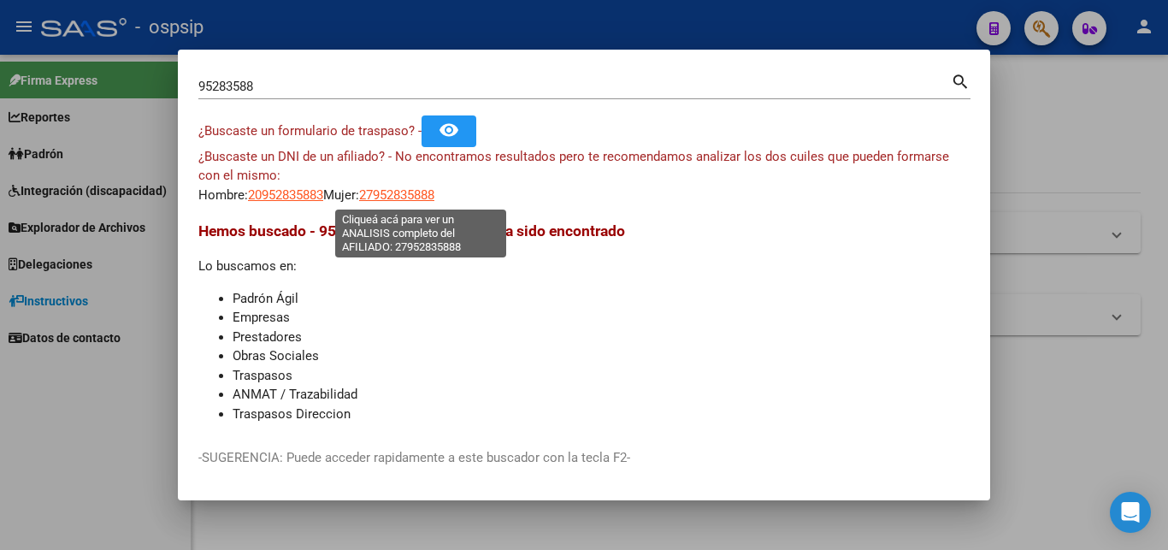
click at [426, 197] on span "27952835888" at bounding box center [396, 194] width 75 height 15
type textarea "27952835888"
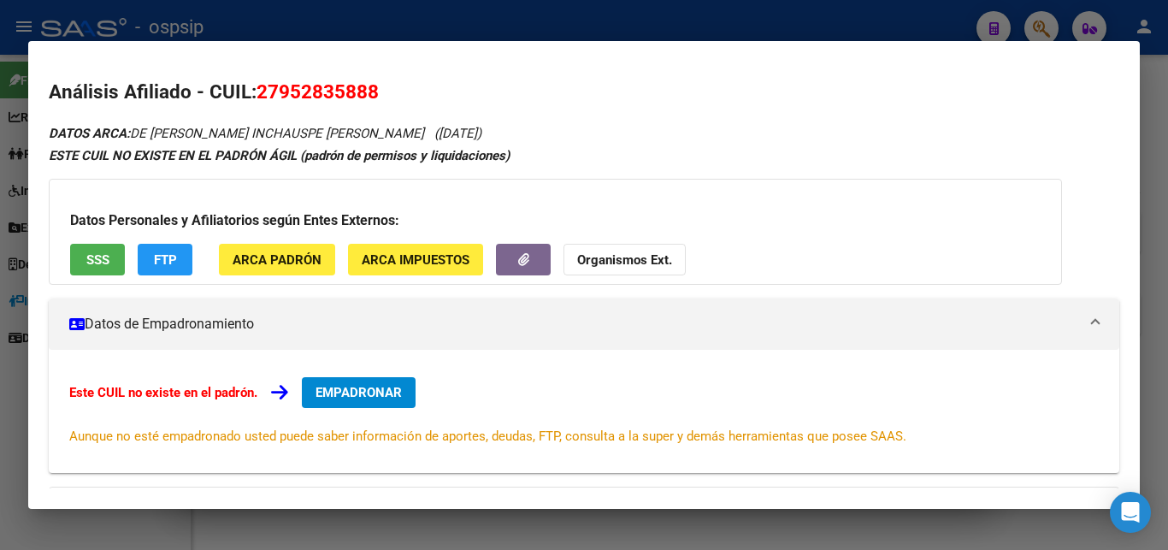
scroll to position [209, 0]
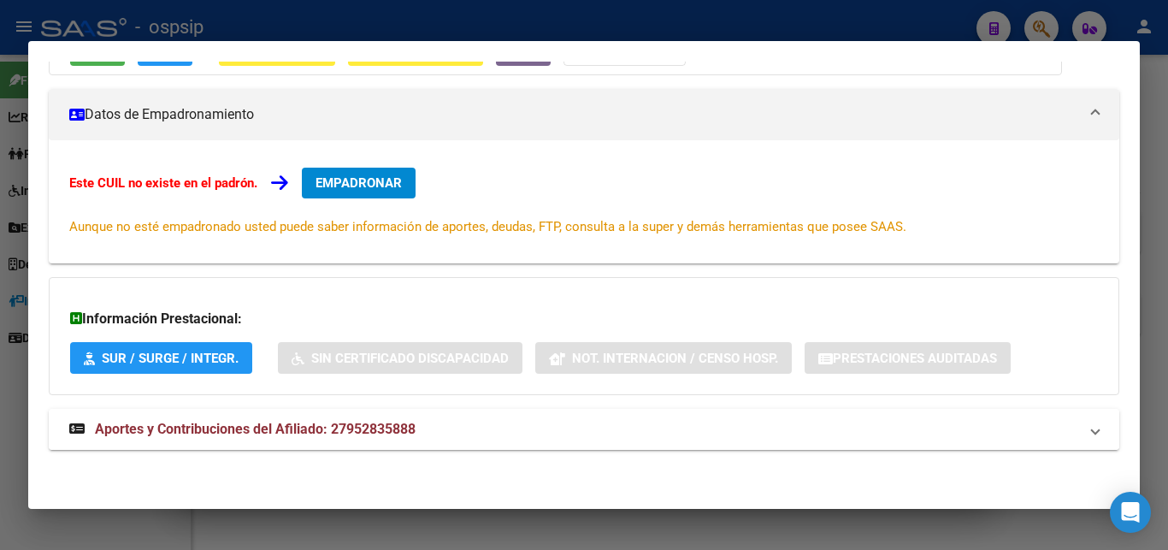
click at [314, 426] on span "Aportes y Contribuciones del Afiliado: 27952835888" at bounding box center [255, 429] width 321 height 16
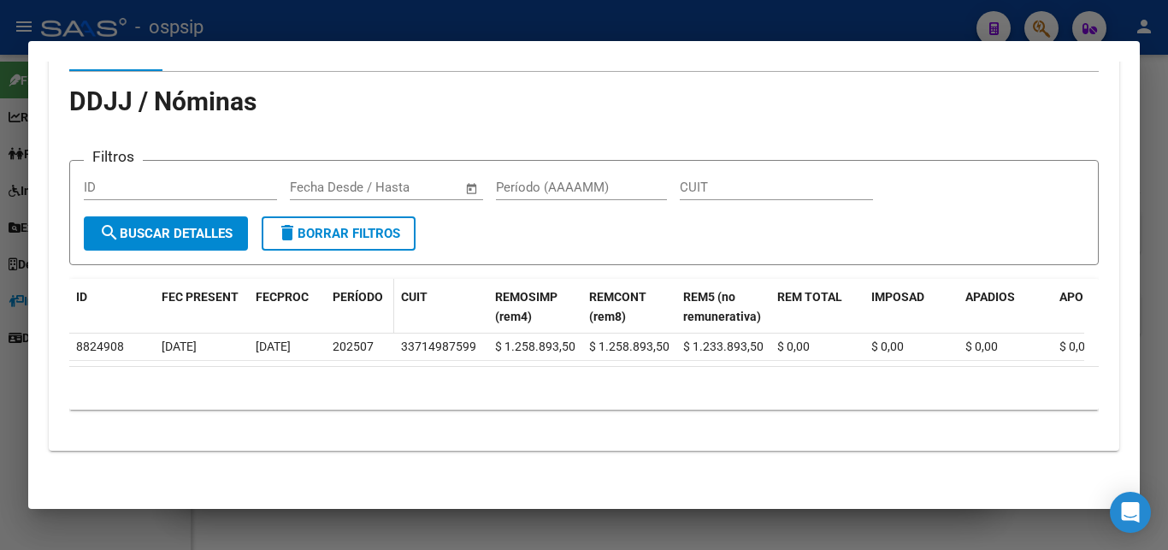
scroll to position [744, 0]
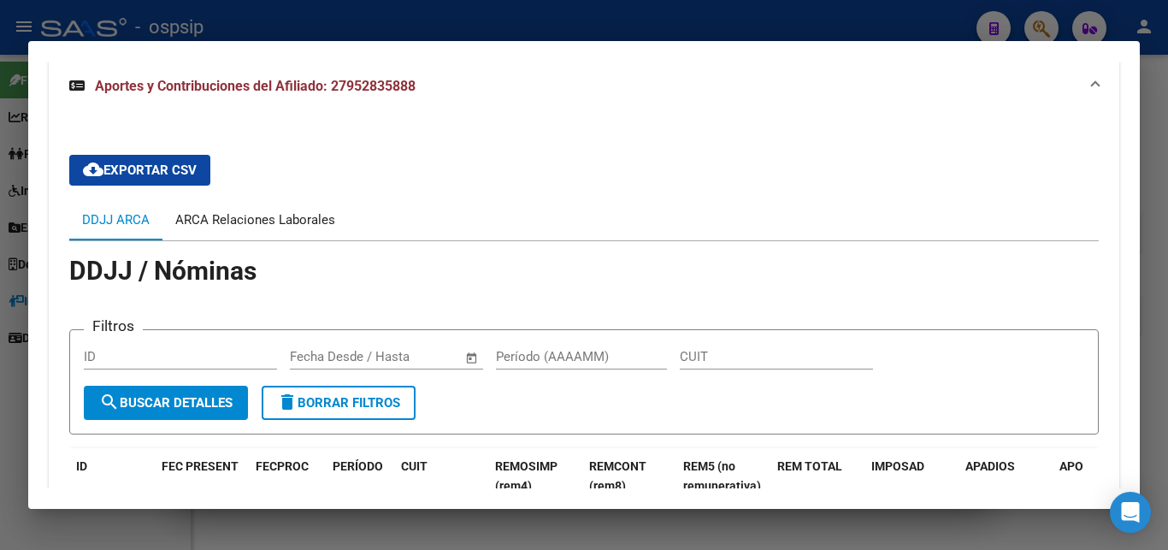
click at [266, 231] on div "ARCA Relaciones Laborales" at bounding box center [254, 219] width 185 height 41
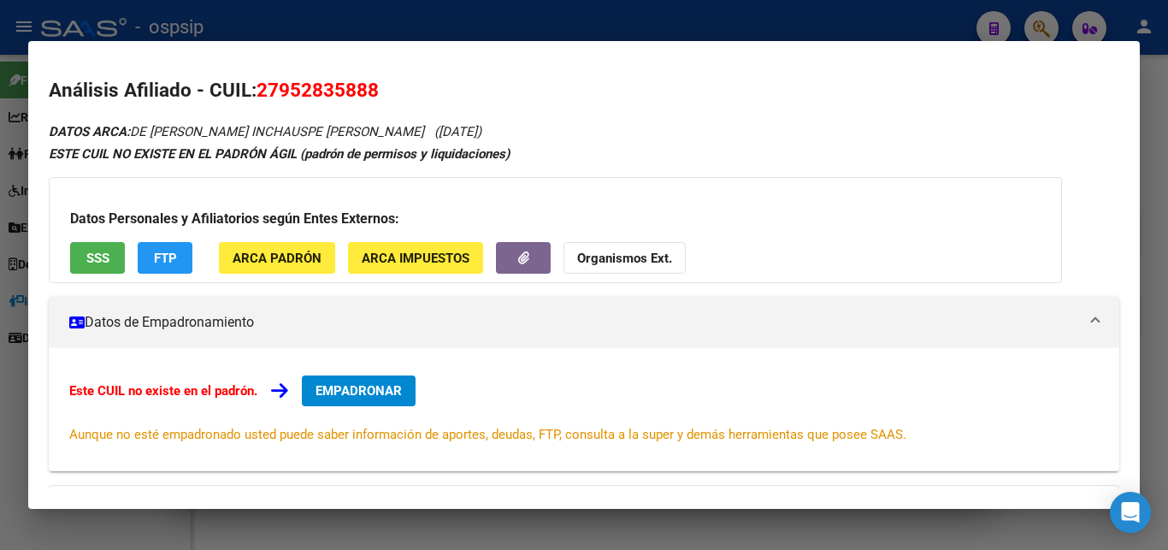
scroll to position [0, 0]
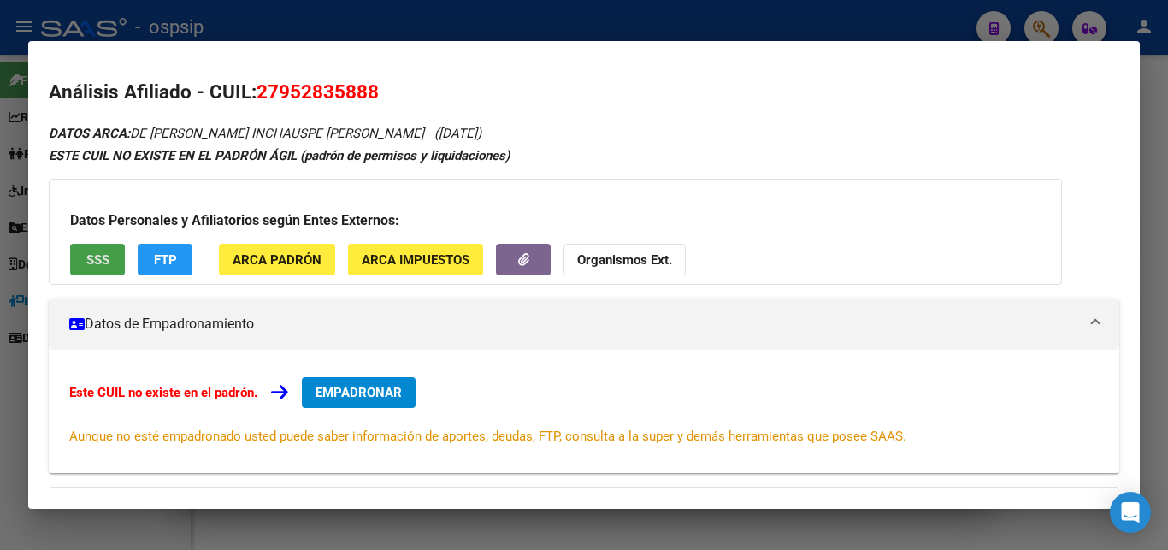
click at [91, 253] on span "SSS" at bounding box center [97, 259] width 23 height 15
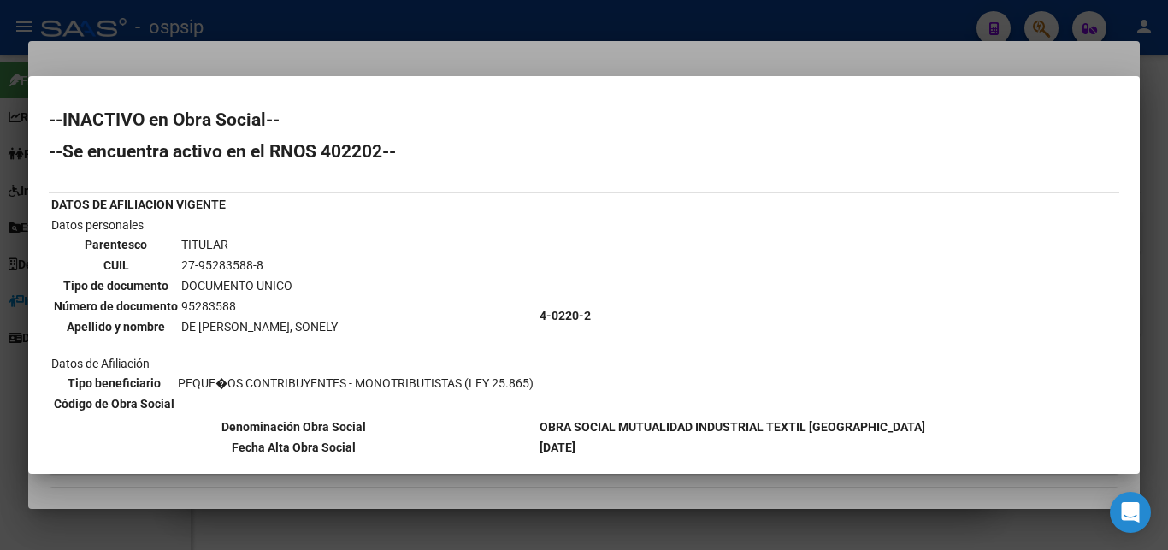
click at [517, 34] on div at bounding box center [584, 275] width 1168 height 550
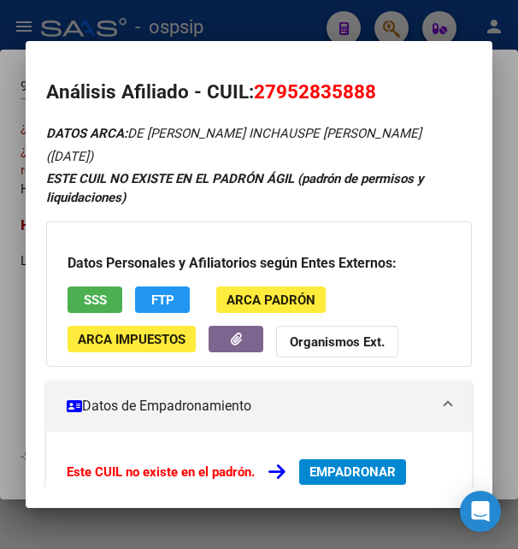
drag, startPoint x: 275, startPoint y: 90, endPoint x: 363, endPoint y: 93, distance: 88.1
click at [363, 93] on span "27952835888" at bounding box center [315, 91] width 122 height 22
drag, startPoint x: 256, startPoint y: 91, endPoint x: 414, endPoint y: 90, distance: 158.1
click at [414, 90] on h2 "Análisis Afiliado - CUIL: 27952835888" at bounding box center [258, 92] width 425 height 29
copy span "27952835888"
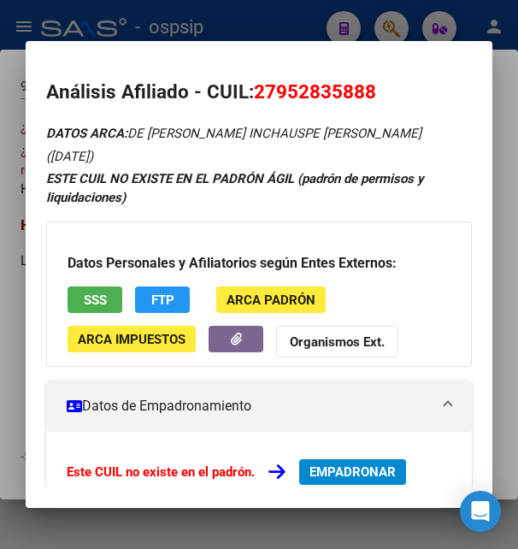
click at [287, 91] on span "27952835888" at bounding box center [315, 91] width 122 height 22
drag, startPoint x: 277, startPoint y: 90, endPoint x: 364, endPoint y: 85, distance: 87.3
click at [364, 85] on span "27952835888" at bounding box center [315, 91] width 122 height 22
copy span "95283588"
drag, startPoint x: 253, startPoint y: 92, endPoint x: 378, endPoint y: 85, distance: 125.0
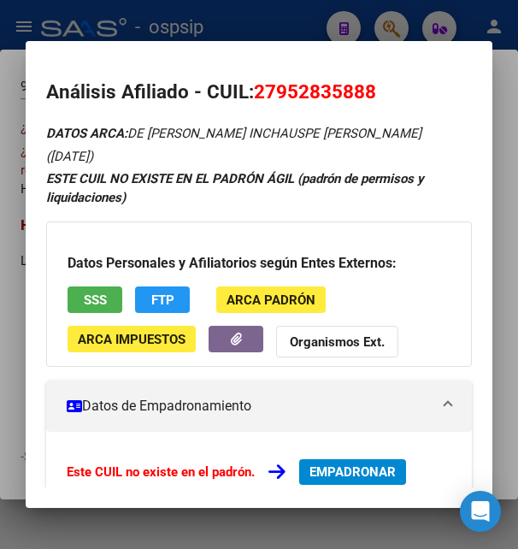
click at [378, 85] on h2 "Análisis Afiliado - CUIL: 27952835888" at bounding box center [258, 92] width 425 height 29
copy h2 "Análisis Afiliado - CUIL: 27952835888"
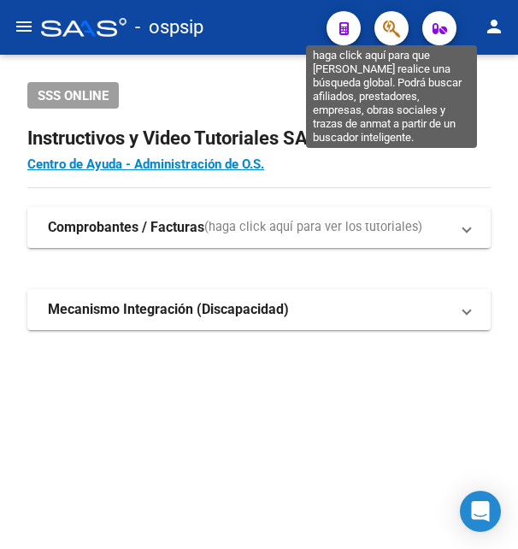
click at [388, 21] on icon "button" at bounding box center [391, 29] width 17 height 20
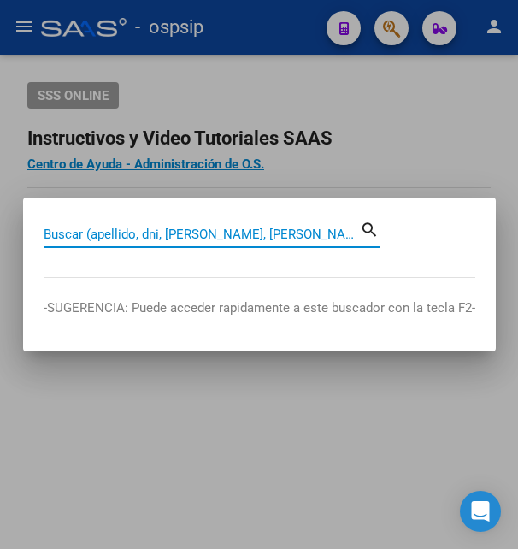
paste input "[EMAIL_ADDRESS][DOMAIN_NAME]"
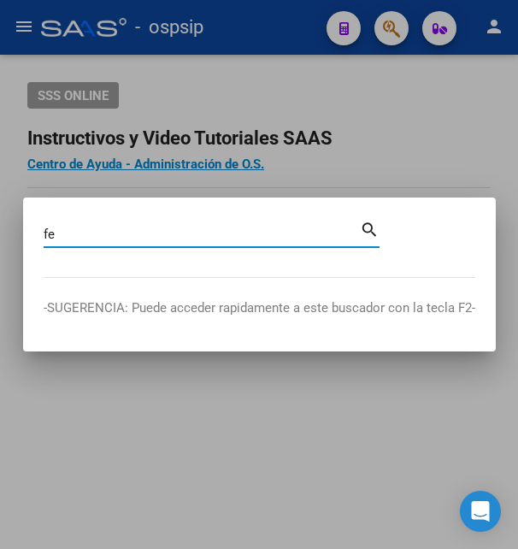
type input "f"
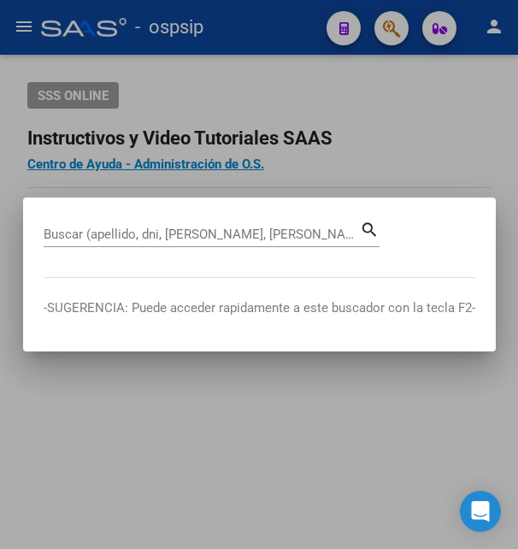
click at [215, 236] on input "Buscar (apellido, dni, [PERSON_NAME], [PERSON_NAME], cuit, obra social)" at bounding box center [202, 233] width 316 height 15
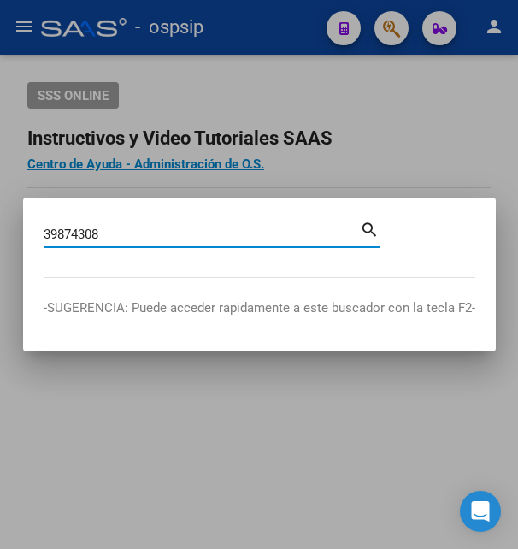
type input "39874308"
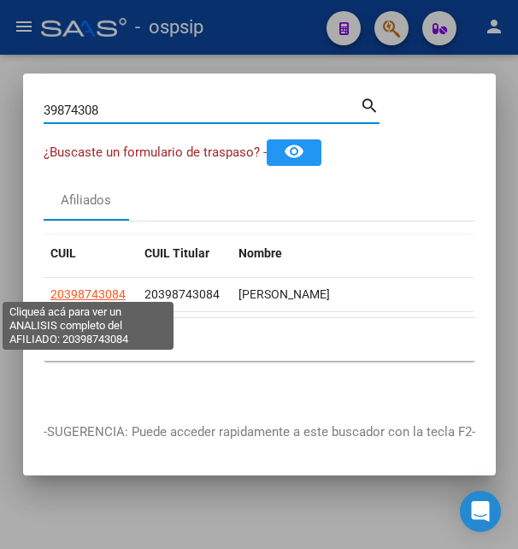
click at [105, 287] on span "20398743084" at bounding box center [87, 294] width 75 height 14
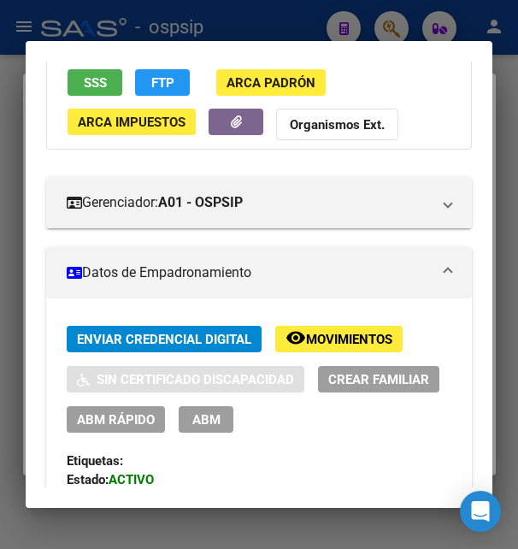
scroll to position [277, 0]
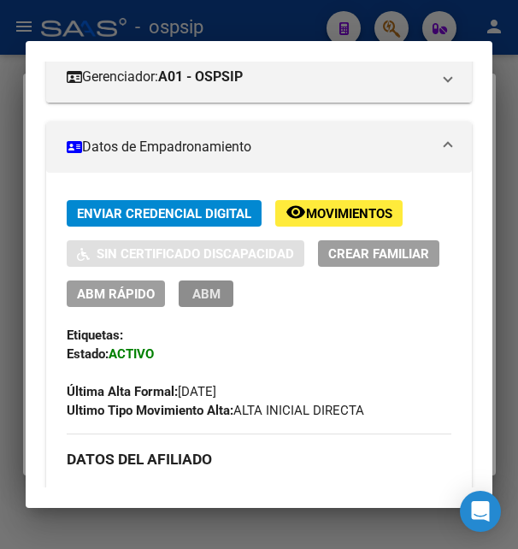
click at [221, 302] on span "ABM" at bounding box center [206, 293] width 28 height 15
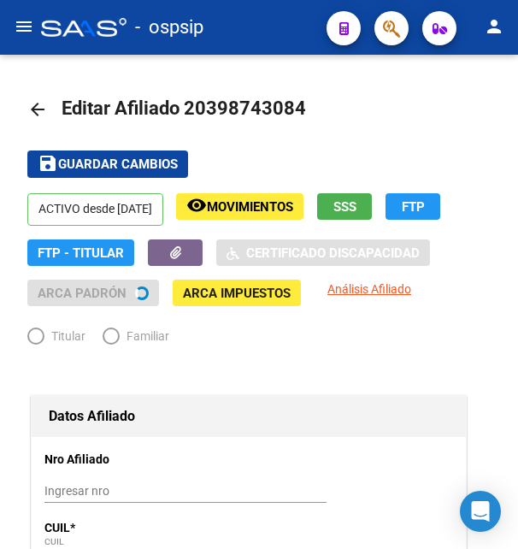
radio input "true"
type input "30-71671066-8"
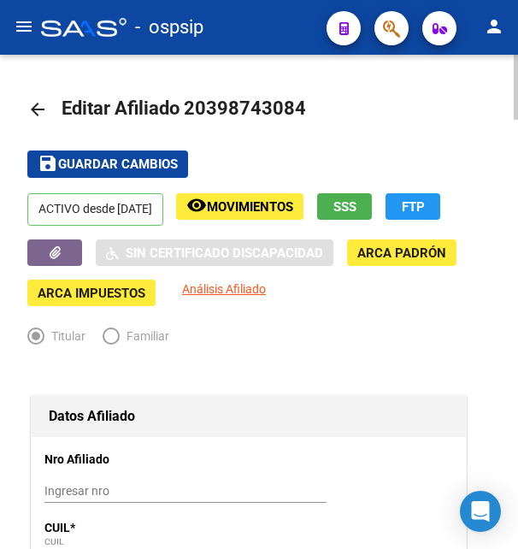
drag, startPoint x: 209, startPoint y: 107, endPoint x: 291, endPoint y: 112, distance: 82.2
click at [291, 112] on span "Editar Afiliado 20398743084" at bounding box center [184, 107] width 244 height 21
copy span "39874308"
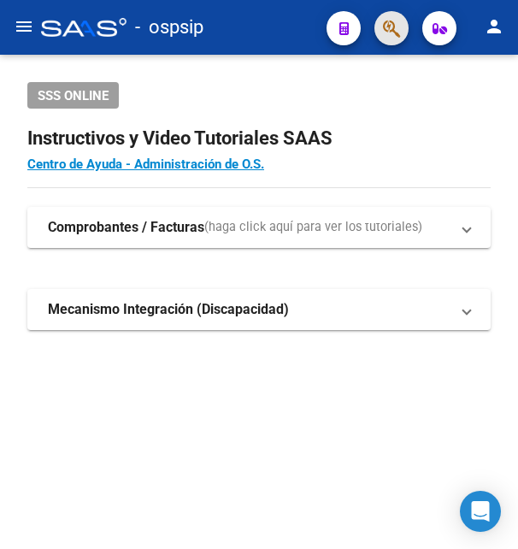
click at [379, 22] on button "button" at bounding box center [391, 28] width 34 height 34
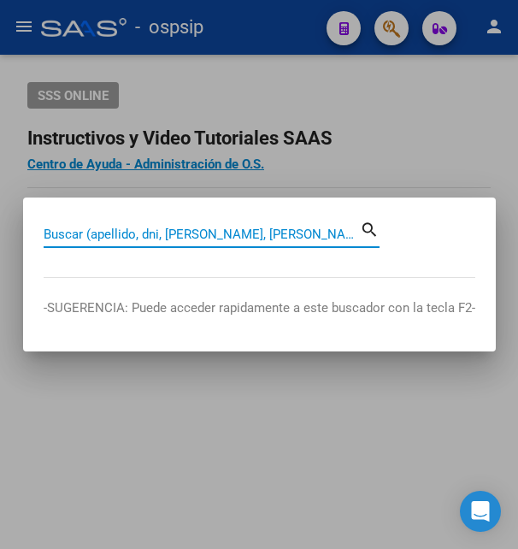
click at [127, 236] on input "Buscar (apellido, dni, [PERSON_NAME], [PERSON_NAME], cuit, obra social)" at bounding box center [202, 233] width 316 height 15
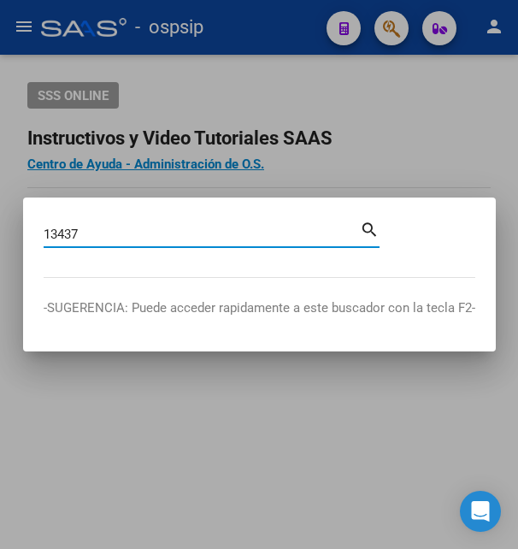
click at [113, 233] on input "13437" at bounding box center [202, 233] width 316 height 15
type input "13437936"
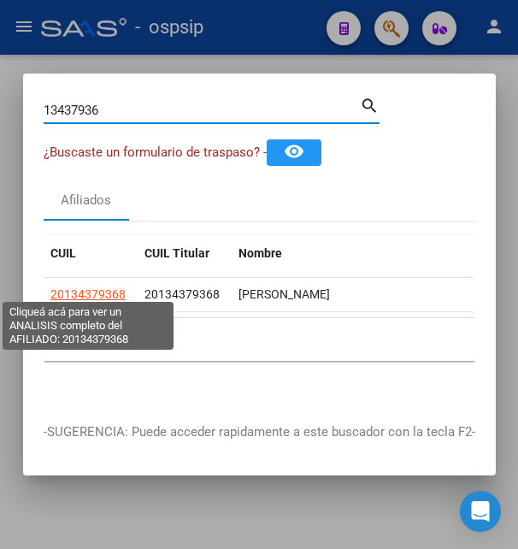
click at [74, 287] on span "20134379368" at bounding box center [87, 294] width 75 height 14
type textarea "20134379368"
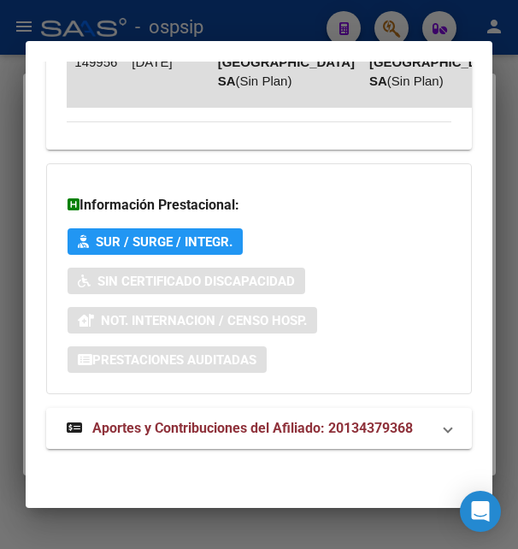
scroll to position [1957, 0]
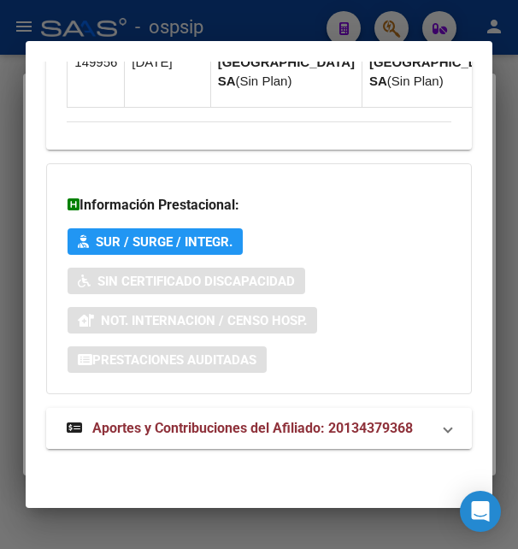
click at [327, 422] on span "Aportes y Contribuciones del Afiliado: 20134379368" at bounding box center [252, 428] width 321 height 16
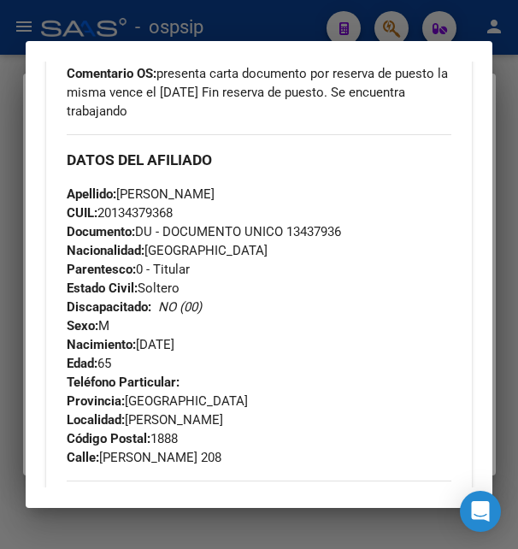
scroll to position [0, 0]
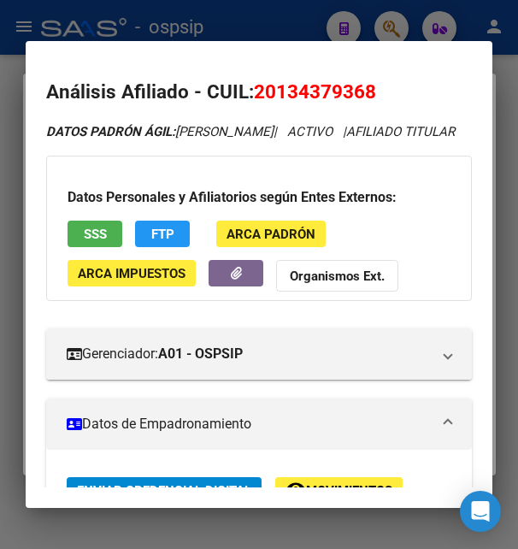
drag, startPoint x: 257, startPoint y: 93, endPoint x: 384, endPoint y: 83, distance: 126.9
click at [384, 83] on h2 "Análisis Afiliado - CUIL: 20134379368" at bounding box center [258, 92] width 425 height 29
copy span "20134379368"
click at [239, 30] on div at bounding box center [259, 274] width 518 height 549
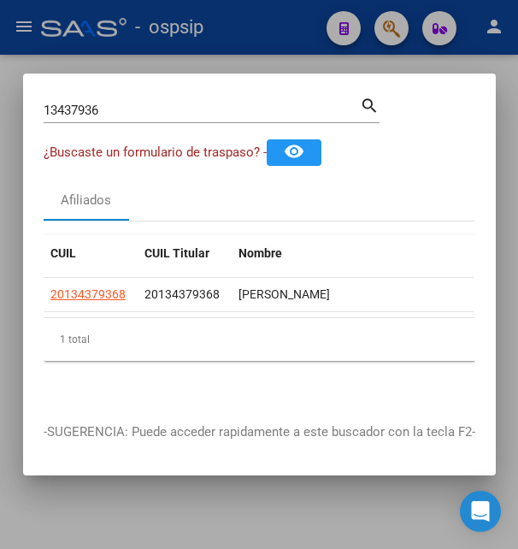
click at [239, 30] on div at bounding box center [259, 274] width 518 height 549
click at [239, 30] on div "- ospsip" at bounding box center [177, 28] width 272 height 38
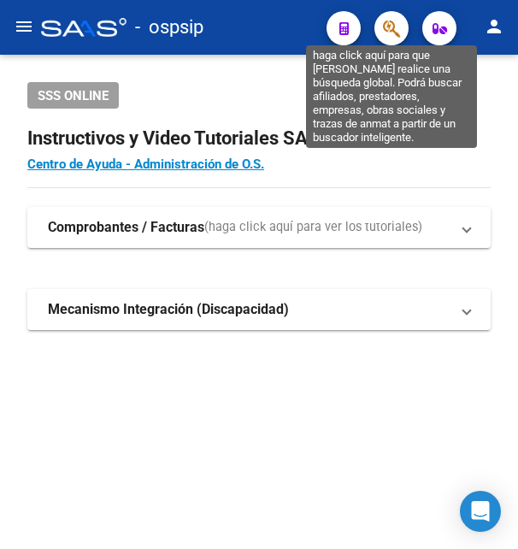
click at [388, 36] on icon "button" at bounding box center [391, 29] width 17 height 20
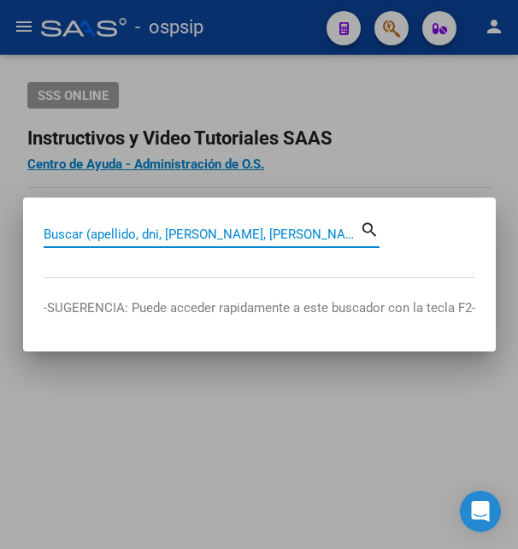
click at [189, 234] on input "Buscar (apellido, dni, [PERSON_NAME], [PERSON_NAME], cuit, obra social)" at bounding box center [202, 233] width 316 height 15
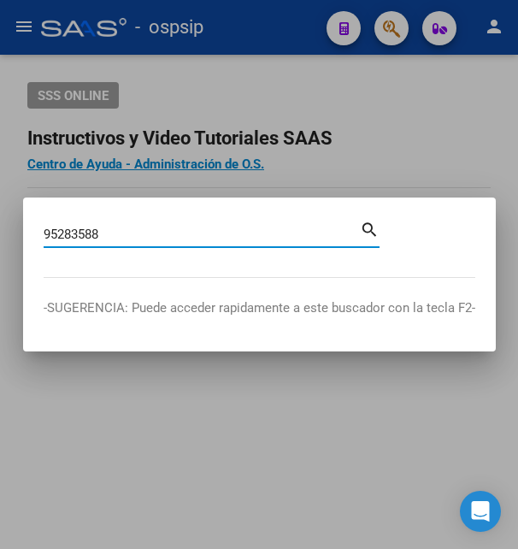
type input "95283588"
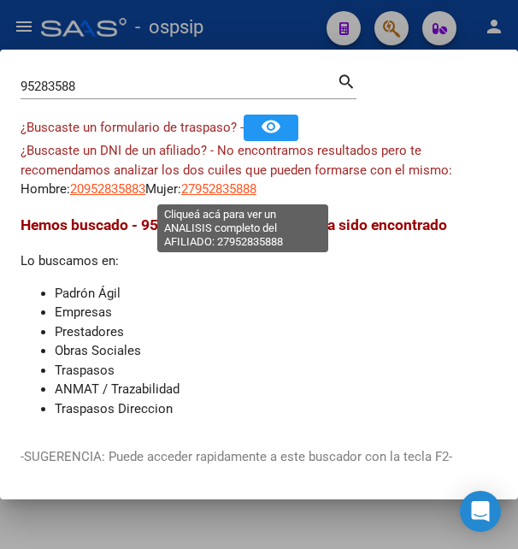
click at [225, 188] on span "27952835888" at bounding box center [218, 188] width 75 height 15
type textarea "27952835888"
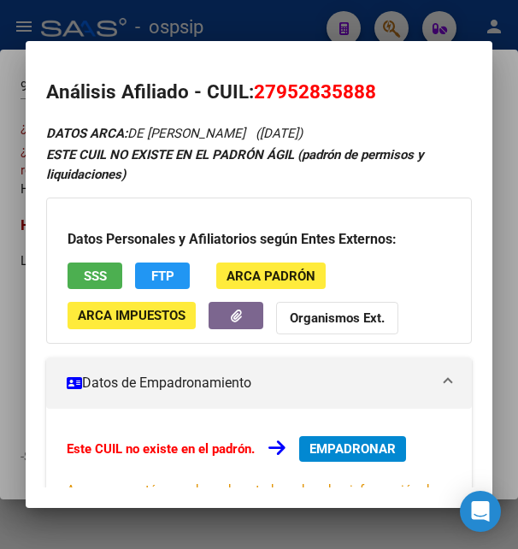
click at [118, 289] on button "SSS" at bounding box center [95, 275] width 55 height 26
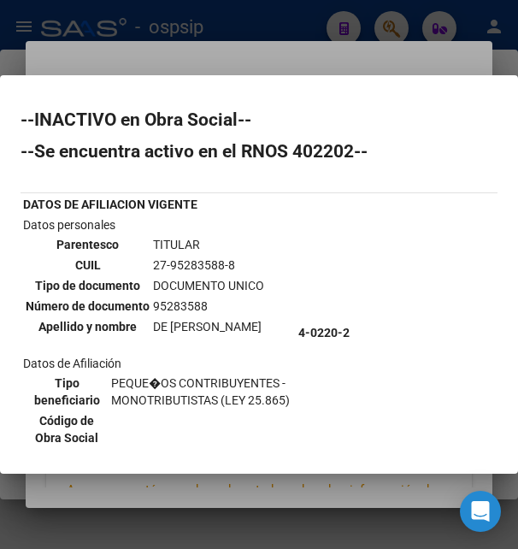
click at [376, 41] on div at bounding box center [259, 274] width 518 height 549
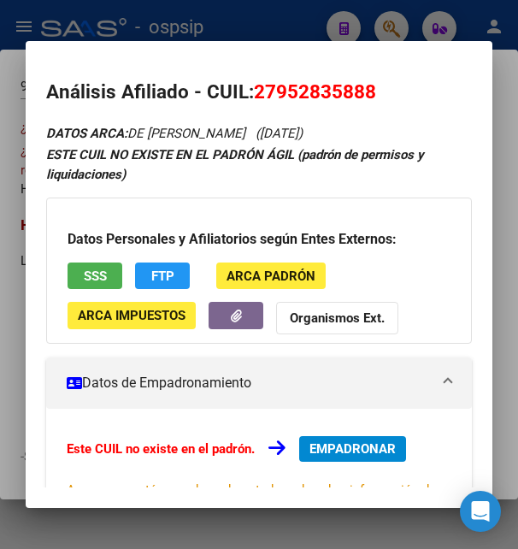
click at [380, 33] on div at bounding box center [259, 274] width 518 height 549
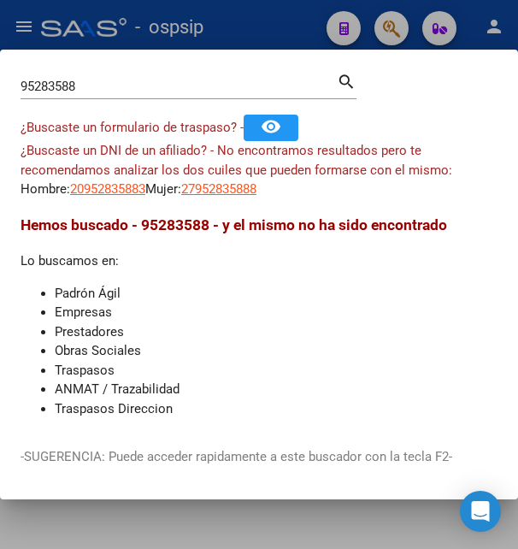
click at [380, 33] on div at bounding box center [259, 274] width 518 height 549
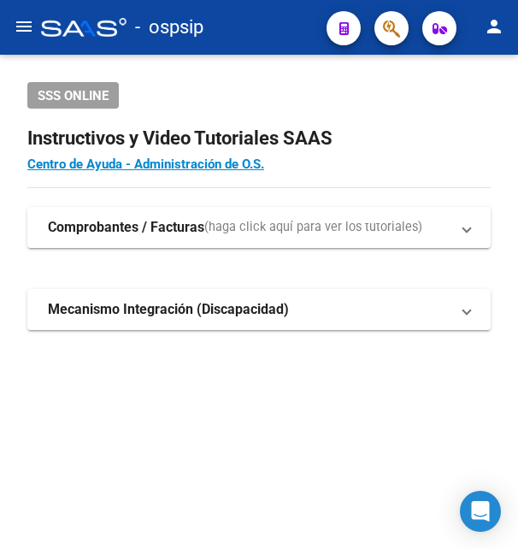
click at [298, 36] on div "- ospsip" at bounding box center [177, 28] width 272 height 38
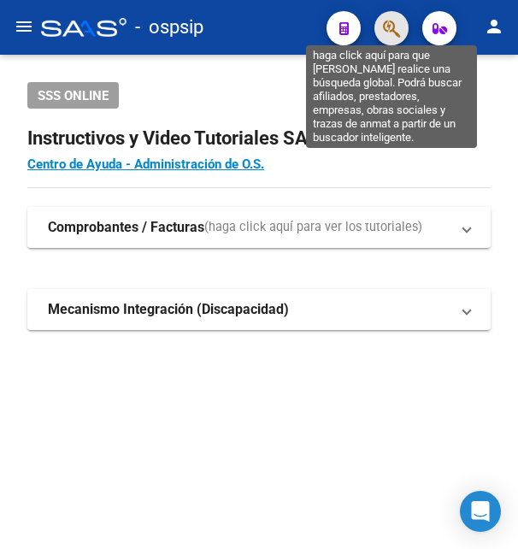
click at [393, 29] on icon "button" at bounding box center [391, 29] width 17 height 20
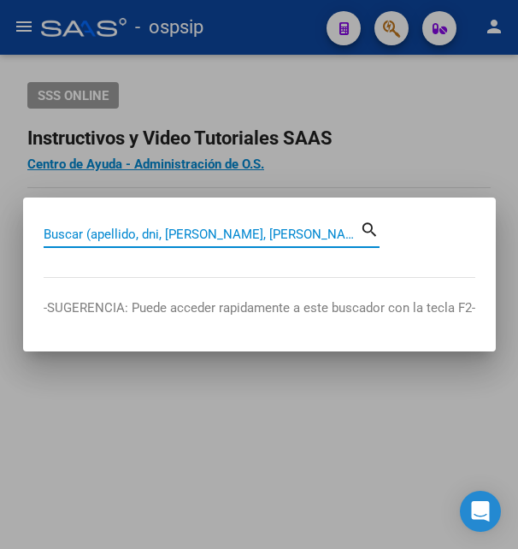
click at [175, 232] on input "Buscar (apellido, dni, [PERSON_NAME], [PERSON_NAME], cuit, obra social)" at bounding box center [202, 233] width 316 height 15
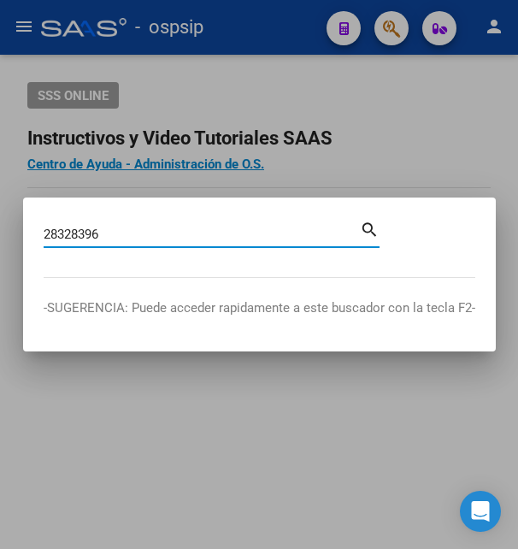
type input "28328396"
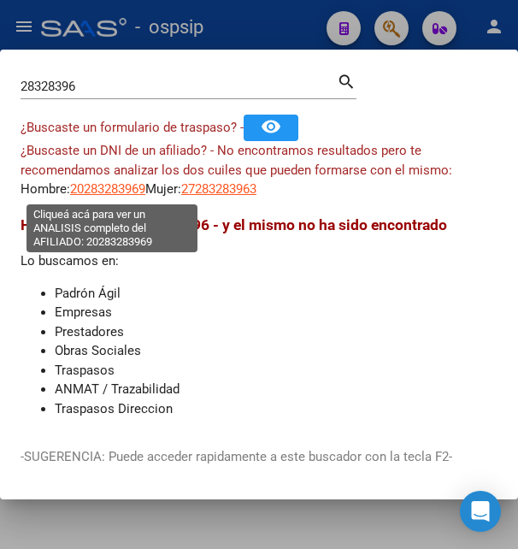
click at [108, 191] on span "20283283969" at bounding box center [107, 188] width 75 height 15
type textarea "20283283969"
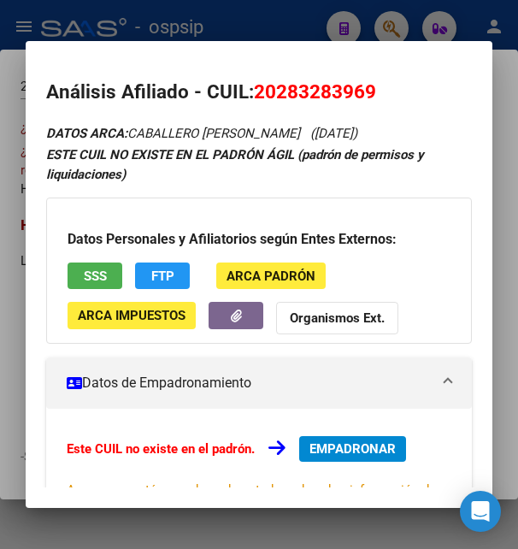
click at [95, 246] on h3 "Datos Personales y Afiliatorios según Entes Externos:" at bounding box center [259, 239] width 382 height 21
click at [94, 268] on span "SSS" at bounding box center [95, 275] width 23 height 15
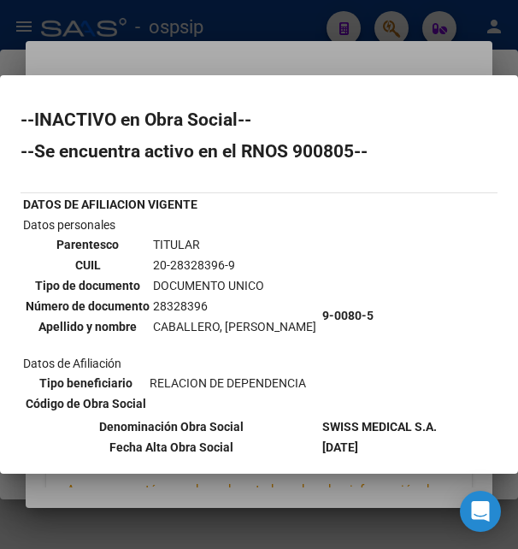
click at [288, 57] on div at bounding box center [259, 274] width 518 height 549
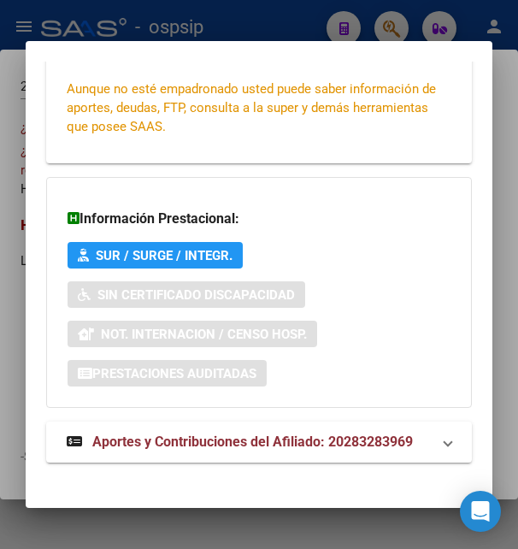
scroll to position [415, 0]
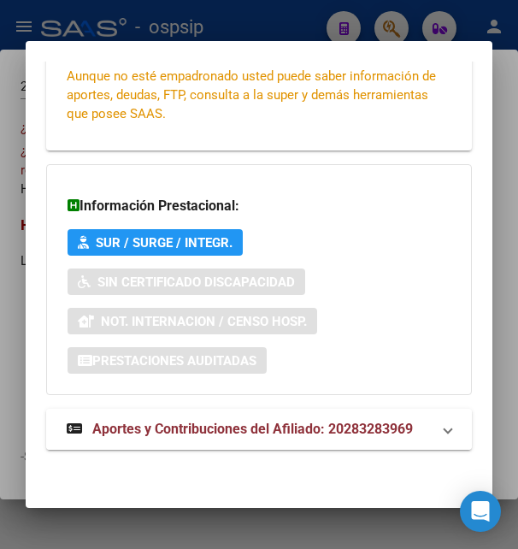
click at [215, 430] on span "Aportes y Contribuciones del Afiliado: 20283283969" at bounding box center [252, 429] width 321 height 16
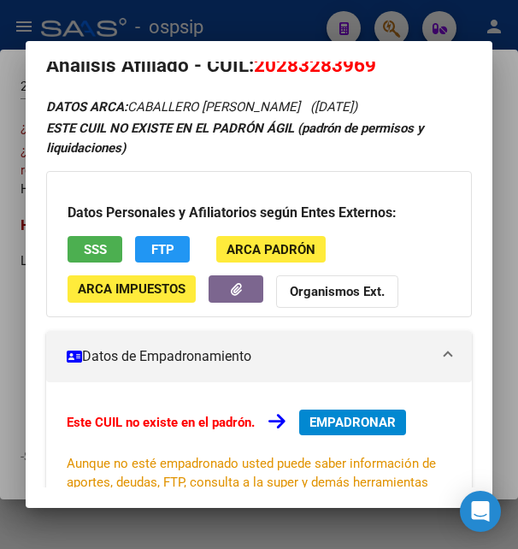
scroll to position [0, 0]
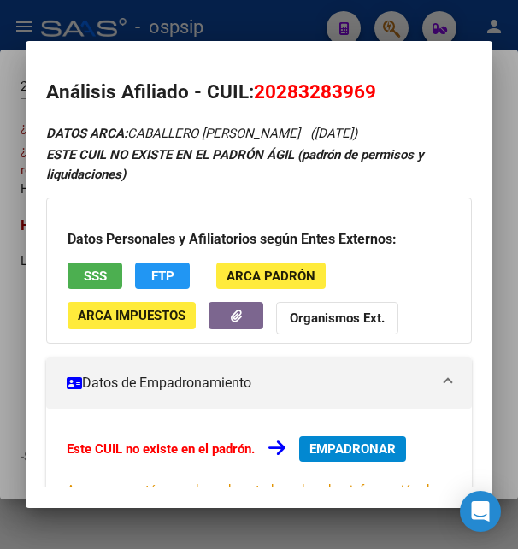
click at [103, 278] on span "SSS" at bounding box center [95, 275] width 23 height 15
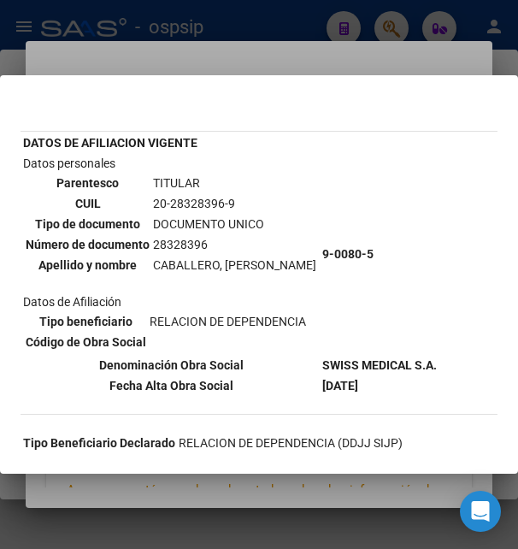
scroll to position [92, 0]
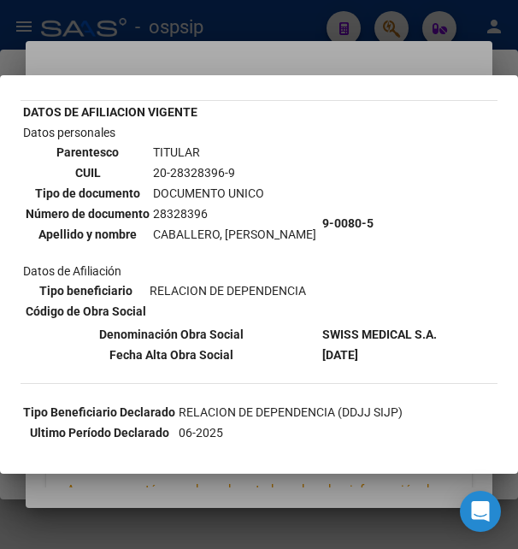
click at [284, 61] on div at bounding box center [259, 274] width 518 height 549
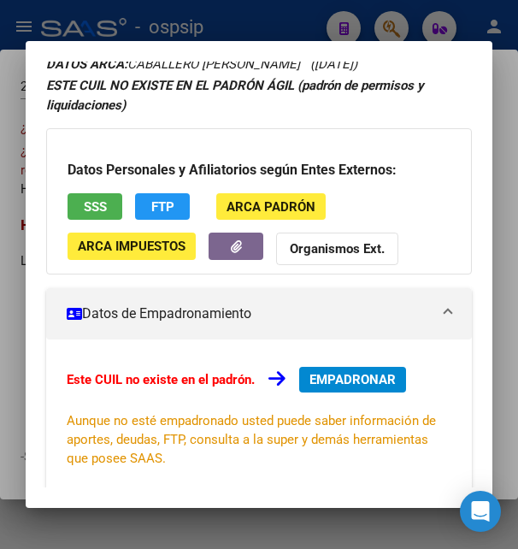
scroll to position [0, 0]
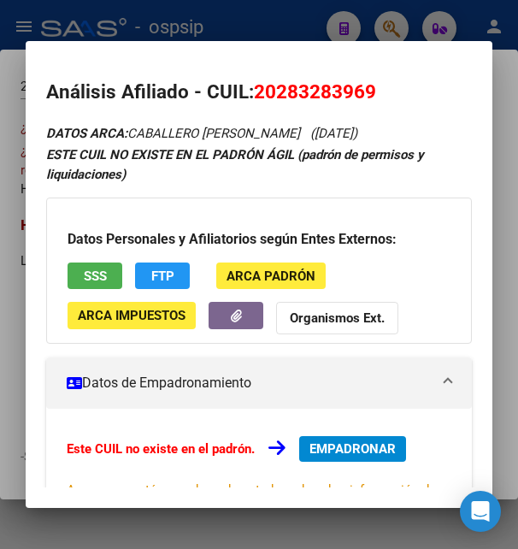
drag, startPoint x: 257, startPoint y: 87, endPoint x: 379, endPoint y: 93, distance: 122.4
click at [379, 93] on h2 "Análisis Afiliado - CUIL: 20283283969" at bounding box center [258, 92] width 425 height 29
copy span "20283283969"
